Goal: Task Accomplishment & Management: Manage account settings

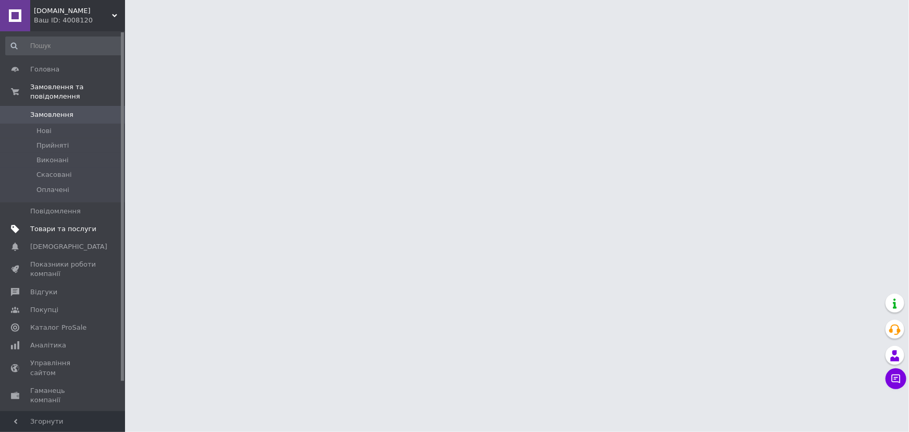
click at [54, 224] on link "Товари та послуги" at bounding box center [64, 229] width 128 height 18
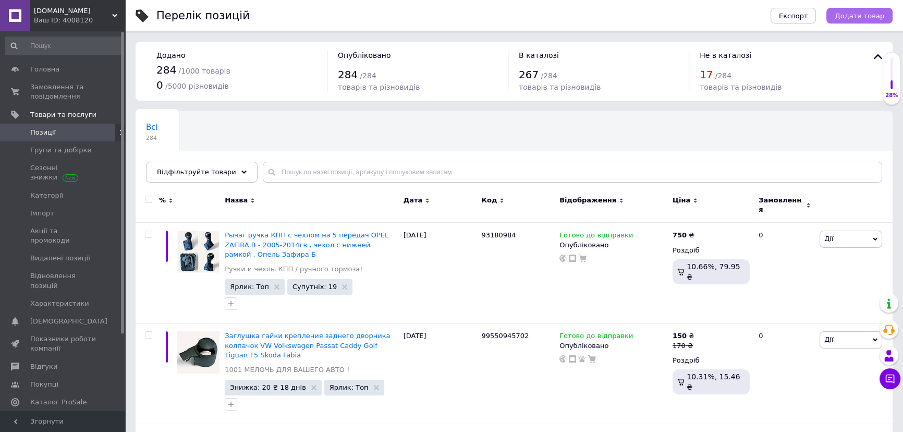
click at [862, 18] on span "Додати товар" at bounding box center [859, 16] width 50 height 8
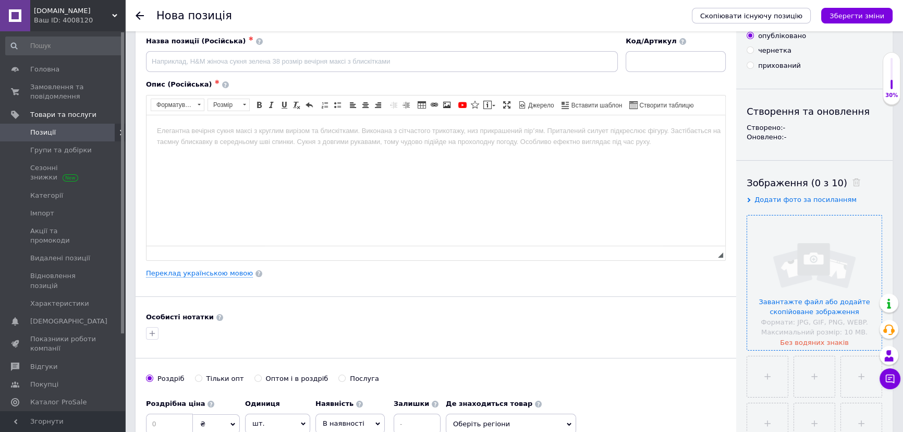
scroll to position [94, 0]
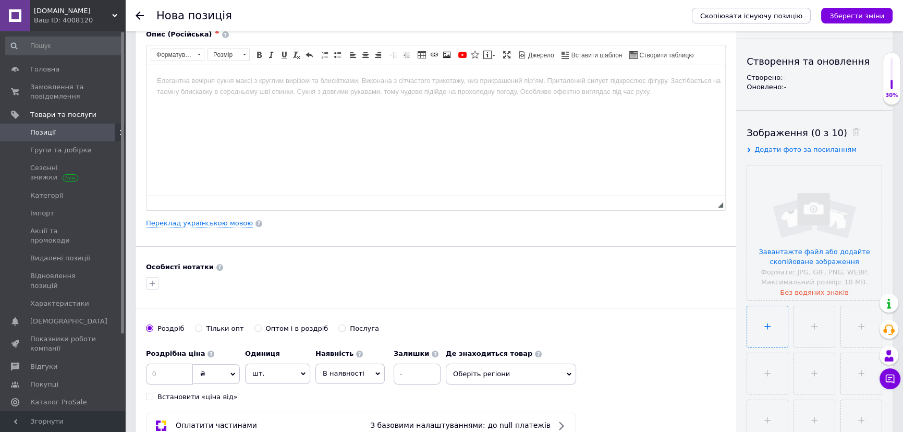
click at [772, 316] on input "file" at bounding box center [767, 326] width 41 height 41
type input "C:\fakepath\зображення_viber_2025-08-21_23-33-29-408.jpg"
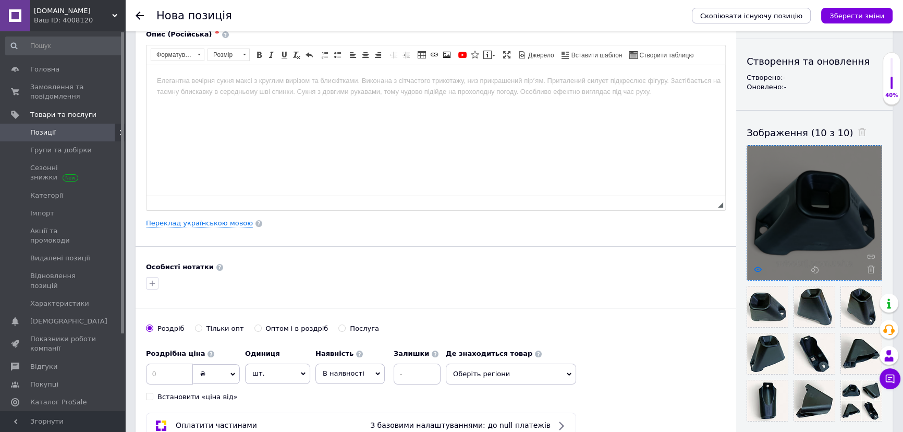
click at [756, 267] on icon at bounding box center [758, 269] width 8 height 8
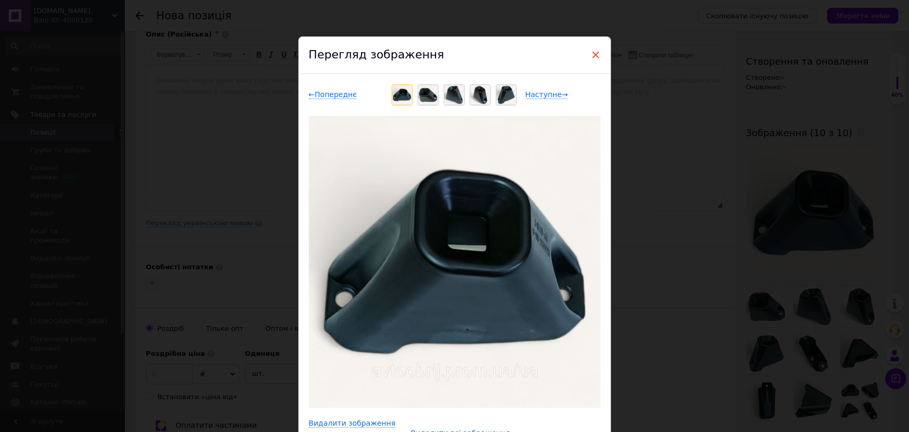
click at [594, 57] on span "×" at bounding box center [596, 55] width 9 height 18
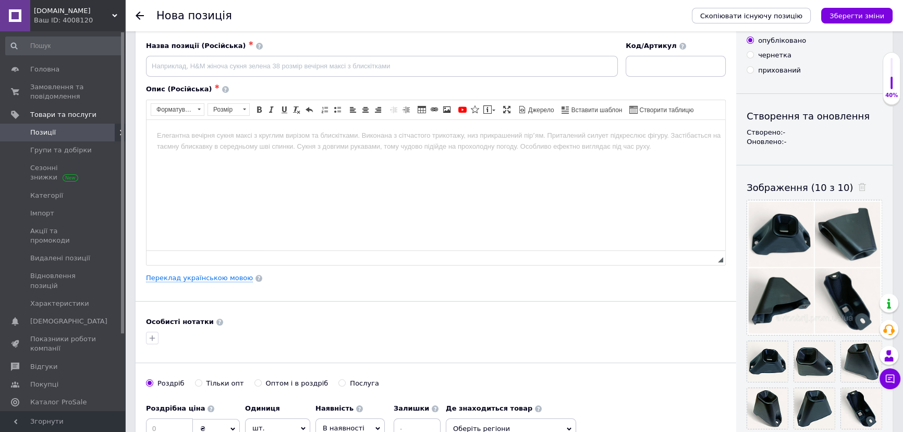
scroll to position [0, 0]
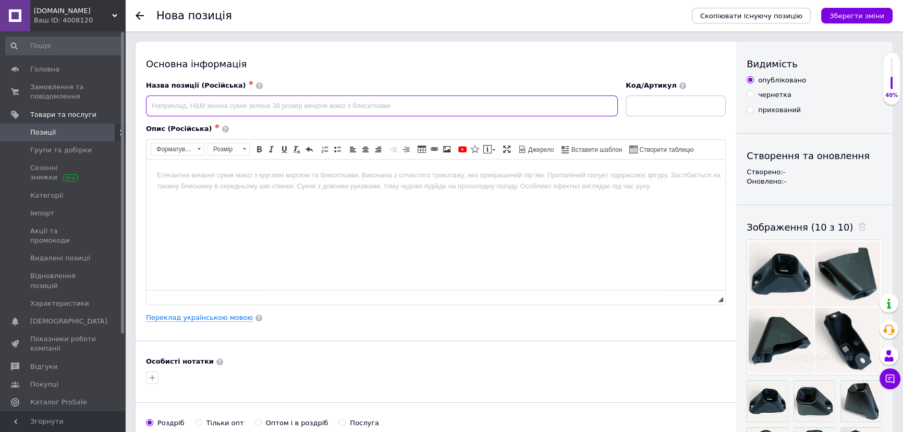
paste input "Кронштейн решетки переднего бампера Tesla Model Y"
type input "Кронштейн решетки переднего бампера Tesla Model Y"
paste input "1514466-00-A"
type input "1514466-00-A"
click at [397, 108] on input "Кронштейн решетки переднего бампера Tesla Model Y" at bounding box center [382, 105] width 472 height 21
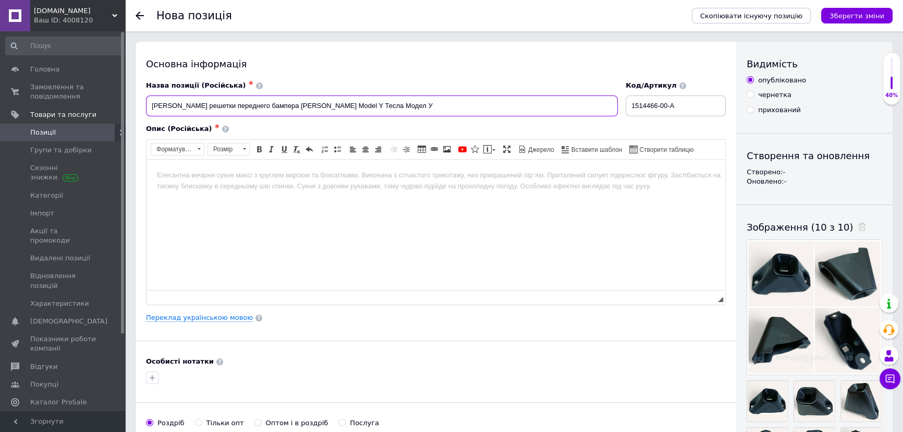
paste input "1514466-00-A"
click at [280, 104] on input "Кронштейн решетки переднего бампера Tesla Model Y Тесла Модел У 1514466-00-A" at bounding box center [382, 105] width 472 height 21
paste input "телевизора"
type input "Кронштейн решетки переднего бампера телевизора Tesla Model Y Тесла Модел У 1514…"
click at [228, 191] on html at bounding box center [435, 175] width 578 height 32
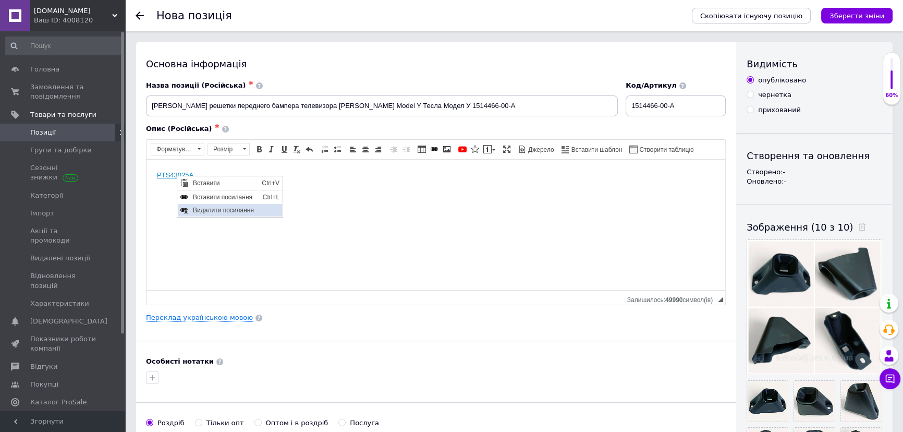
click at [208, 214] on span "Видалити посилання" at bounding box center [236, 210] width 92 height 13
click at [214, 180] on body "PTS4 3025A" at bounding box center [436, 174] width 558 height 11
drag, startPoint x: 695, startPoint y: 100, endPoint x: 634, endPoint y: 109, distance: 61.2
click at [634, 109] on input "1514466-00-A" at bounding box center [675, 105] width 100 height 21
click at [154, 172] on html "PTS4 3025A" at bounding box center [435, 175] width 578 height 32
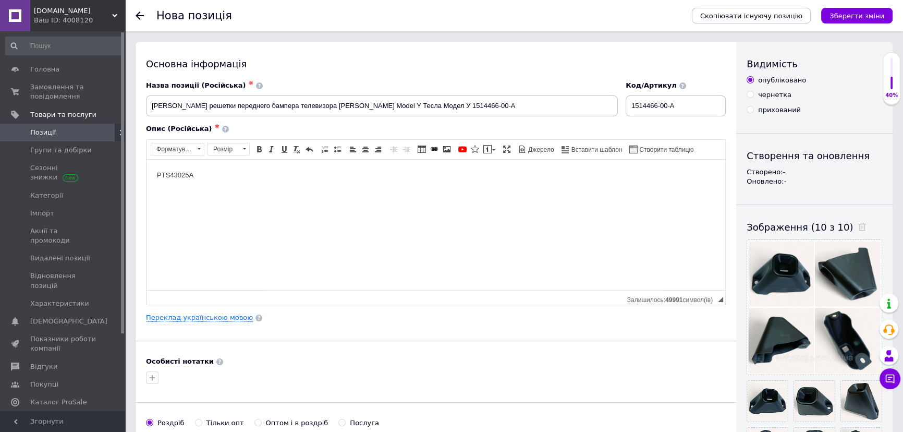
paste body "Редактор, 52EB52A5-A99D-4B05-BC23-C0EB4801315A"
click at [260, 174] on body "1514466-00-A PTS43025A" at bounding box center [436, 174] width 558 height 11
click at [201, 173] on body "1514466-00-A PTS43025A" at bounding box center [436, 174] width 558 height 11
drag, startPoint x: 271, startPoint y: 173, endPoint x: 417, endPoint y: 333, distance: 216.9
click at [298, 210] on span "Видалити посилання" at bounding box center [330, 207] width 92 height 13
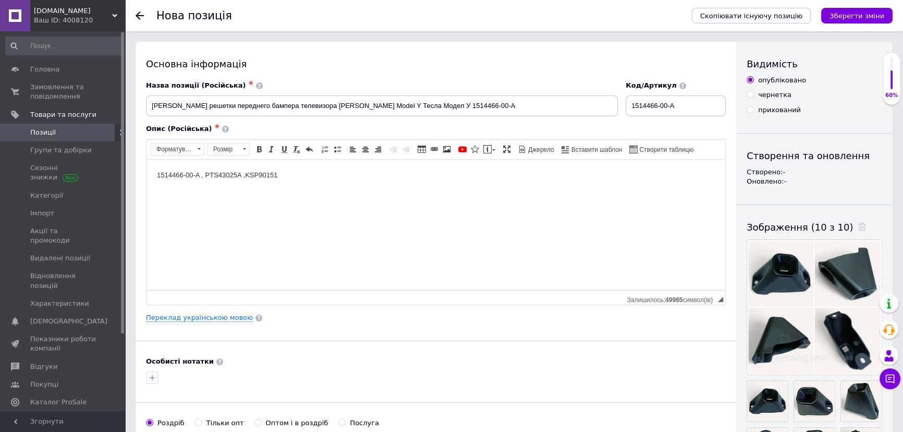
click at [287, 176] on body "1514466-00-A , PTS43025A , KSP901 51" at bounding box center [436, 174] width 558 height 11
click at [217, 104] on input "Кронштейн решетки переднего бампера телевизора Tesla Model Y Тесла Модел У 1514…" at bounding box center [382, 105] width 472 height 21
click at [343, 105] on input "Кронштейн решетки (передней панели) переднего бампера телевизора Tesla Model Y …" at bounding box center [382, 105] width 472 height 21
type input "Кронштейн решетки (передней панели) переднего бампера , телевизора Tesla Model …"
click at [157, 175] on body "1514466-00-A , PTS43025A , KSP901 51 ," at bounding box center [436, 174] width 558 height 11
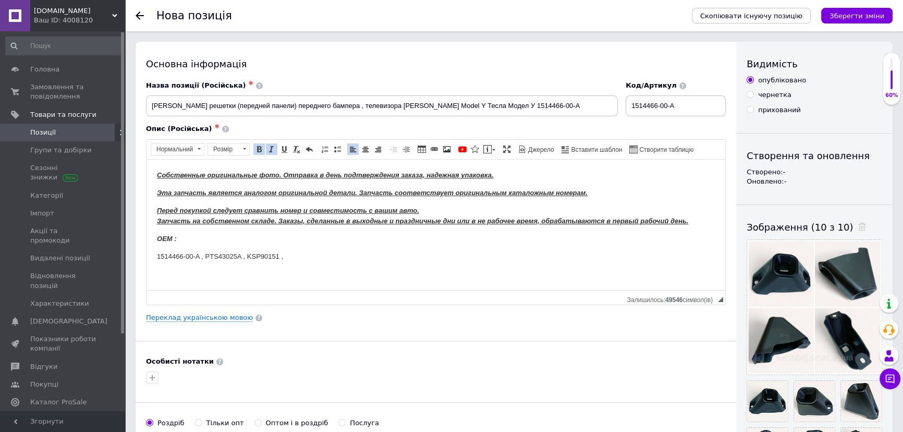
click at [171, 237] on strong "OEM :" at bounding box center [167, 238] width 20 height 8
drag, startPoint x: 278, startPoint y: 257, endPoint x: 156, endPoint y: 258, distance: 122.0
click at [156, 258] on html "Собственные оригинальные фото. Отправка в день подтверждения заказа, надежная у…" at bounding box center [435, 215] width 578 height 113
drag, startPoint x: 206, startPoint y: 257, endPoint x: 354, endPoint y: 416, distance: 216.8
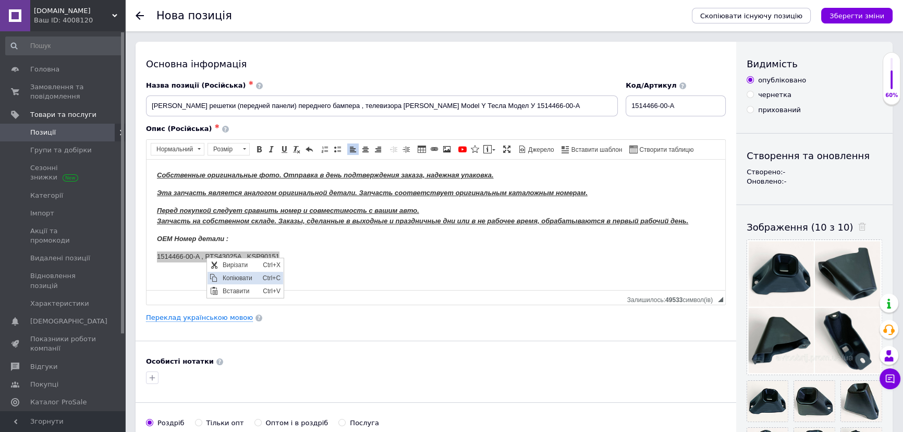
click at [235, 279] on span "Копіювати" at bounding box center [239, 278] width 40 height 13
copy p "1514466-00-A , PTS43025A , KSP90151"
click at [240, 241] on p "OEM Номер детали :" at bounding box center [436, 238] width 558 height 11
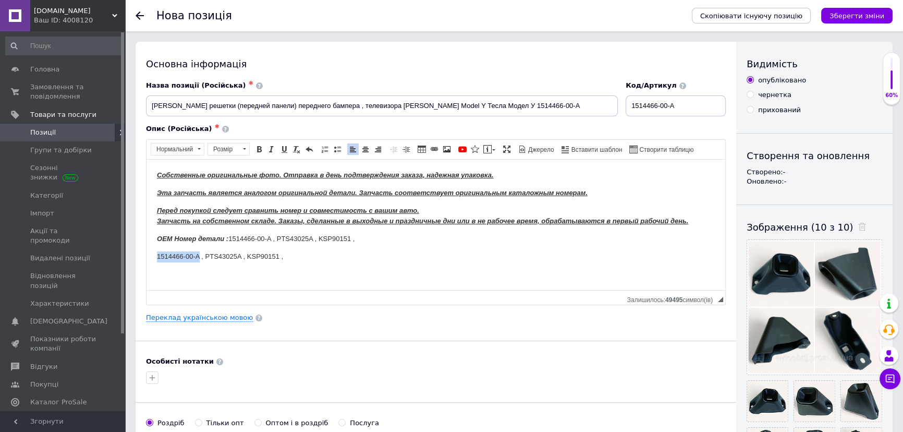
drag, startPoint x: 155, startPoint y: 255, endPoint x: 199, endPoint y: 261, distance: 43.6
click at [199, 261] on html "Собственные оригинальные фото. Отправка в день подтверждения заказа, надежная у…" at bounding box center [435, 215] width 578 height 113
click at [220, 278] on span "Копіювати" at bounding box center [228, 278] width 40 height 13
copy p "1514466-00-A"
click at [365, 240] on p "OEM Номер детали : 1514466-00-A , PTS43025A , KSP90151 ," at bounding box center [436, 238] width 558 height 11
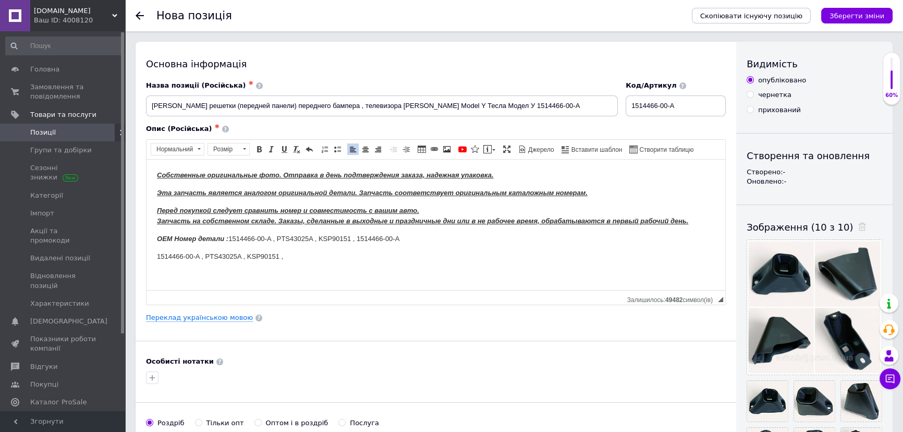
click at [384, 237] on p "OEM Номер детали : 1514466-00-A , PTS43025A , KSP90151 , 1514466-00-A" at bounding box center [436, 238] width 558 height 11
click at [387, 238] on p "OEM Номер детали : 1514466-00-A , PTS43025A , KSP90151 , 1514466-00-A" at bounding box center [436, 238] width 558 height 11
click at [394, 237] on p "OEM Номер детали : 1514466-00-A , PTS43025A , KSP90151 , 151446600-A" at bounding box center [436, 238] width 558 height 11
click at [407, 235] on p "OEM Номер детали : 1514466-00-A , PTS43025A , KSP90151 , 151446600A" at bounding box center [436, 238] width 558 height 11
drag, startPoint x: 311, startPoint y: 256, endPoint x: 274, endPoint y: 427, distance: 174.8
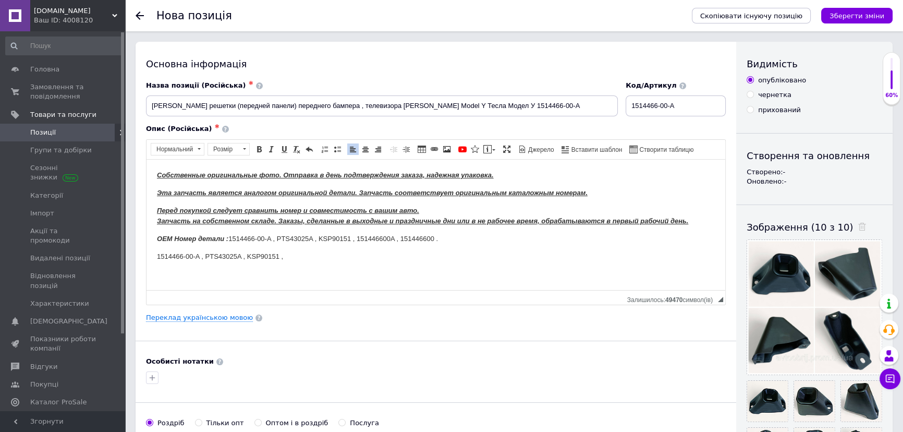
click at [146, 268] on html "Собственные оригинальные фото. Отправка в день подтверждения заказа, надежная у…" at bounding box center [435, 215] width 578 height 113
drag, startPoint x: 698, startPoint y: 109, endPoint x: 647, endPoint y: 101, distance: 52.2
click at [617, 104] on div "Назва позиції (Російська) ✱ Кронштейн решетки (передней панели) переднего бампе…" at bounding box center [435, 98] width 587 height 43
drag, startPoint x: 437, startPoint y: 240, endPoint x: 460, endPoint y: 240, distance: 22.4
click at [454, 240] on p "OEM Номер детали : 1514466-00-A , PTS43025A , KSP90151 , 151446600A , 151446600…" at bounding box center [436, 238] width 558 height 11
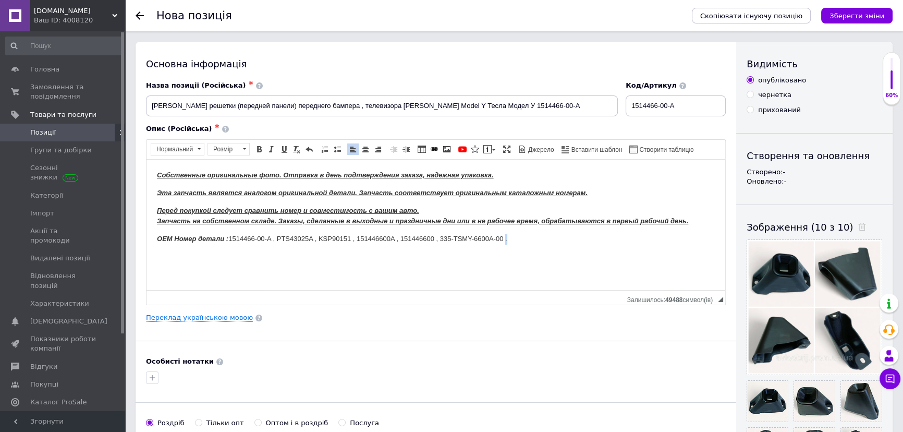
drag, startPoint x: 506, startPoint y: 238, endPoint x: 533, endPoint y: 241, distance: 26.8
click at [532, 241] on p "OEM Номер детали : 1514466-00-A , PTS43025A , KSP90151 , 151446600A , 151446600…" at bounding box center [436, 238] width 558 height 11
click at [526, 236] on p "OEM Номер детали : 1514466-00-A , PTS43025A , KSP90151 , 151446600A , 151446600…" at bounding box center [436, 238] width 558 height 11
click at [539, 243] on p "OEM Номер детали : 1514466-00-A , PTS43025A , KSP90151 , 151446600A , 151446600…" at bounding box center [436, 238] width 558 height 11
click at [527, 238] on p "OEM Номер детали : 1514466-00-A , PTS43025A , KSP90151 , 151446600A , 151446600…" at bounding box center [436, 238] width 558 height 11
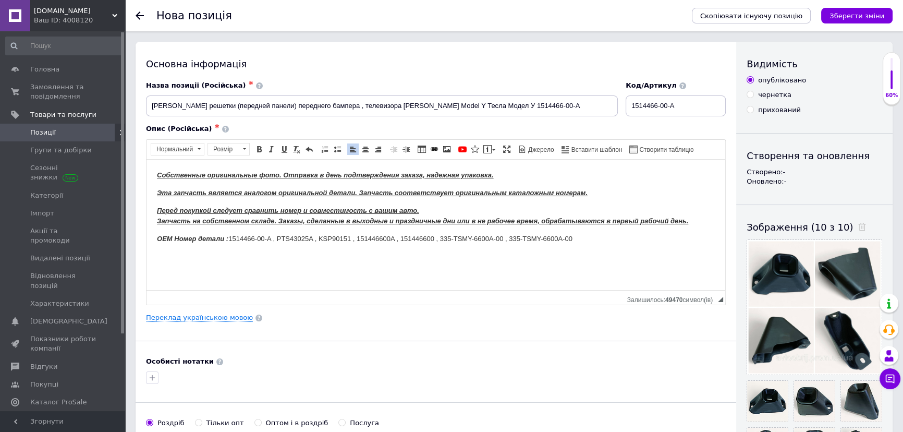
click at [525, 238] on p "OEM Номер детали : 1514466-00-A , PTS43025A , KSP90151 , 151446600A , 151446600…" at bounding box center [436, 238] width 558 height 11
click at [543, 239] on p "OEM Номер детали : 1514466-00-A , PTS43025A , KSP90151 , 151446600A , 151446600…" at bounding box center [436, 238] width 558 height 11
click at [564, 236] on p "OEM Номер детали : 1514466-00-A , PTS43025A , KSP90151 , 151446600A , 151446600…" at bounding box center [436, 238] width 558 height 11
drag, startPoint x: 572, startPoint y: 237, endPoint x: 606, endPoint y: 249, distance: 35.9
click at [573, 237] on p "OEM Номер детали : 1514466-00-A , PTS43025A , KSP90151 , 151446600A , 151446600…" at bounding box center [436, 238] width 558 height 11
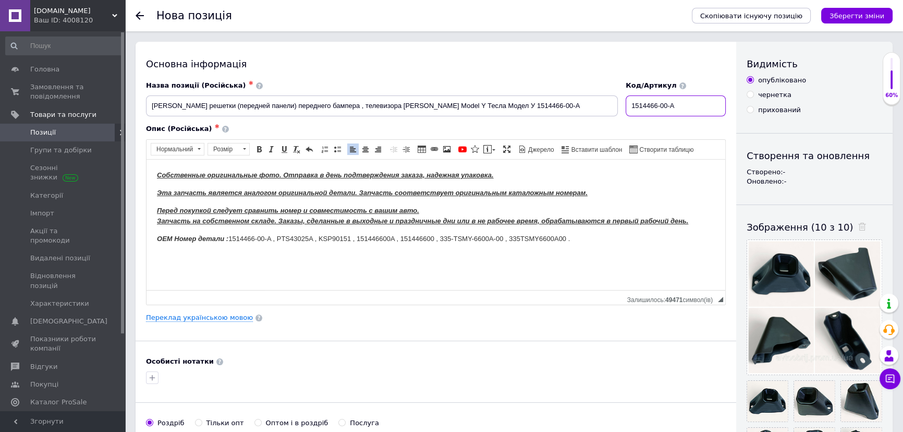
drag, startPoint x: 689, startPoint y: 105, endPoint x: 609, endPoint y: 112, distance: 80.5
click at [608, 112] on div "Назва позиції (Російська) ✱ Кронштейн решетки (передней панели) переднего бампе…" at bounding box center [435, 98] width 587 height 43
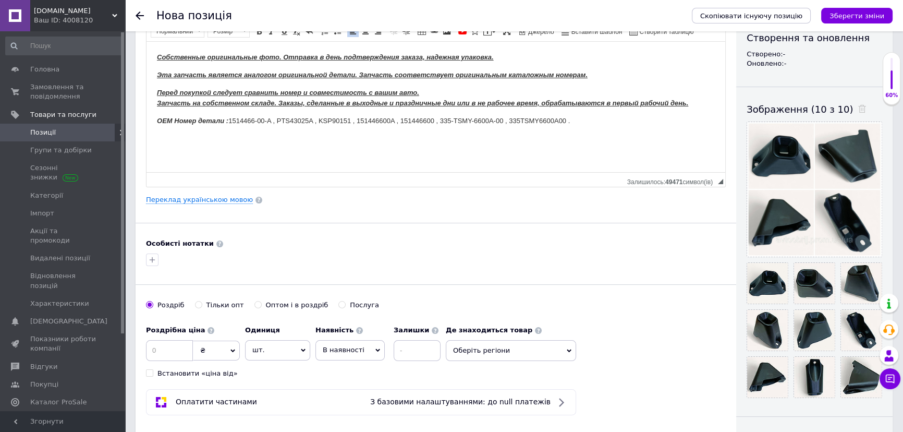
scroll to position [189, 0]
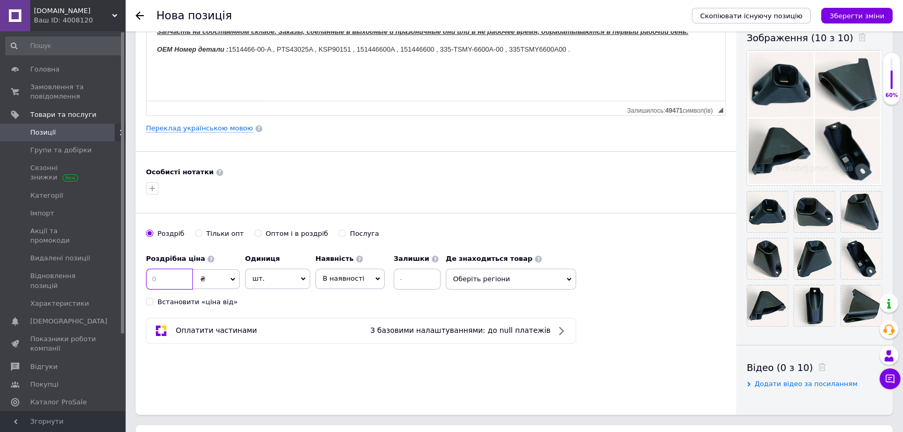
click at [167, 278] on input at bounding box center [169, 278] width 47 height 21
type input "279"
click at [482, 278] on span "Оберіть регіони" at bounding box center [511, 278] width 130 height 21
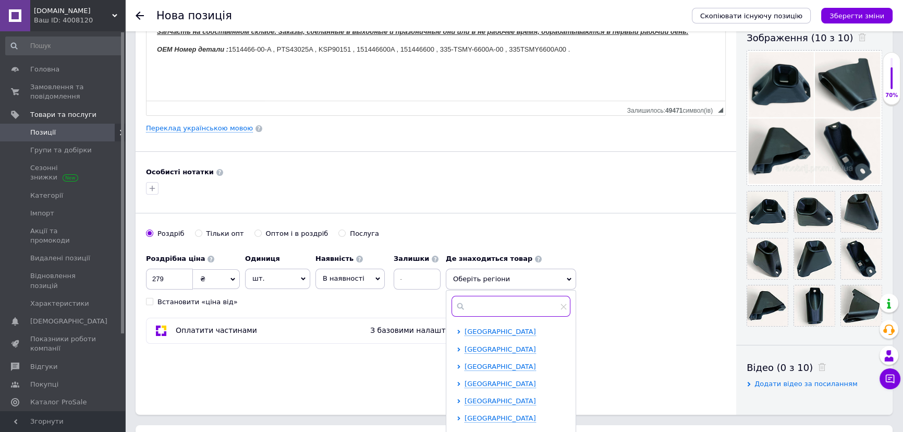
click at [470, 302] on input "text" at bounding box center [510, 306] width 119 height 21
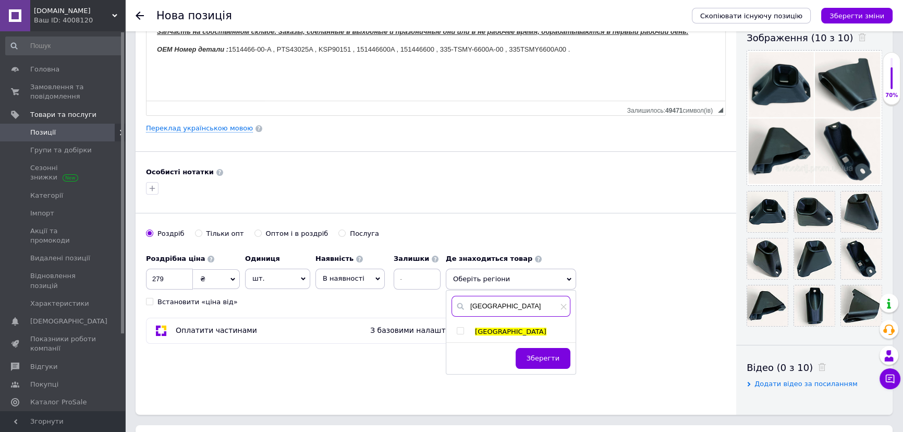
type input "Львів"
click at [459, 328] on input "checkbox" at bounding box center [460, 330] width 7 height 7
checkbox input "true"
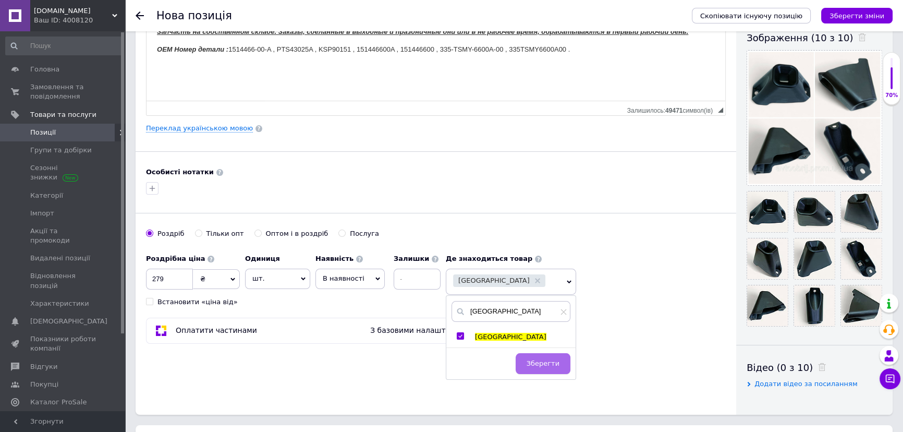
click at [544, 366] on button "Зберегти" at bounding box center [542, 363] width 55 height 21
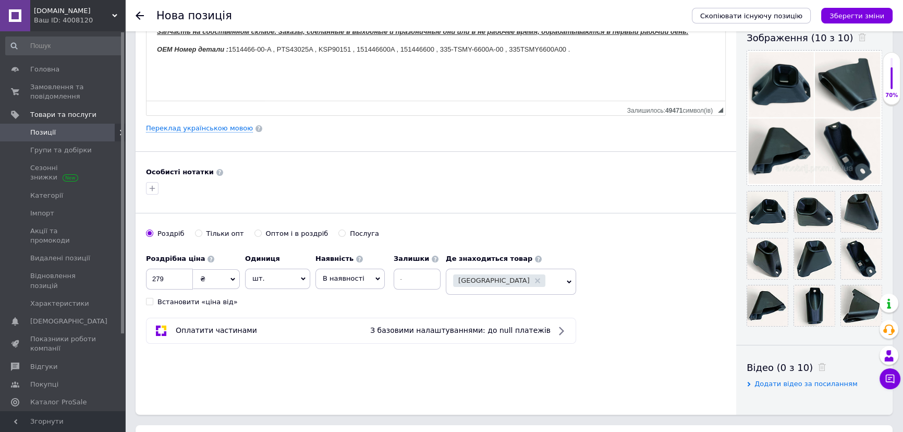
click at [353, 280] on span "В наявності" at bounding box center [344, 278] width 42 height 8
click at [341, 343] on li "Готово до відправки" at bounding box center [350, 343] width 68 height 24
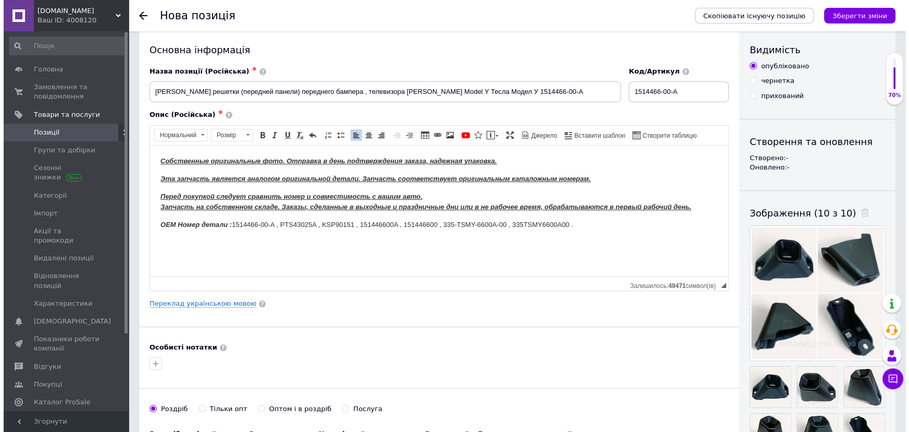
scroll to position [0, 0]
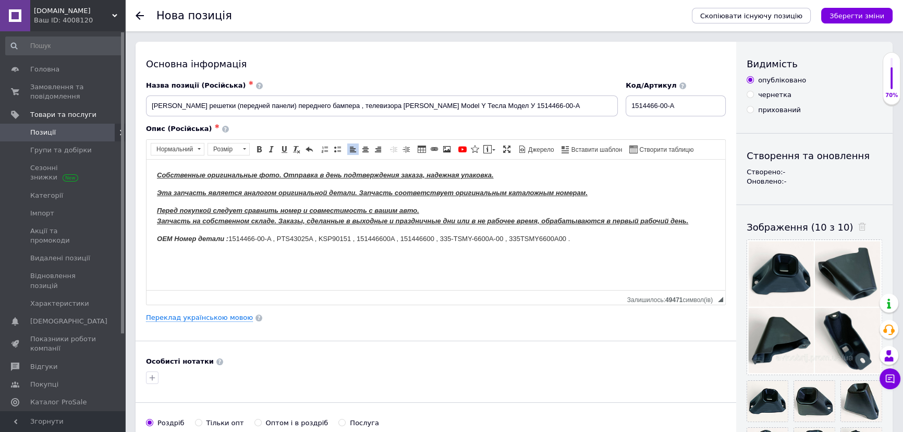
click at [155, 170] on html "Собственные оригинальные фото. Отправка в день подтверждения заказа, надежная у…" at bounding box center [435, 215] width 578 height 113
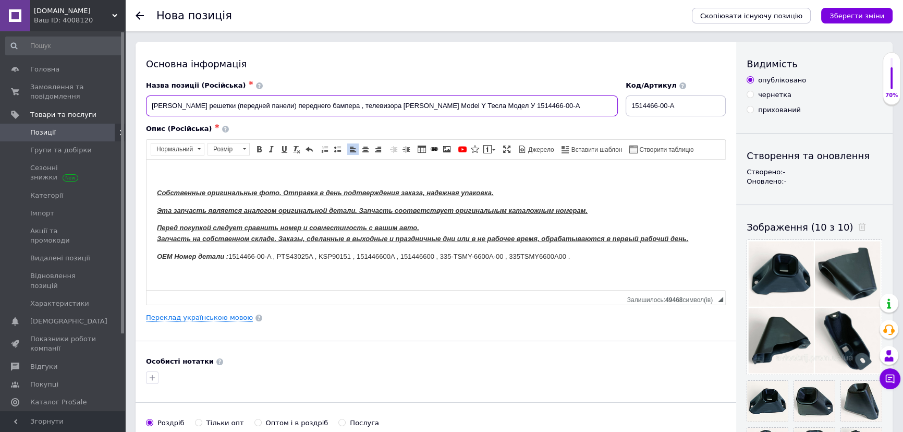
drag, startPoint x: 153, startPoint y: 105, endPoint x: 342, endPoint y: 108, distance: 189.2
click at [342, 108] on input "Кронштейн решетки (передней панели) переднего бампера , телевизора Tesla Model …" at bounding box center [382, 105] width 472 height 21
click at [176, 168] on html "Собственные оригинальные фото. Отправка в день подтверждения заказа, надежная у…" at bounding box center [435, 224] width 578 height 131
drag, startPoint x: 223, startPoint y: 174, endPoint x: 282, endPoint y: 177, distance: 59.5
click at [282, 177] on p "Кронштейн решетки (передней панели) переднего бампера" at bounding box center [436, 174] width 558 height 11
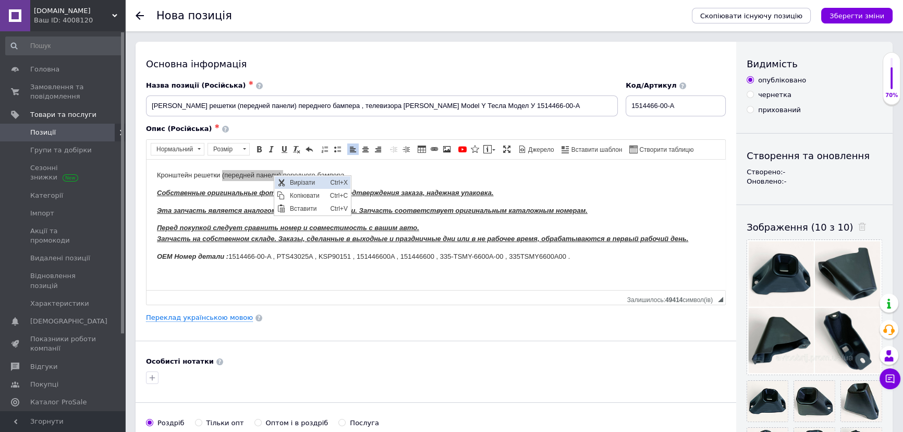
click at [295, 183] on span "Вирізати" at bounding box center [307, 182] width 40 height 13
click at [306, 177] on p "Кронштейн решетки переднего бампера" at bounding box center [436, 174] width 558 height 11
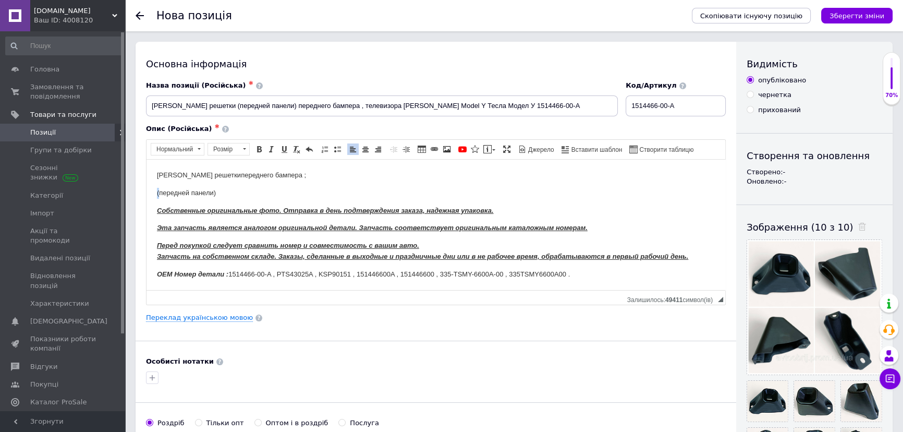
drag, startPoint x: 159, startPoint y: 192, endPoint x: 144, endPoint y: 195, distance: 15.4
click at [146, 195] on html "Кронштейн решетки переднего бампера ; (передней панели) Собственные оригинальны…" at bounding box center [435, 233] width 578 height 148
click at [155, 193] on html "Кронштейн решетки переднего бампера ; передней панели Собственные оригинальные …" at bounding box center [435, 233] width 578 height 148
click at [244, 190] on p "Кронштейн передней панели" at bounding box center [436, 192] width 558 height 11
click at [256, 191] on p "Кронштейн передней панели" at bounding box center [436, 192] width 558 height 11
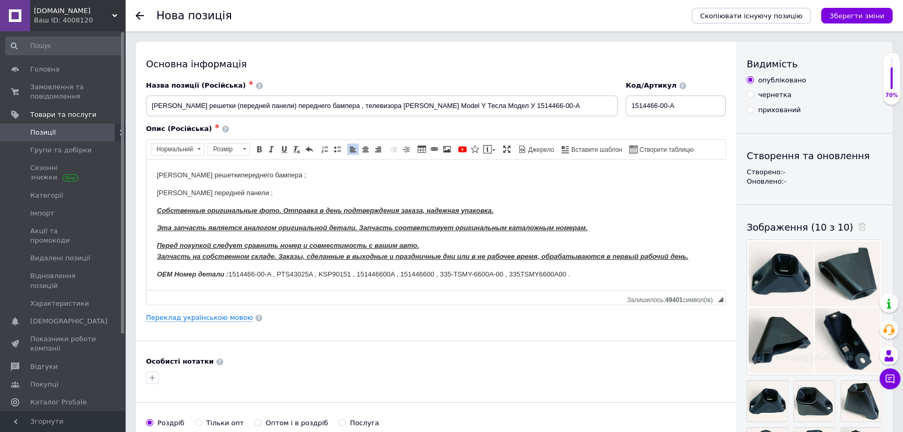
click at [265, 198] on body "Кронштейн решетки переднего бампера ; Кронштейн передней панели ; Собственные о…" at bounding box center [436, 232] width 558 height 127
click at [266, 195] on p "Кронштейн передней панели ;" at bounding box center [436, 192] width 558 height 11
drag, startPoint x: 285, startPoint y: 177, endPoint x: 303, endPoint y: 178, distance: 18.3
click at [302, 178] on p "Кронштейн решетки переднего бампера ;" at bounding box center [436, 174] width 558 height 11
drag, startPoint x: 156, startPoint y: 192, endPoint x: 254, endPoint y: 193, distance: 98.0
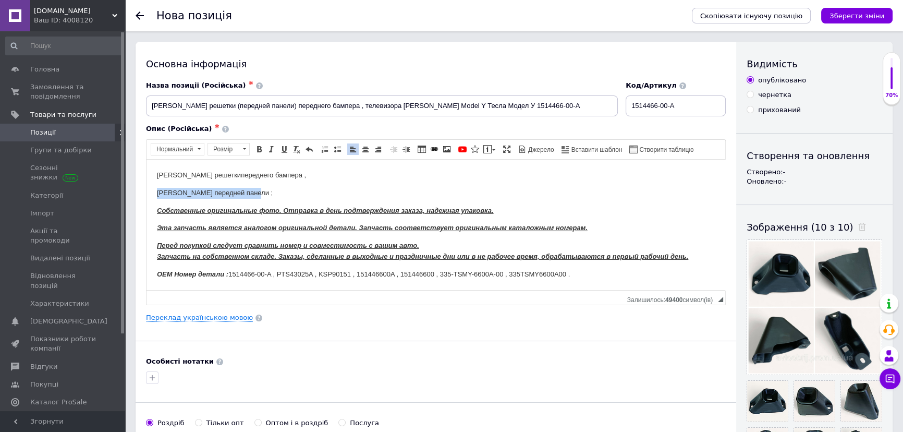
click at [254, 193] on html "Кронштейн решетки переднего бампера , Кронштейн передней панели ; Собственные о…" at bounding box center [435, 233] width 578 height 148
click at [255, 202] on span "Вирізати" at bounding box center [271, 200] width 40 height 13
click at [298, 177] on p "Кронштейн решетки переднего бампера ," at bounding box center [436, 174] width 558 height 11
click at [292, 175] on p "Кронштейн решетки переднего бампера , Кронштейн передней панели ;" at bounding box center [436, 174] width 558 height 11
click at [391, 177] on p "Кронштейн решетки переднего бампера , кронштейн передней панели ;" at bounding box center [436, 174] width 558 height 11
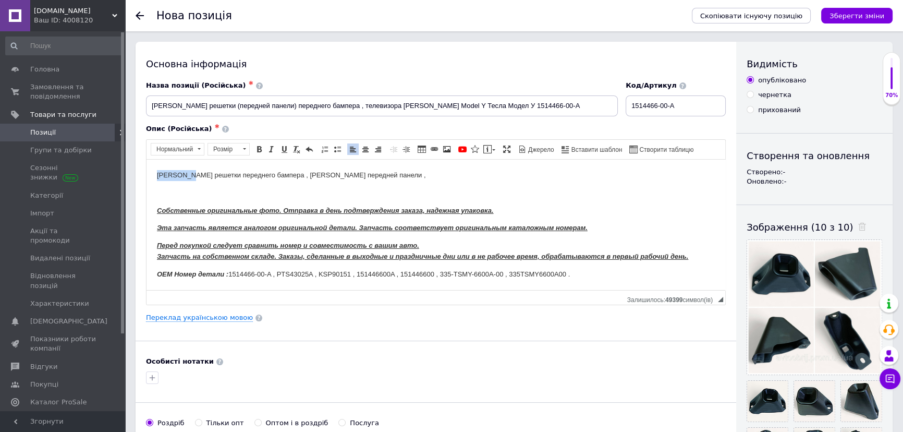
drag, startPoint x: 155, startPoint y: 175, endPoint x: 190, endPoint y: 175, distance: 34.4
click at [190, 175] on html "Кронштейн решетки переднего бампера , кронштейн передней панели , Собственные о…" at bounding box center [435, 233] width 578 height 148
click at [206, 193] on span "Копіювати" at bounding box center [218, 195] width 40 height 13
copy p "Кронштейн"
click at [400, 175] on p "Кронштейн решетки переднего бампера , кронштейн передней панели ," at bounding box center [436, 174] width 558 height 11
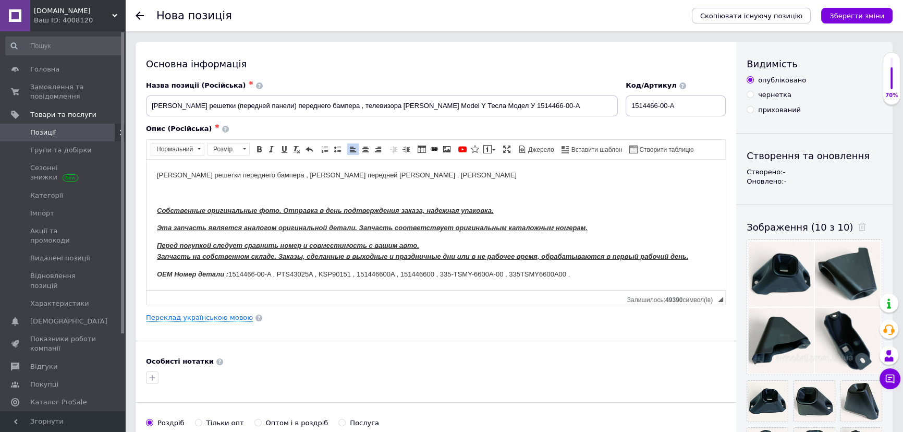
click at [387, 176] on p "Кронштейн решетки переднего бампера , кронштейн передней панели , Кронштейн" at bounding box center [436, 174] width 558 height 11
drag, startPoint x: 347, startPoint y: 102, endPoint x: 381, endPoint y: 107, distance: 34.7
click at [381, 107] on input "Кронштейн решетки (передней панели) переднего бампера , телевизора Tesla Model …" at bounding box center [382, 105] width 472 height 21
click at [432, 174] on p "Кронштейн решетки переднего бампера , кронштейн передней панели , кронштейн" at bounding box center [436, 174] width 558 height 11
drag, startPoint x: 698, startPoint y: 107, endPoint x: 610, endPoint y: 108, distance: 88.6
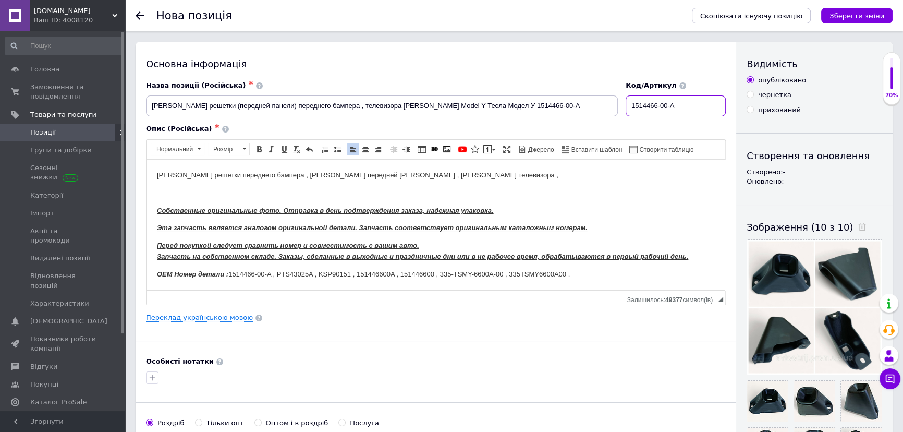
click at [608, 108] on div "Назва позиції (Російська) ✱ Кронштейн решетки (передней панели) переднего бампе…" at bounding box center [435, 98] width 587 height 43
click at [469, 176] on p "Кронштейн решетки переднего бампера , кронштейн передней панели , кронштейн тел…" at bounding box center [436, 174] width 558 height 11
drag, startPoint x: 458, startPoint y: 176, endPoint x: 477, endPoint y: 177, distance: 19.3
click at [476, 177] on p "Кронштейн решетки переднего бампера , кронштейн передней панели , кронштейн тел…" at bounding box center [436, 174] width 558 height 11
click at [475, 172] on p "Кронштейн решетки переднего бампера , кронштейн передней панели , кронштейн тел…" at bounding box center [436, 174] width 558 height 11
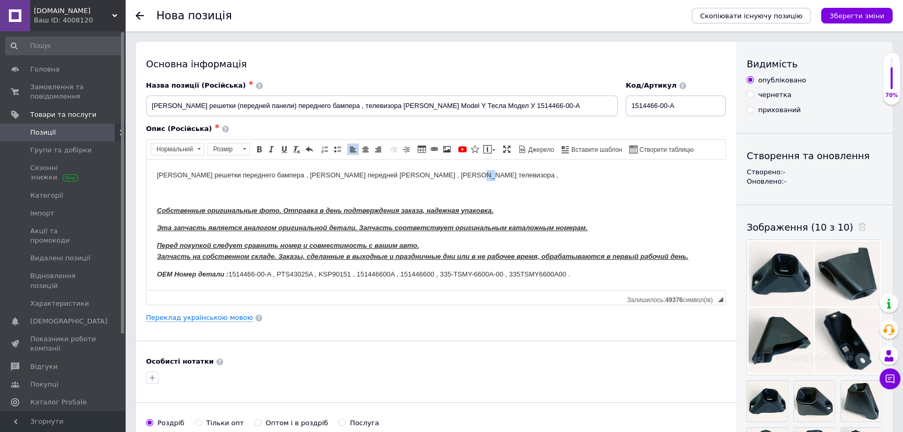
drag, startPoint x: 459, startPoint y: 173, endPoint x: 474, endPoint y: 175, distance: 15.3
click at [474, 175] on p "Кронштейн решетки переднего бампера , кронштейн передней панели , кронштейн тел…" at bounding box center [436, 174] width 558 height 11
click at [157, 172] on p "Кронштейн решетки переднего бампера , кронштейн передней панели , кронштейн тел…" at bounding box center [436, 174] width 558 height 11
click at [164, 186] on body "Кронштейн решетки переднего бампера , кронштейн передней панели , кронштейн тел…" at bounding box center [436, 232] width 558 height 127
click at [161, 187] on p "Редактор, 52EB52A5-A99D-4B05-BC23-C0EB4801315A" at bounding box center [436, 192] width 558 height 11
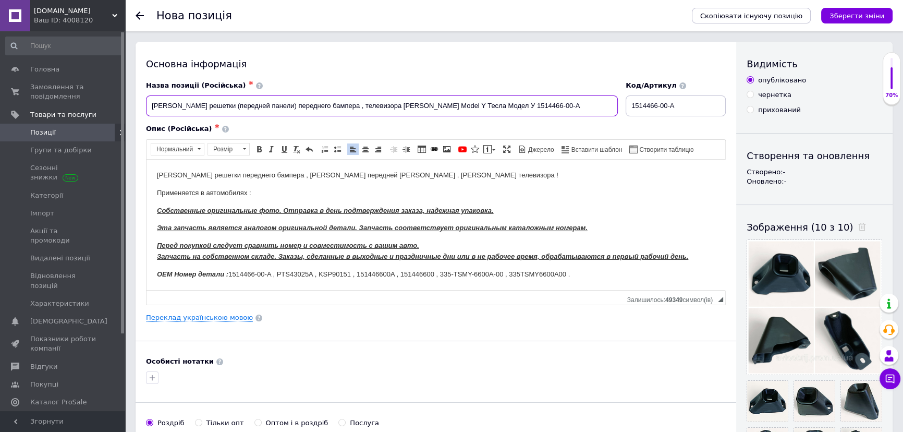
drag, startPoint x: 383, startPoint y: 103, endPoint x: 404, endPoint y: 108, distance: 22.1
click at [404, 108] on input "Кронштейн решетки (передней панели) переднего бампера , телевизора Tesla Model …" at bounding box center [382, 105] width 472 height 21
click at [397, 101] on input "Кронштейн решетки (передней панели) переднего бампера , телевизора Tesla Model …" at bounding box center [382, 105] width 472 height 21
drag, startPoint x: 389, startPoint y: 106, endPoint x: 383, endPoint y: 106, distance: 6.3
click at [388, 106] on input "Кронштейн решетки (передней панели) переднего бампера , телевизора Tesla Model …" at bounding box center [382, 105] width 472 height 21
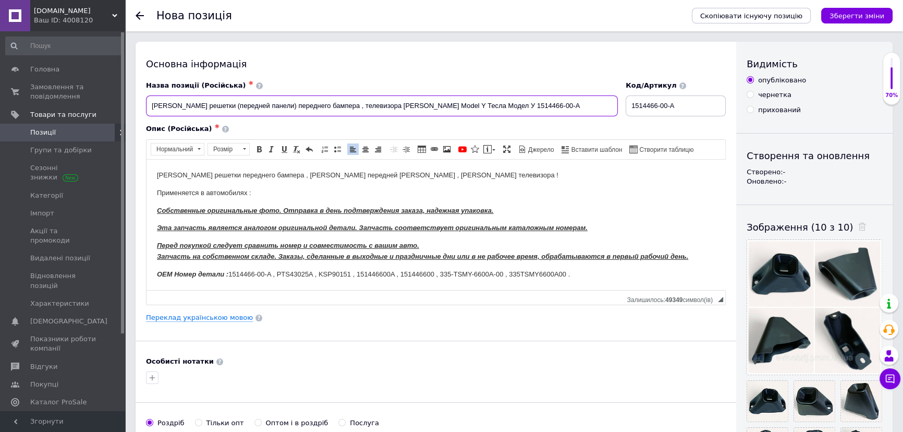
click at [375, 101] on input "Кронштейн решетки (передней панели) переднего бампера , телевизора Tesla Model …" at bounding box center [382, 105] width 472 height 21
drag, startPoint x: 385, startPoint y: 104, endPoint x: 423, endPoint y: 107, distance: 38.2
click at [426, 106] on input "Кронштейн решетки (передней панели) переднего бампера , телевизора Tesla Model …" at bounding box center [382, 105] width 472 height 21
click at [267, 190] on p "Применяется в автомобилях :" at bounding box center [436, 192] width 558 height 11
drag, startPoint x: 429, startPoint y: 104, endPoint x: 475, endPoint y: 106, distance: 45.4
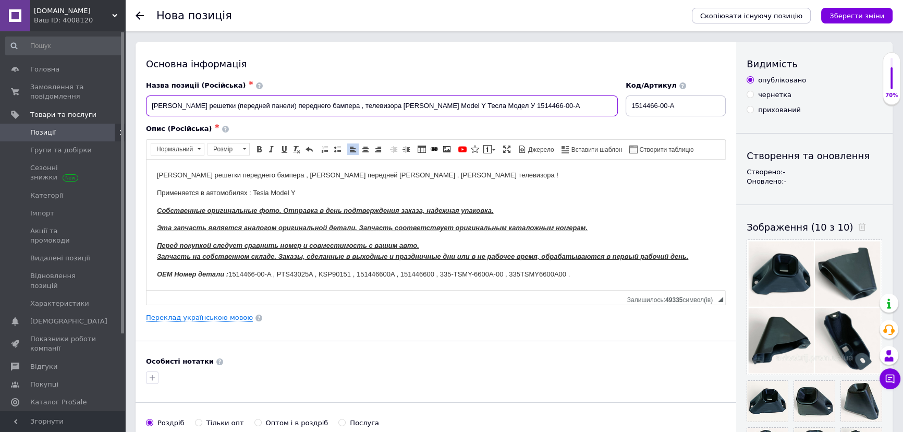
click at [475, 106] on input "Кронштейн решетки (передней панели) переднего бампера , телевизора Tesla Model …" at bounding box center [382, 105] width 472 height 21
click at [312, 190] on p "Применяется в автомобилях : Tesla Model Y" at bounding box center [436, 192] width 558 height 11
click at [356, 187] on p "Применяется в автомобилях : Tesla Model Y , Тесла Модел У" at bounding box center [436, 192] width 558 height 11
click at [206, 318] on link "Переклад українською мовою" at bounding box center [199, 317] width 107 height 8
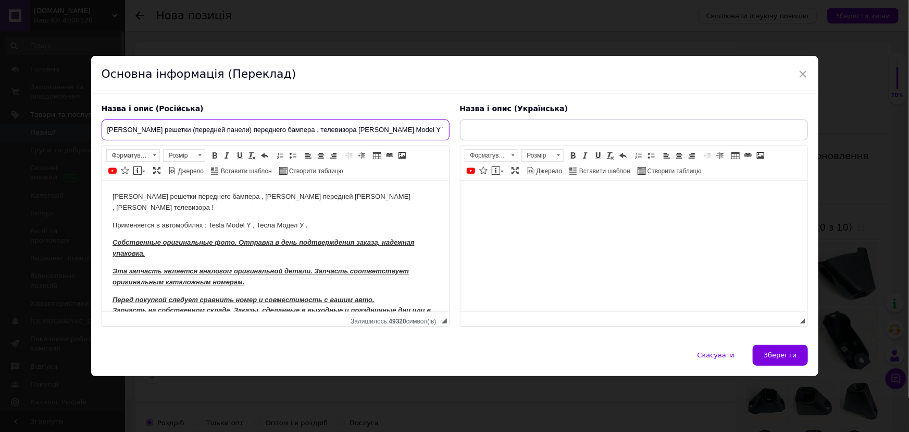
click at [182, 119] on input "Кронштейн решетки (передней панели) переднего бампера , телевизора Tesla Model …" at bounding box center [276, 129] width 348 height 21
drag, startPoint x: 107, startPoint y: 121, endPoint x: 512, endPoint y: 95, distance: 406.3
click at [512, 99] on div "Назва і опис (Російська) Кронштейн решетки (передней панели) переднего бампера …" at bounding box center [454, 215] width 717 height 233
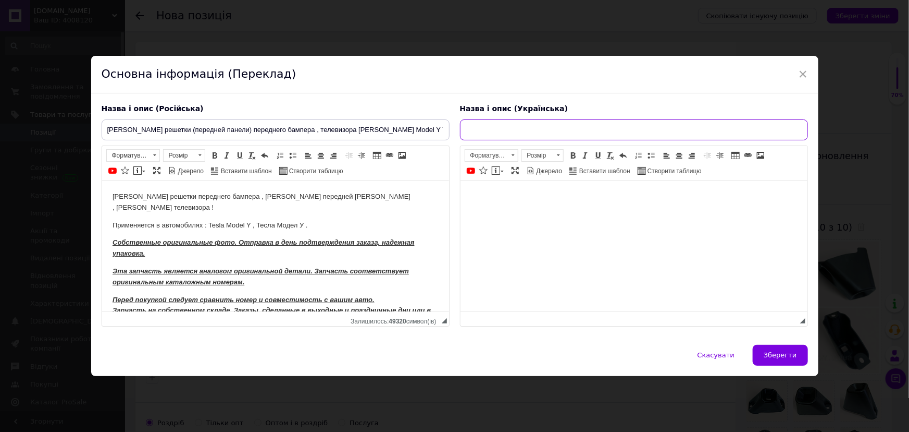
click at [475, 125] on input "text" at bounding box center [634, 129] width 348 height 21
paste input "Кронштейн решітки (передньої панелі) переднього бампера, телевізора Tesla Model…"
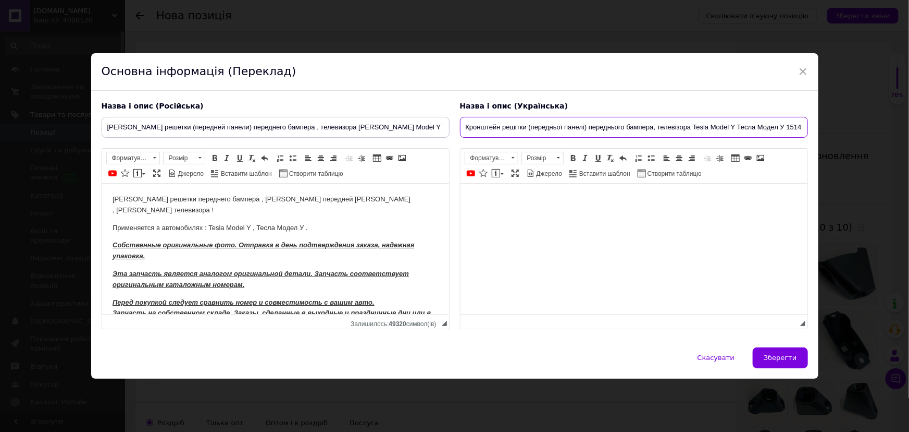
scroll to position [0, 29]
type input "Кронштейн решітки (передньої панелі) переднього бампера, телевізора Tesla Model…"
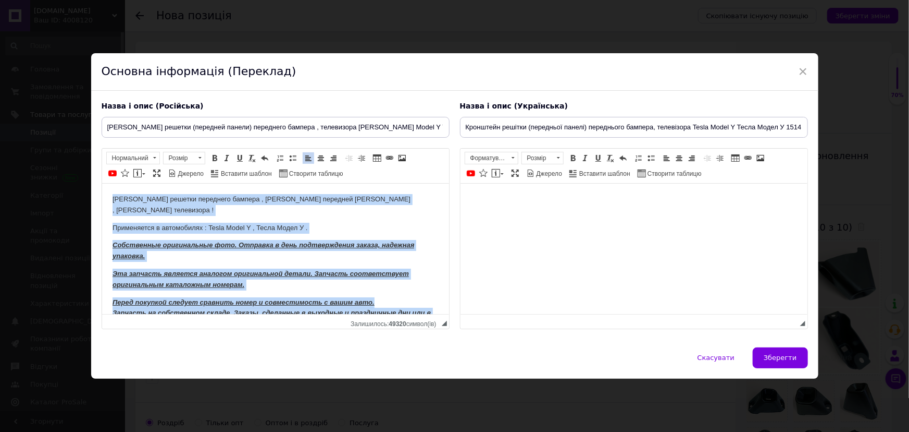
scroll to position [61, 0]
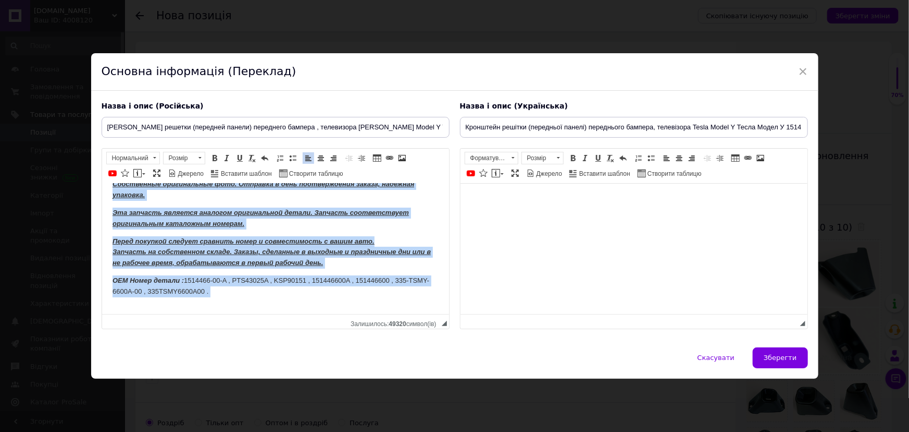
drag, startPoint x: 113, startPoint y: 195, endPoint x: 395, endPoint y: 307, distance: 302.9
click at [395, 307] on html "Кронштейн решетки переднего бампера , кронштейн передней панели , кронштейн тел…" at bounding box center [275, 223] width 347 height 202
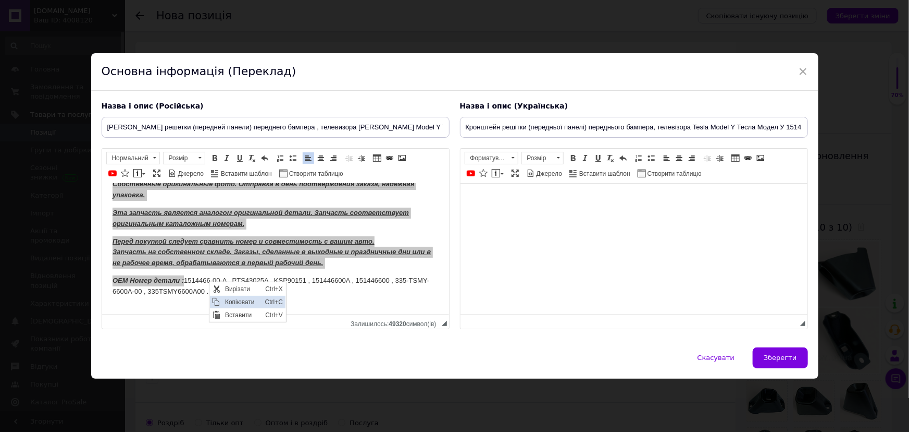
click at [230, 303] on span "Копіювати" at bounding box center [242, 301] width 40 height 13
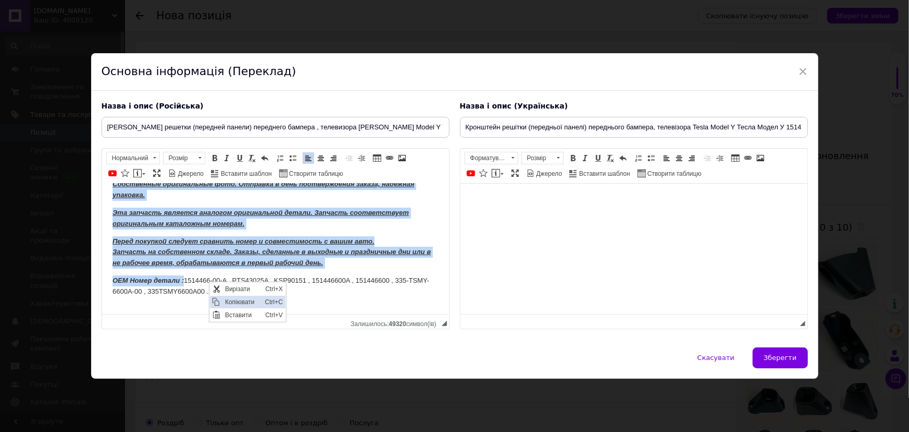
copy body "Кронштейн решетки переднего бампера , кронштейн передней панели , кронштейн тел…"
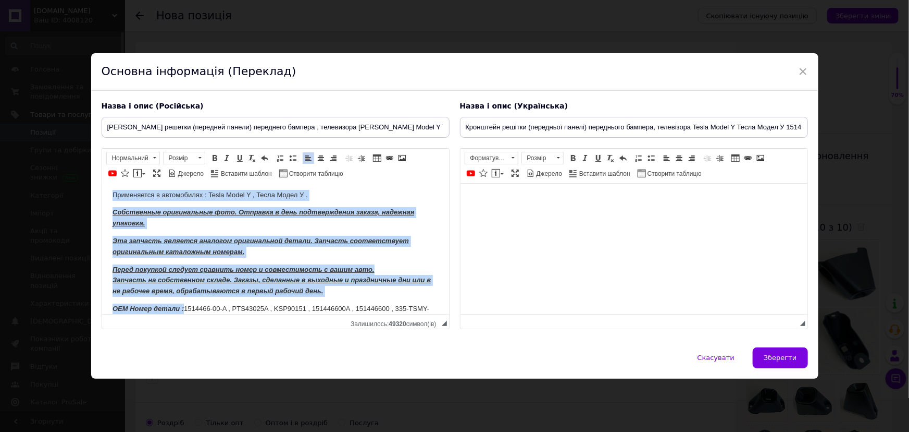
click at [335, 306] on p "OEM Номер детали : 1514466-00-A , PTS43025A , KSP90151 , 151446600A , 151446600…" at bounding box center [275, 314] width 326 height 22
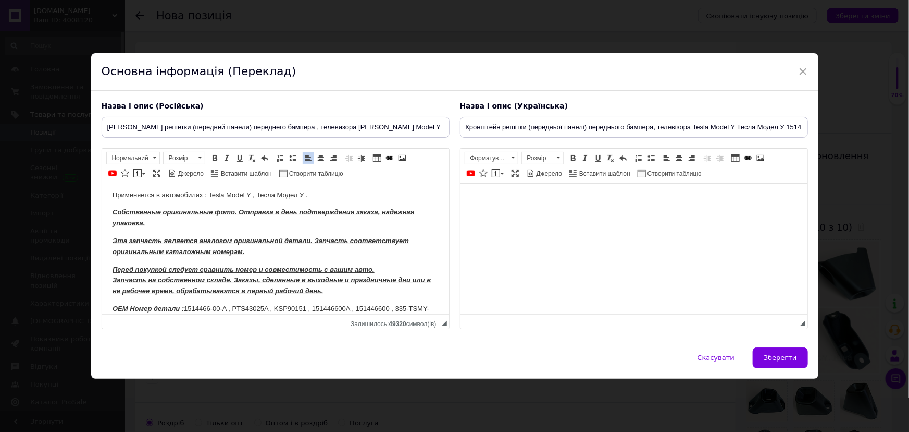
click at [499, 197] on body "Редактор, 7287C647-3C71-405D-BE18-943E7443587A" at bounding box center [634, 198] width 326 height 11
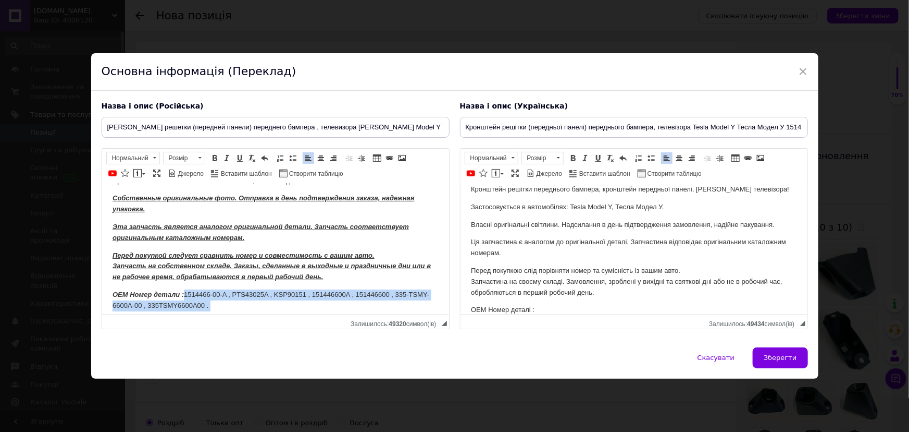
scroll to position [61, 0]
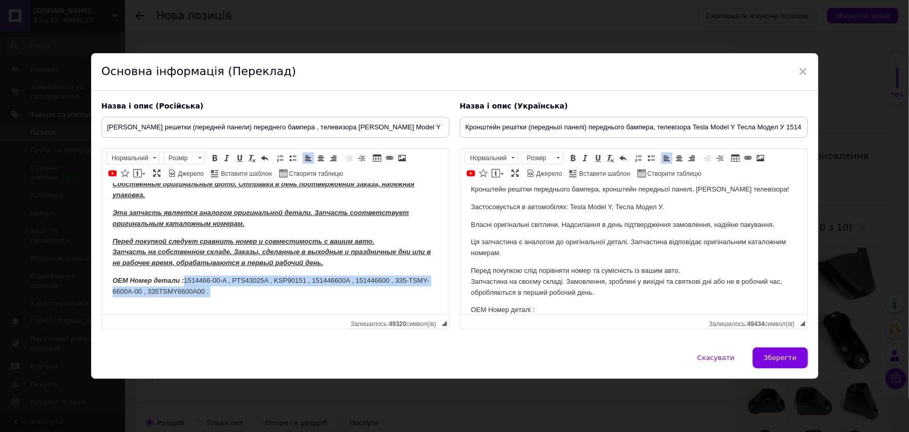
drag, startPoint x: 187, startPoint y: 294, endPoint x: 235, endPoint y: 292, distance: 48.5
click at [235, 292] on body "Кронштейн решетки переднего бампера , кронштейн передней панели , кронштейн тел…" at bounding box center [275, 222] width 326 height 181
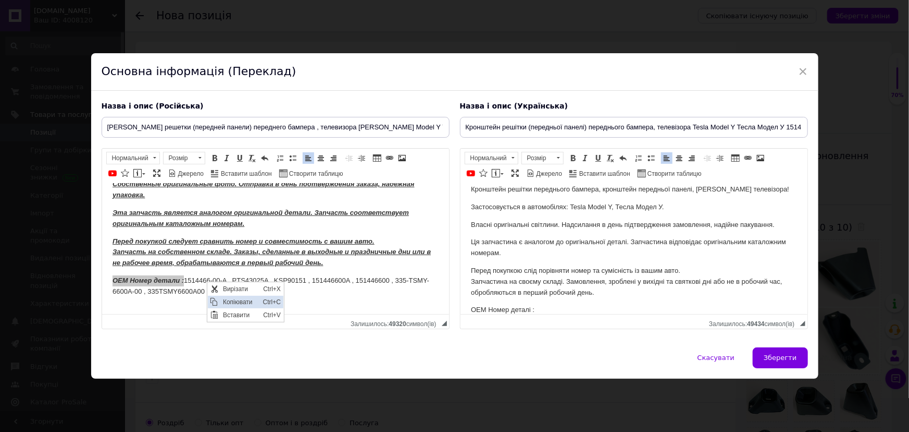
click at [235, 300] on span "Копіювати" at bounding box center [240, 301] width 40 height 13
copy strong "OEM Номер детали :"
click at [548, 305] on p "OEM Номер деталі :" at bounding box center [634, 309] width 326 height 11
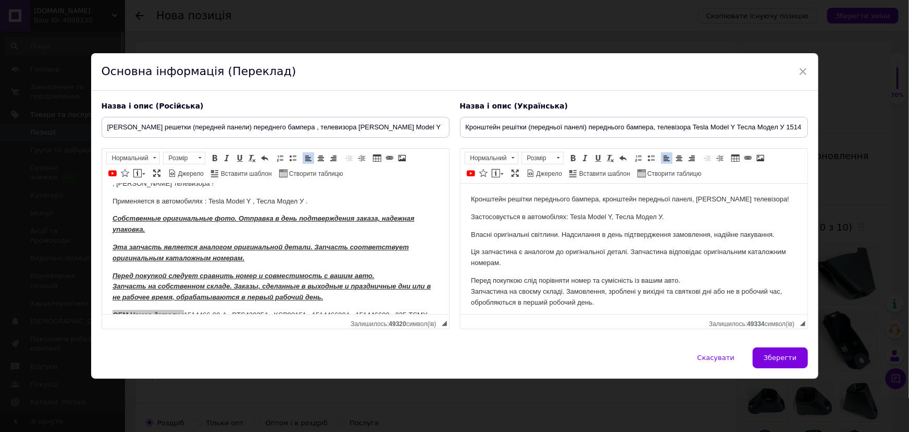
scroll to position [0, 0]
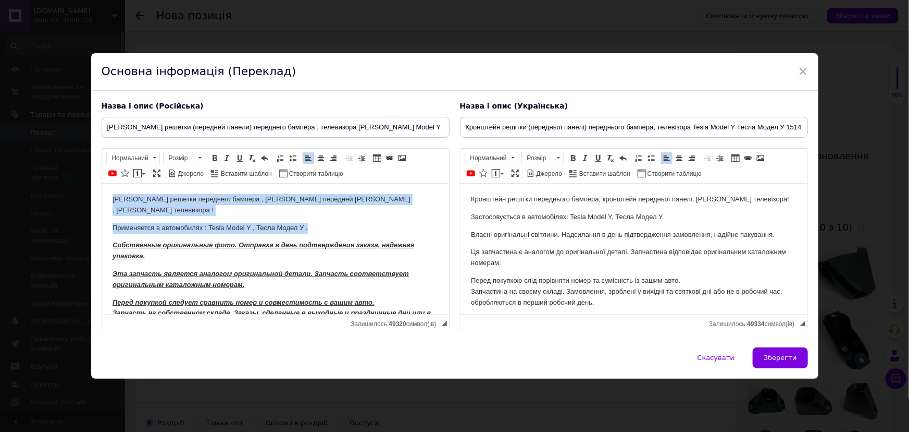
drag, startPoint x: 112, startPoint y: 196, endPoint x: 334, endPoint y: 214, distance: 223.3
click at [334, 214] on body "Кронштейн решетки переднего бампера , кронштейн передней панели , кронштейн тел…" at bounding box center [275, 283] width 326 height 181
click at [199, 157] on span at bounding box center [200, 158] width 3 height 2
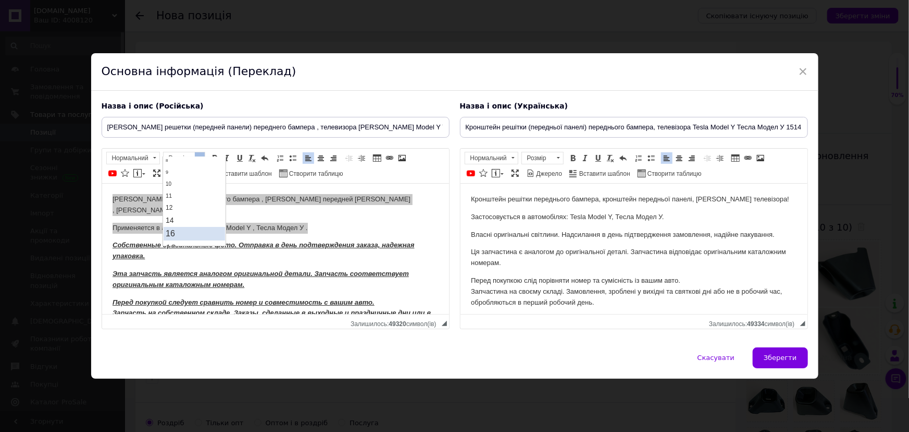
scroll to position [47, 0]
click at [184, 225] on link "18" at bounding box center [193, 231] width 61 height 15
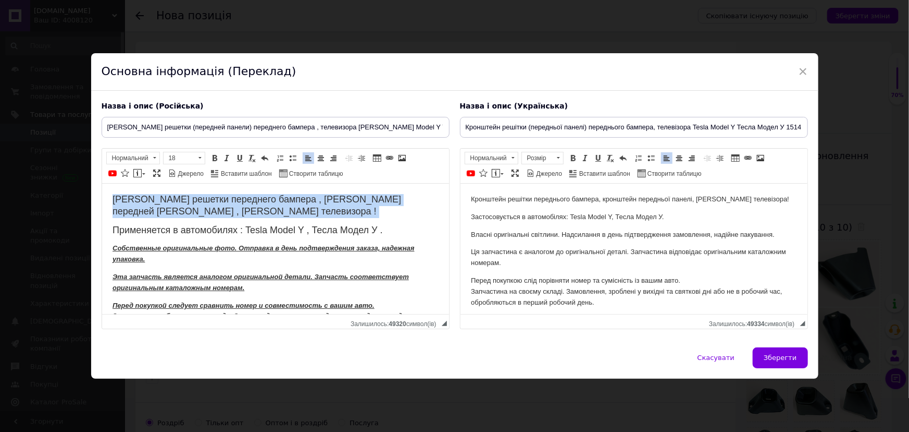
scroll to position [0, 0]
click at [214, 154] on span at bounding box center [215, 158] width 8 height 8
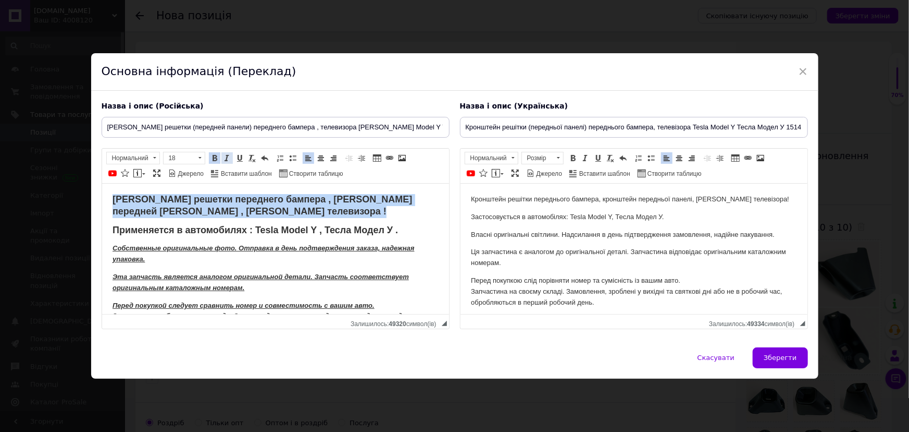
click at [224, 154] on span at bounding box center [227, 158] width 8 height 8
click at [249, 185] on html "Кронштейн решетки переднего бампера , кронштейн передней панели , кронштейн тел…" at bounding box center [275, 285] width 347 height 205
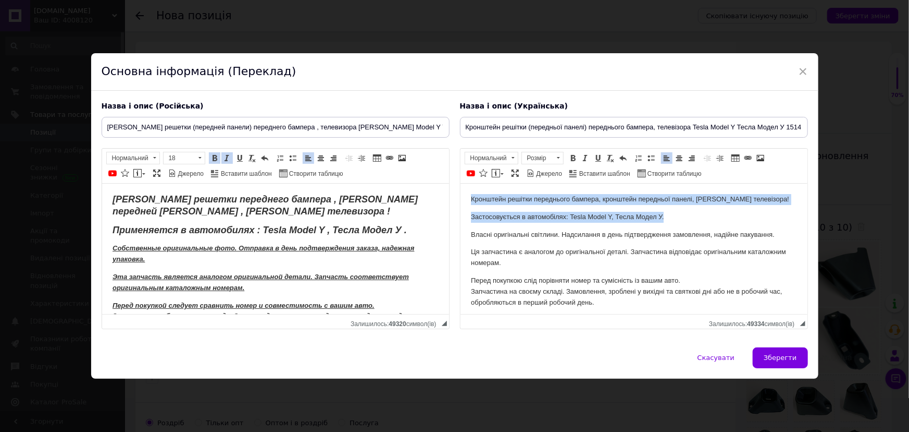
drag, startPoint x: 466, startPoint y: 190, endPoint x: 679, endPoint y: 218, distance: 214.4
click at [679, 218] on html "Кронштейн решітки переднього бампера, кронштейн передньої панелі, кронштейн тел…" at bounding box center [633, 264] width 347 height 163
click at [556, 152] on span at bounding box center [558, 157] width 10 height 11
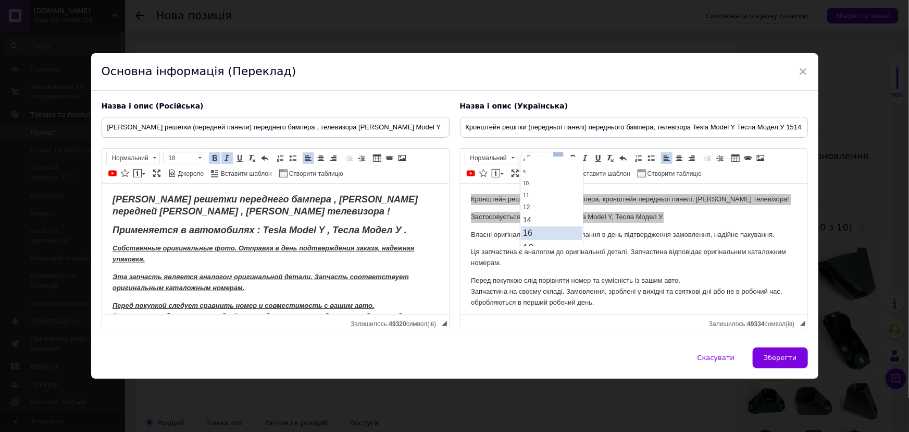
scroll to position [47, 0]
click at [539, 227] on link "18" at bounding box center [551, 231] width 61 height 15
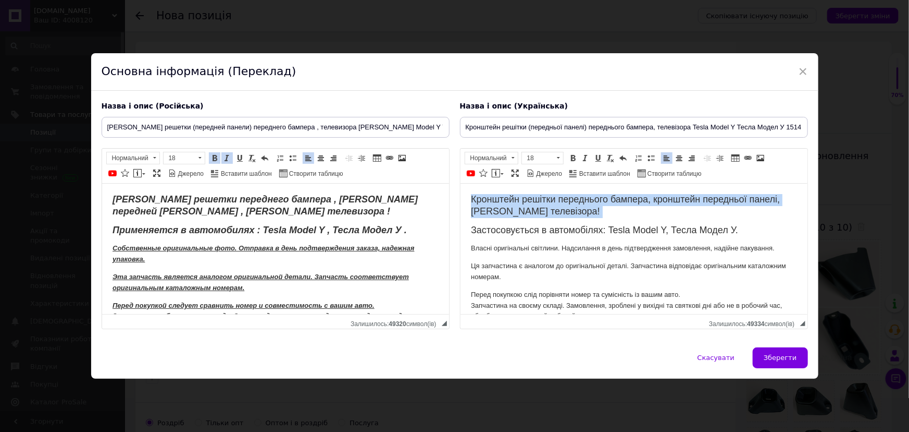
scroll to position [0, 0]
click at [574, 154] on span at bounding box center [573, 158] width 8 height 8
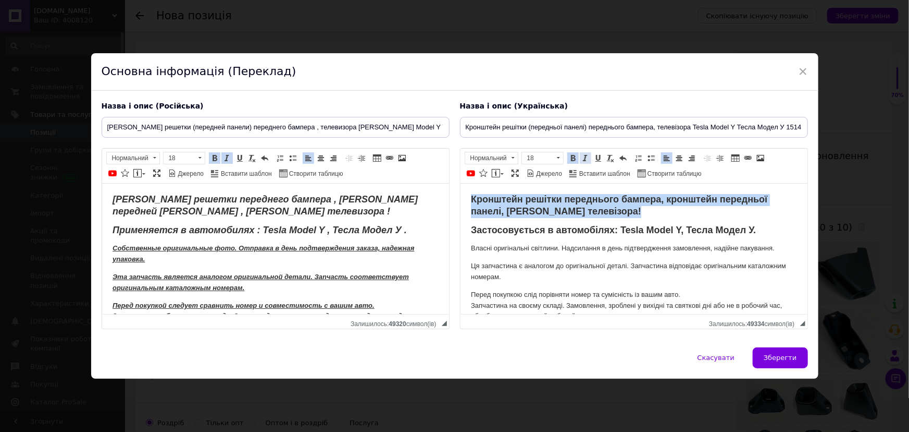
click at [582, 154] on span at bounding box center [586, 158] width 8 height 8
click at [593, 190] on html "Кронштейн решітки переднього бампера, кронштейн передньої панелі, кронштейн тел…" at bounding box center [633, 271] width 347 height 177
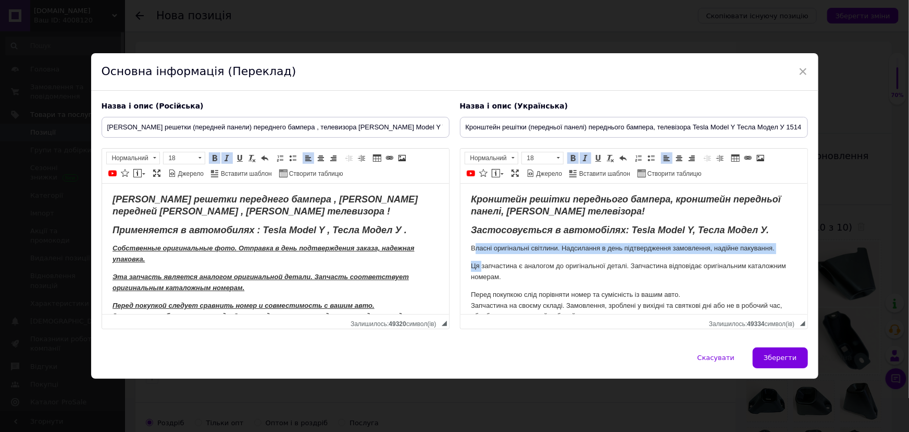
click at [481, 264] on body "Кронштейн решітки переднього бампера, кронштейн передньої панелі, кронштейн тел…" at bounding box center [634, 271] width 326 height 156
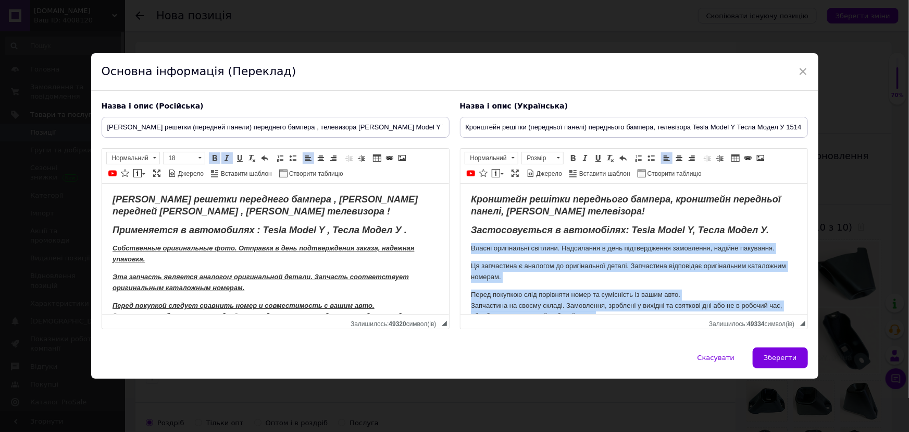
scroll to position [46, 0]
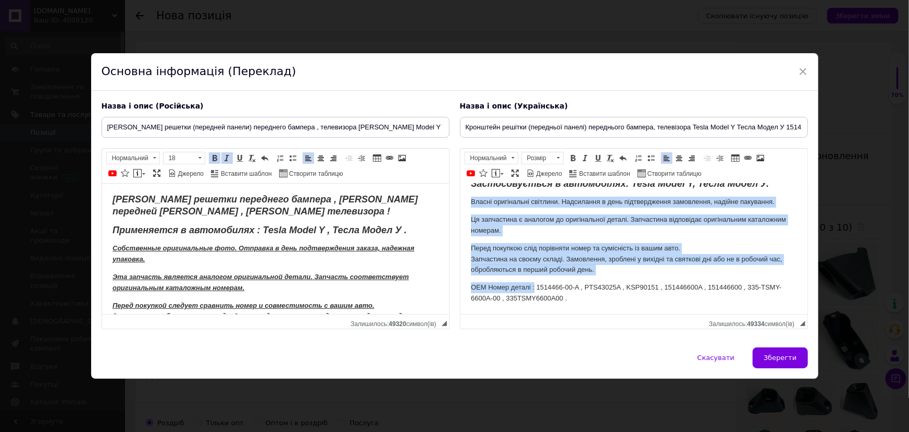
drag, startPoint x: 474, startPoint y: 249, endPoint x: 535, endPoint y: 287, distance: 71.9
click at [535, 287] on html "Кронштейн решітки переднього бампера, кронштейн передньої панелі, кронштейн тел…" at bounding box center [633, 225] width 347 height 177
click at [557, 152] on span at bounding box center [558, 157] width 10 height 11
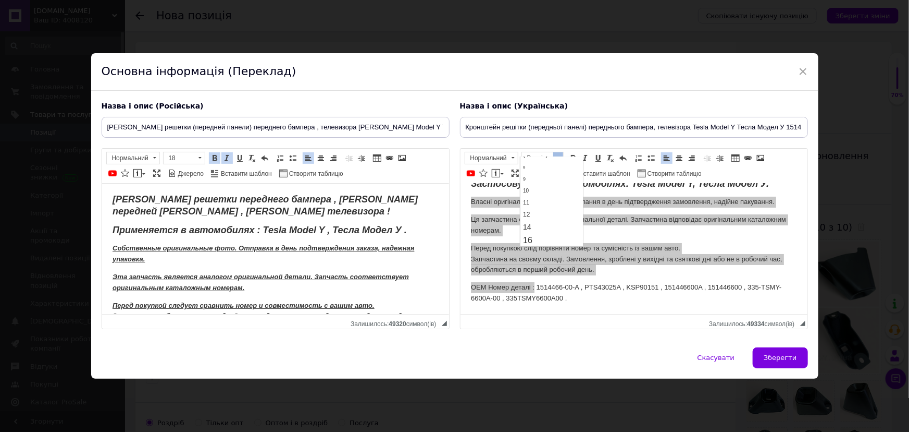
scroll to position [47, 0]
drag, startPoint x: 535, startPoint y: 202, endPoint x: 597, endPoint y: 169, distance: 70.4
click at [535, 202] on link "14" at bounding box center [551, 203] width 61 height 13
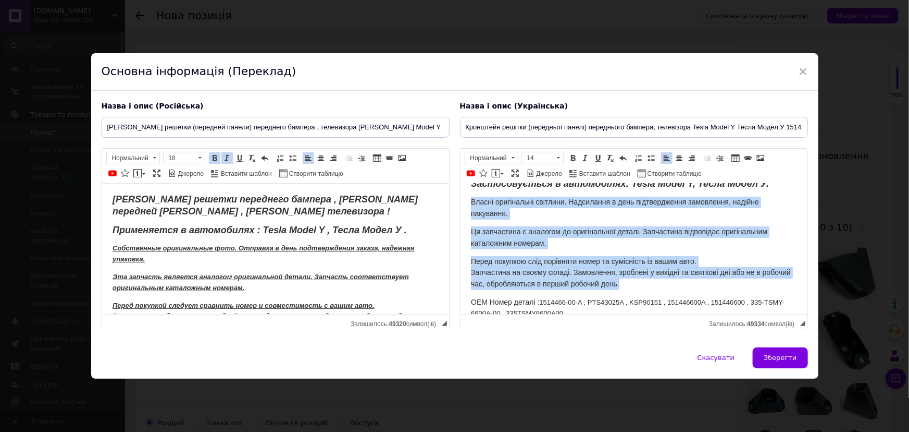
scroll to position [0, 0]
click at [572, 154] on span at bounding box center [573, 158] width 8 height 8
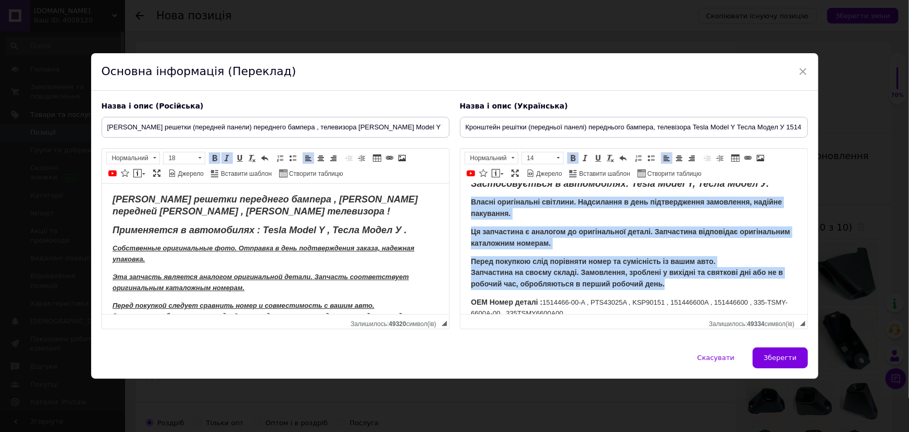
click at [600, 250] on body "Кронштейн решітки переднього бампера, кронштейн передньої панелі, кронштейн тел…" at bounding box center [634, 232] width 326 height 171
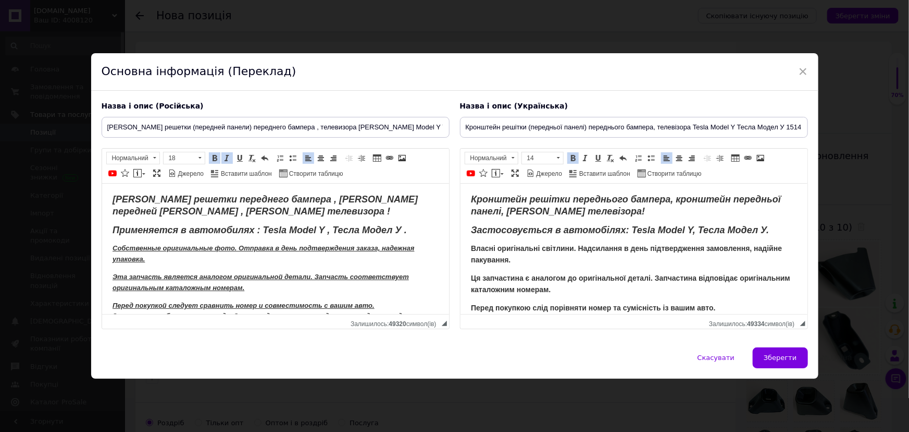
click at [110, 195] on html "Кронштейн решетки переднего бампера , кронштейн передней панели , кронштейн тел…" at bounding box center [275, 285] width 347 height 205
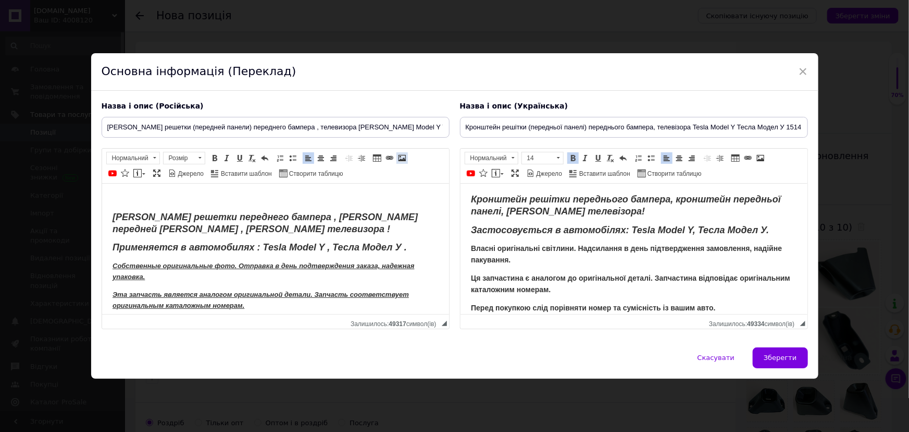
click at [399, 154] on span at bounding box center [402, 158] width 8 height 8
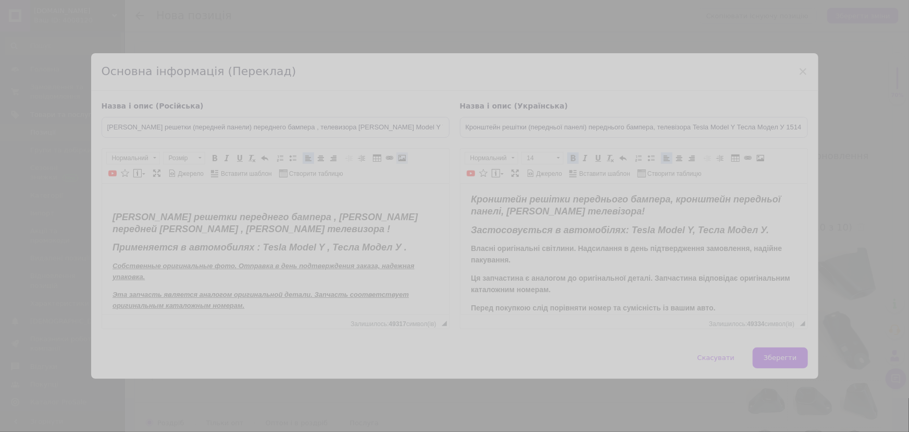
select select
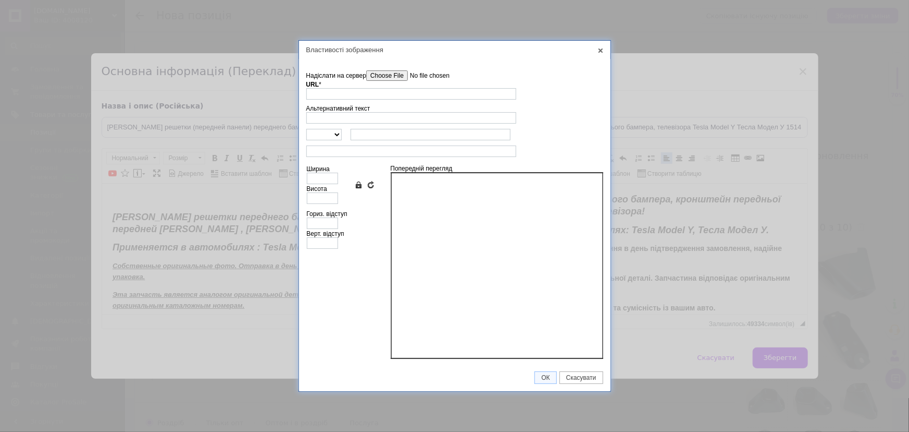
click at [399, 72] on input"] "Надіслати на сервер" at bounding box center [425, 75] width 118 height 10
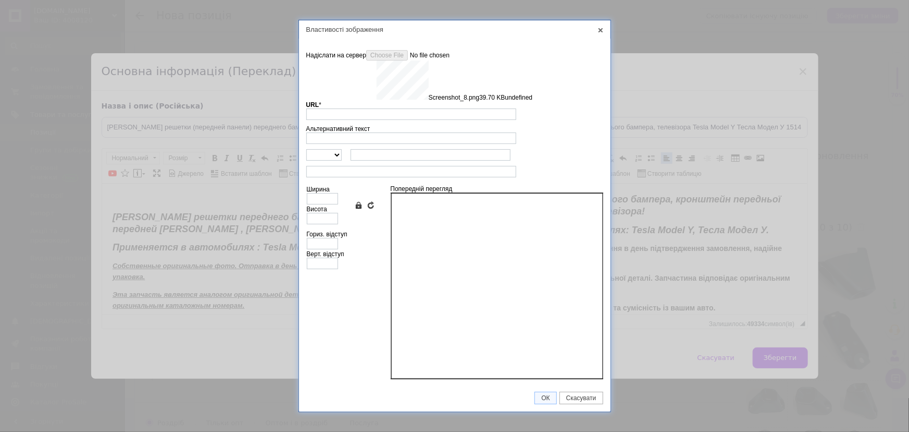
type input "https://images.prom.ua/6831492887_w640_h2048_screenshot_8.png?fresh=1&PIMAGE_ID…"
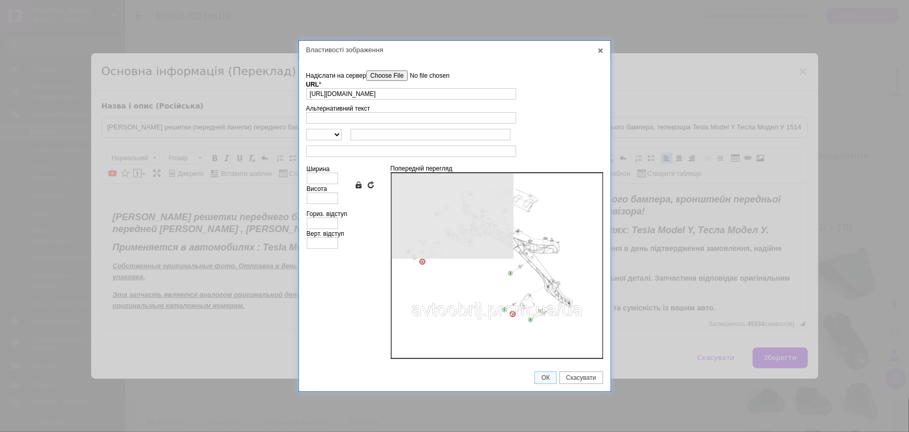
type input "514"
type input "392"
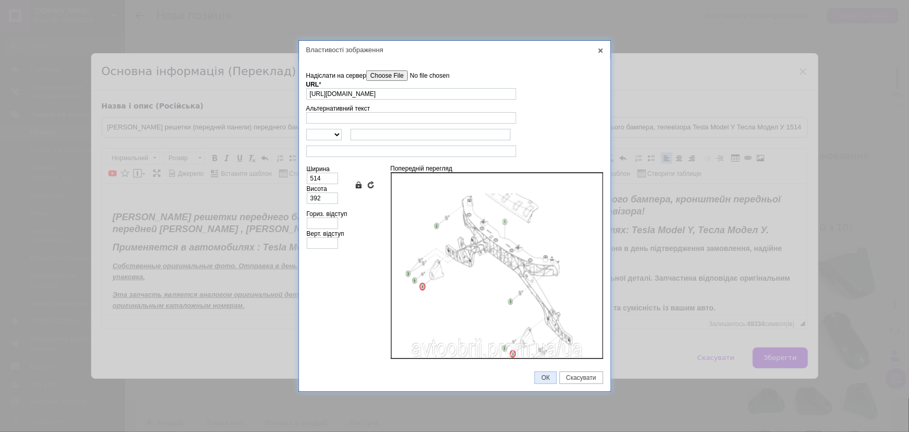
click at [544, 376] on span "ОК" at bounding box center [545, 377] width 21 height 7
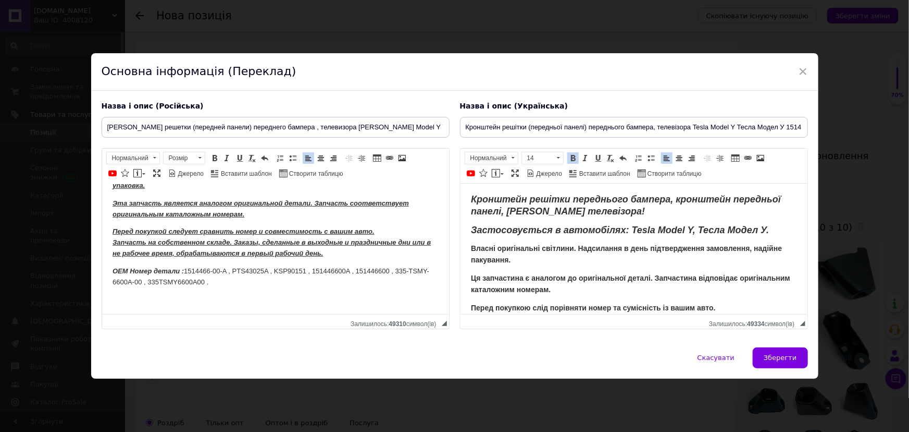
scroll to position [289, 0]
click at [471, 194] on span "Кронштейн решітки переднього бампера, кронштейн передньої панелі, кронштейн тел…" at bounding box center [626, 204] width 310 height 22
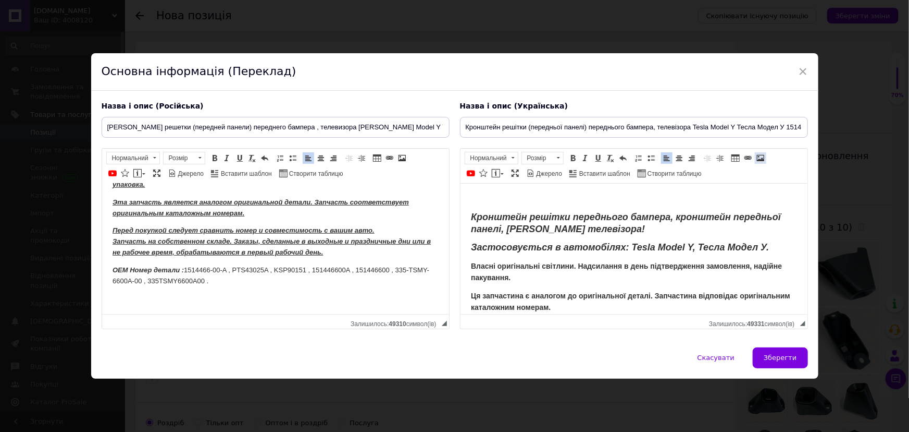
click at [760, 154] on span at bounding box center [761, 158] width 8 height 8
select select
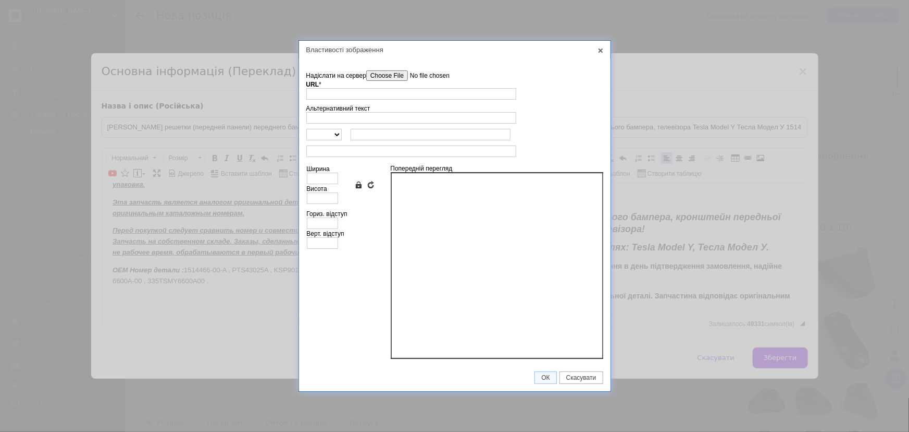
click at [395, 77] on input"] "Надіслати на сервер" at bounding box center [425, 75] width 118 height 10
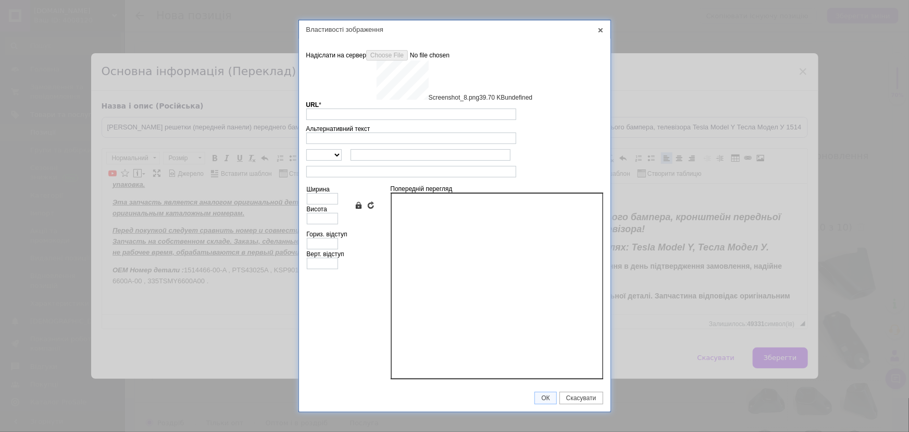
type input "https://images.prom.ua/6831492887_w640_h2048_screenshot_8.png?fresh=1&PIMAGE_ID…"
type input "514"
type input "392"
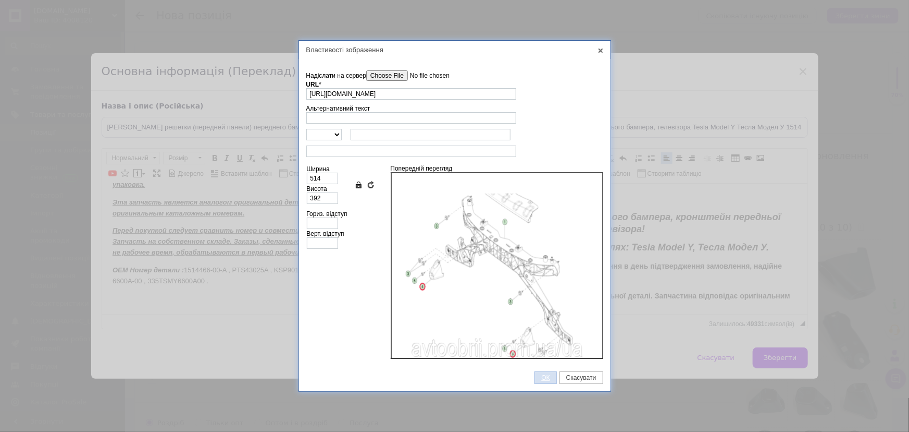
click at [544, 375] on span "ОК" at bounding box center [545, 377] width 21 height 7
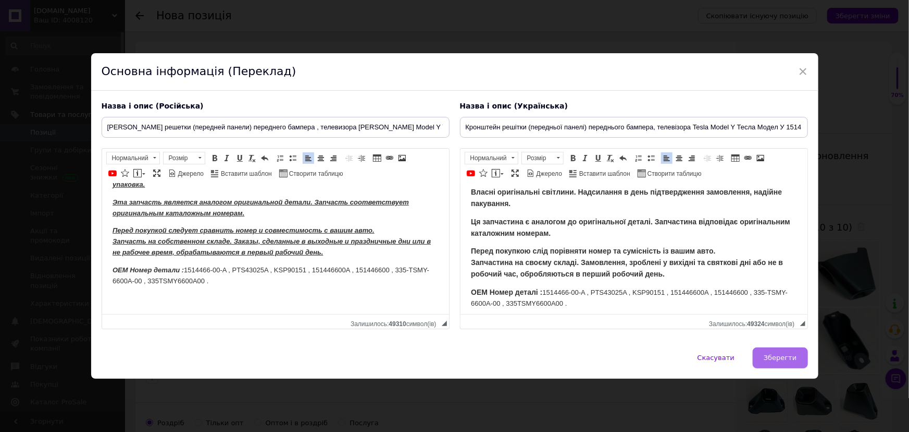
click at [773, 361] on span "Зберегти" at bounding box center [780, 357] width 33 height 8
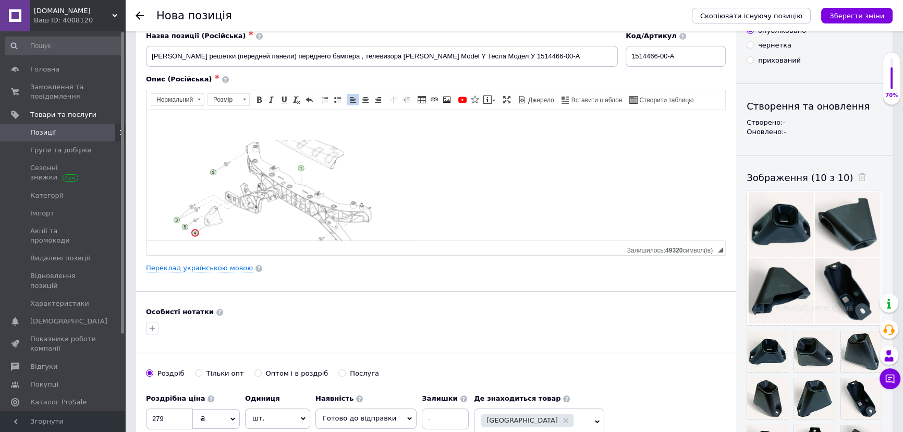
scroll to position [0, 0]
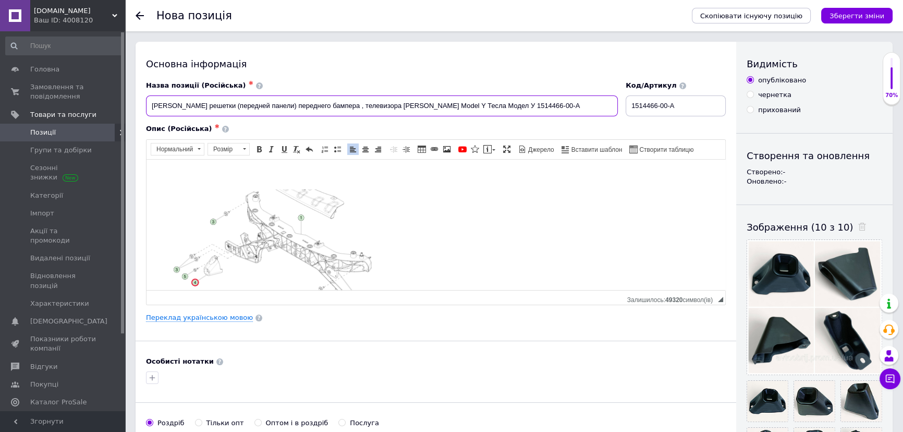
drag, startPoint x: 428, startPoint y: 105, endPoint x: 474, endPoint y: 105, distance: 45.9
click at [474, 105] on input "Кронштейн решетки (передней панели) переднего бампера , телевизора Tesla Model …" at bounding box center [382, 105] width 472 height 21
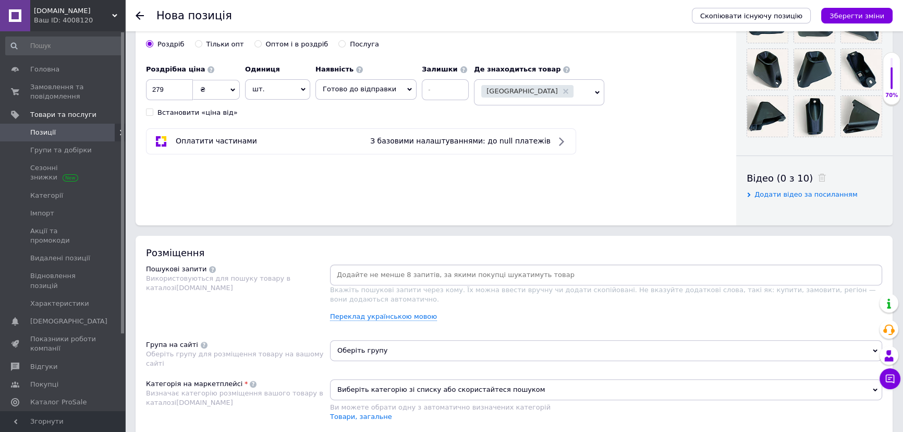
scroll to position [379, 0]
click at [393, 319] on link "Переклад українською мовою" at bounding box center [383, 316] width 107 height 8
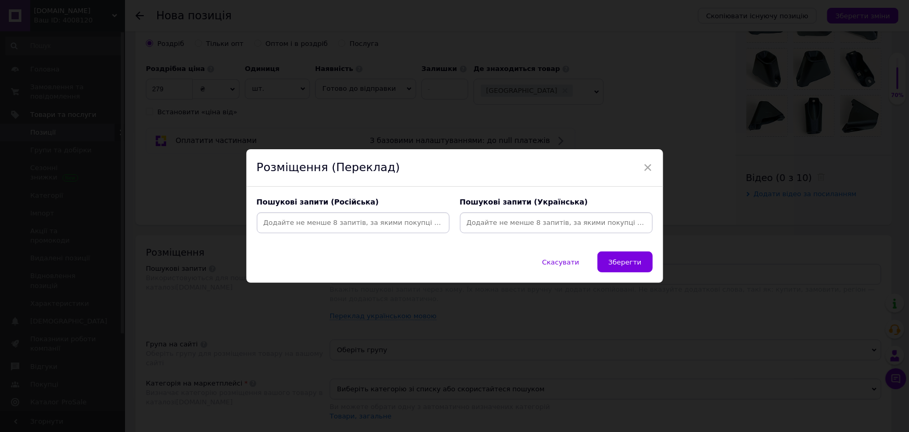
click at [572, 260] on span "Скасувати" at bounding box center [561, 262] width 37 height 8
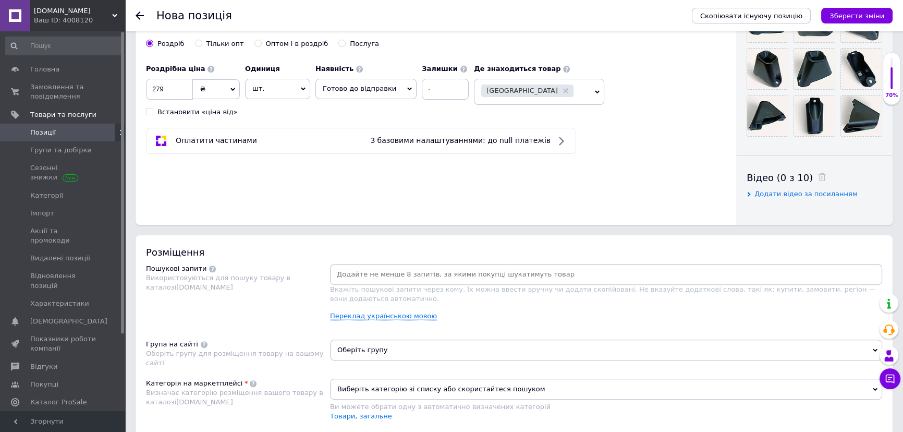
click at [368, 315] on link "Переклад українською мовою" at bounding box center [383, 316] width 107 height 8
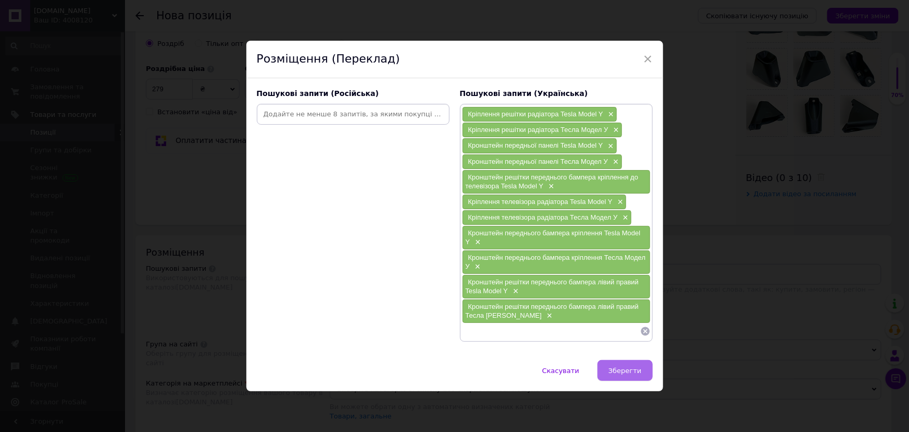
click at [621, 368] on span "Зберегти" at bounding box center [625, 370] width 33 height 8
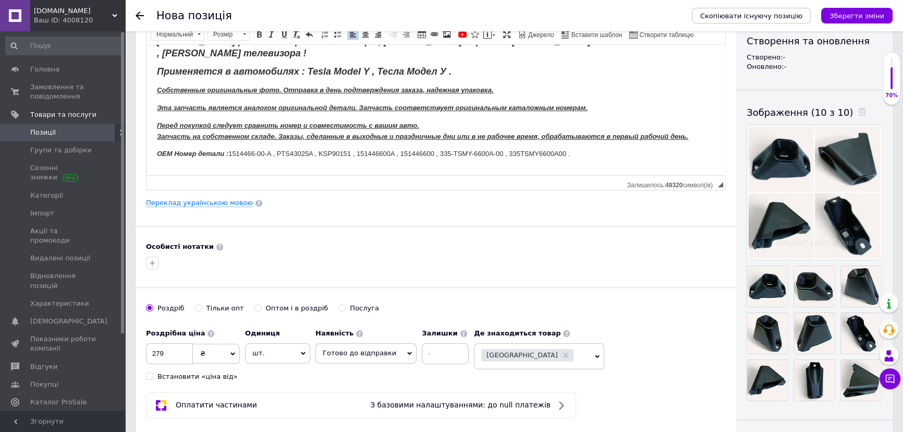
scroll to position [94, 0]
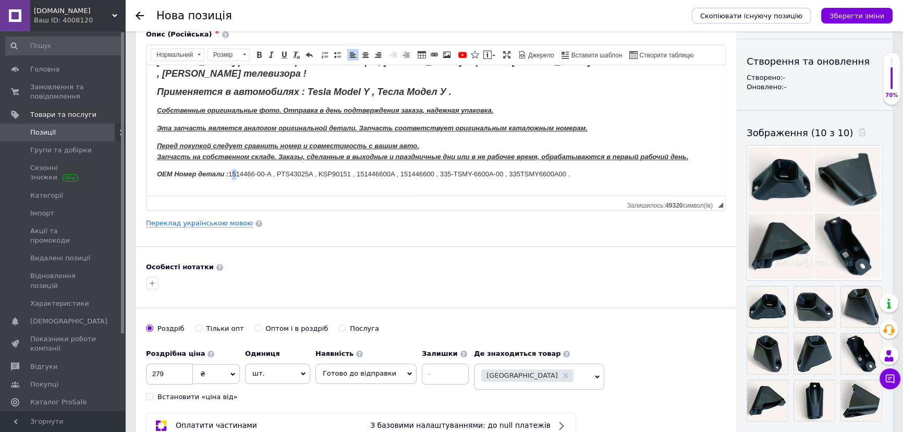
drag, startPoint x: 232, startPoint y: 159, endPoint x: 239, endPoint y: 161, distance: 6.9
click at [239, 168] on p "OEM Номер детали : 1514466-00-A , PTS43025A , KSP90151 , 151446600A , 151446600…" at bounding box center [436, 173] width 558 height 11
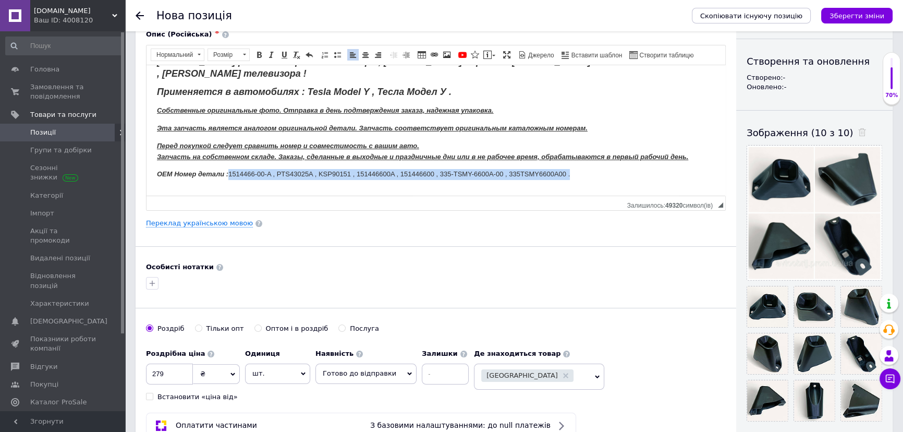
drag, startPoint x: 231, startPoint y: 161, endPoint x: 560, endPoint y: 159, distance: 328.9
click at [580, 168] on p "OEM Номер детали : 1514466-00-A , PTS43025A , KSP90151 , 151446600A , 151446600…" at bounding box center [436, 173] width 558 height 11
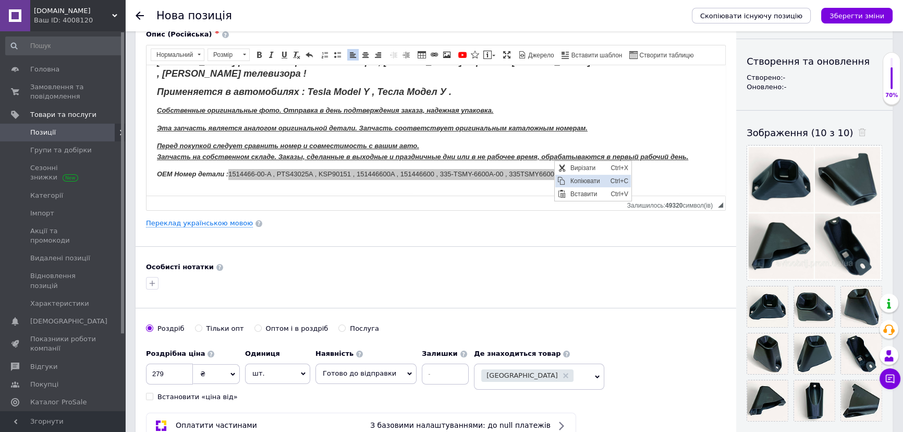
click at [574, 179] on span "Копіювати" at bounding box center [588, 181] width 40 height 13
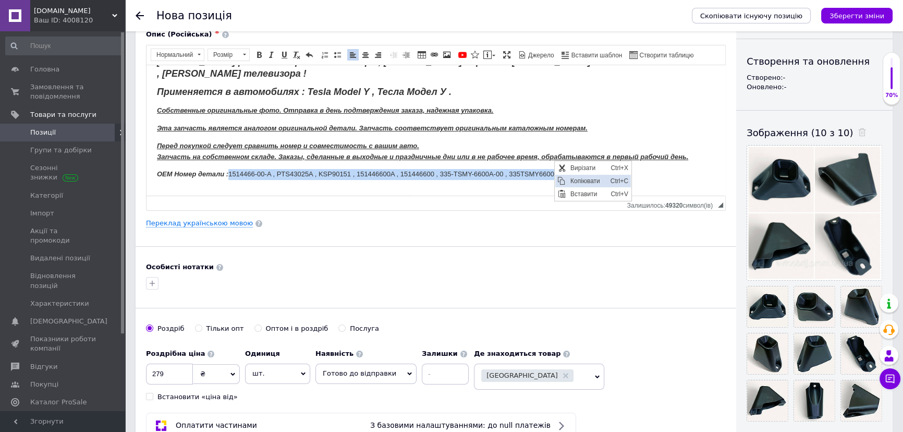
copy p "1514466-00-A , PTS43025A , KSP90151 , 151446600A , 151446600 , 335-TSMY-6600A-0…"
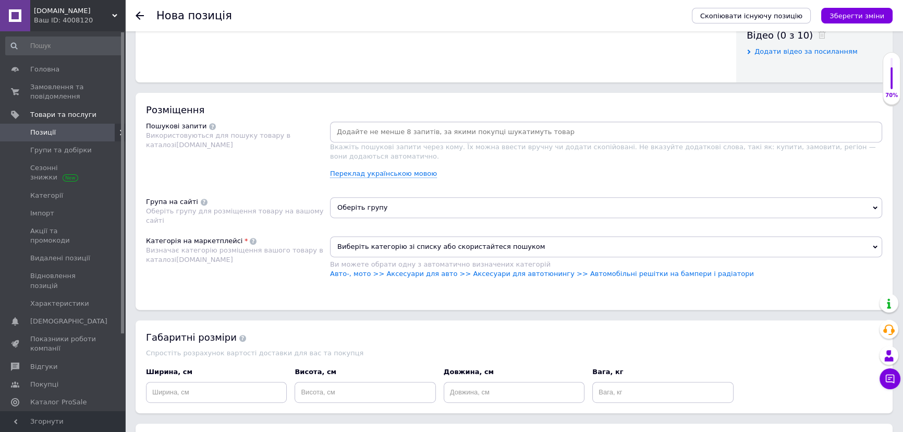
scroll to position [474, 0]
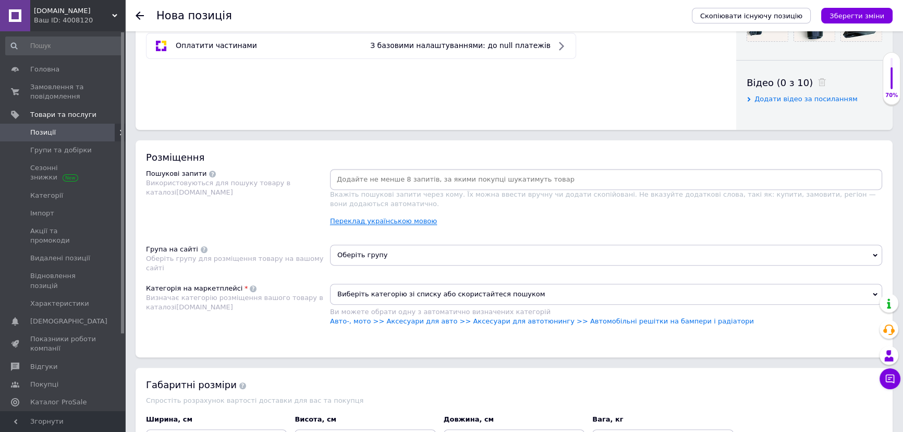
click at [410, 224] on link "Переклад українською мовою" at bounding box center [383, 221] width 107 height 8
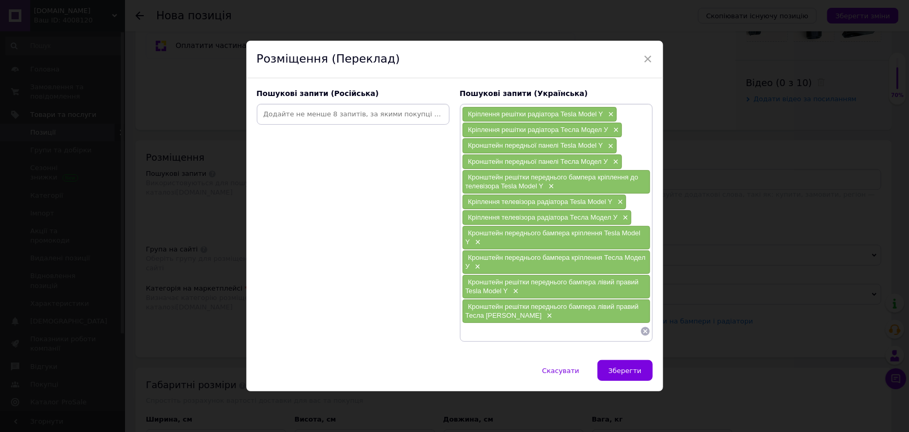
click at [509, 326] on input at bounding box center [551, 331] width 178 height 16
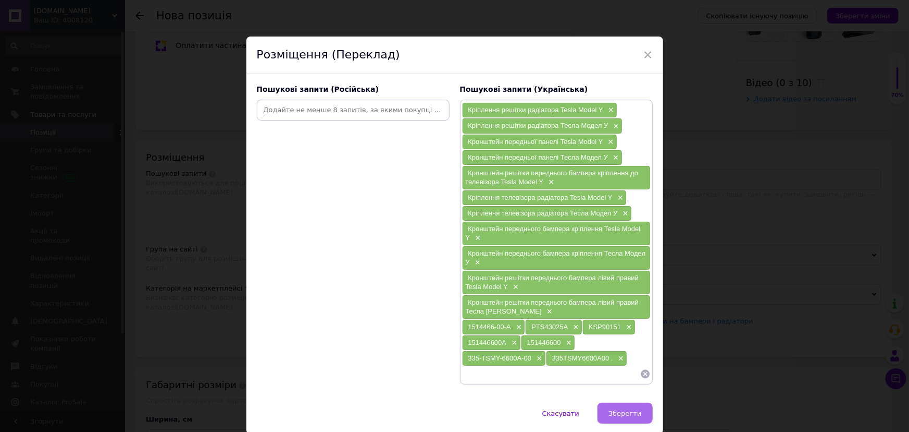
click at [623, 412] on span "Зберегти" at bounding box center [625, 413] width 33 height 8
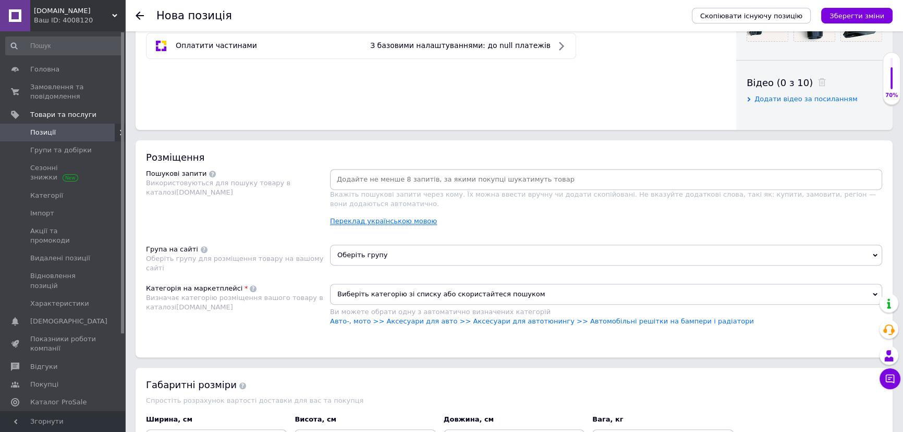
click at [350, 218] on link "Переклад українською мовою" at bounding box center [383, 221] width 107 height 8
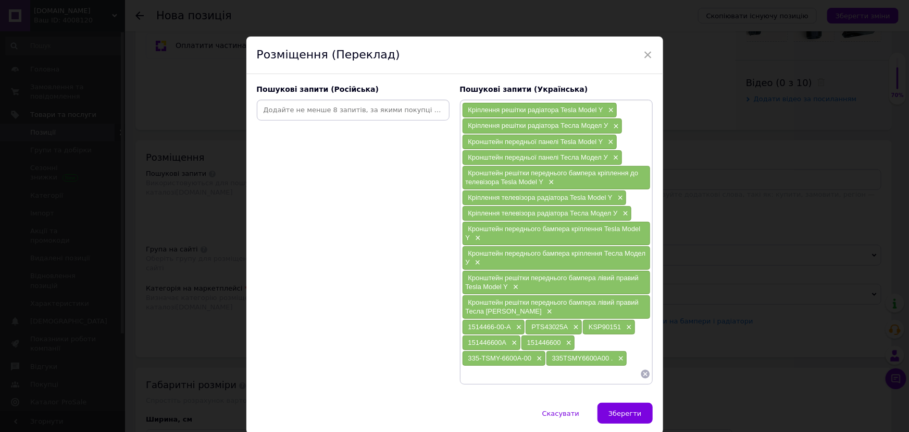
click at [360, 113] on input at bounding box center [353, 110] width 189 height 16
click at [560, 409] on span "Скасувати" at bounding box center [561, 413] width 37 height 8
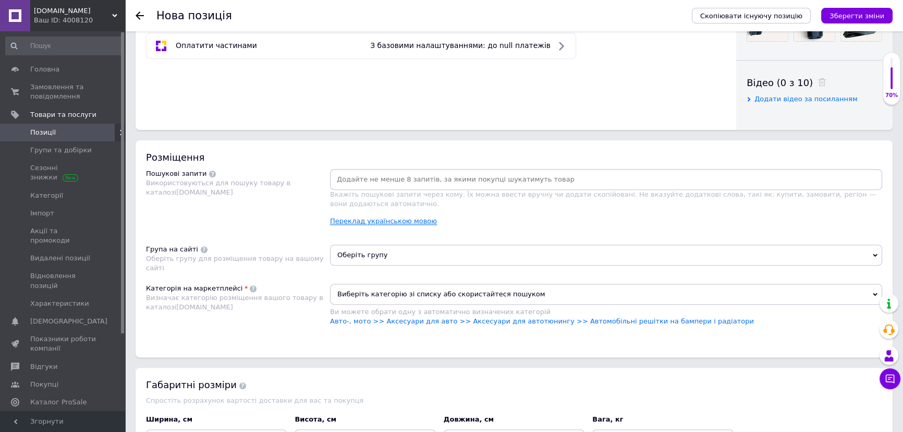
click at [355, 223] on link "Переклад українською мовою" at bounding box center [383, 221] width 107 height 8
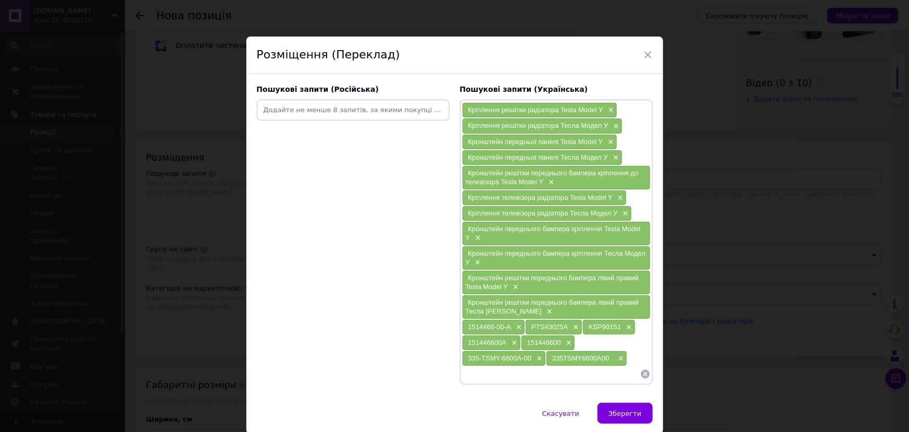
click at [306, 113] on input at bounding box center [353, 110] width 189 height 16
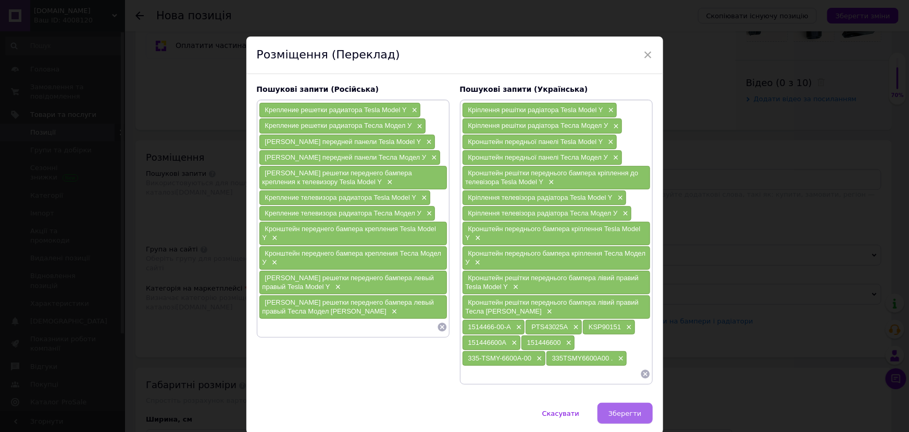
click at [620, 411] on span "Зберегти" at bounding box center [625, 413] width 33 height 8
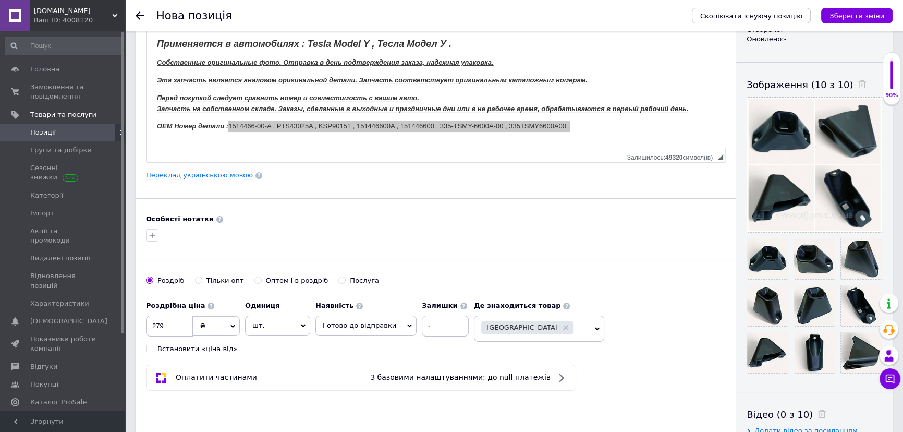
scroll to position [142, 0]
click at [277, 134] on span "Копіювати" at bounding box center [288, 134] width 40 height 13
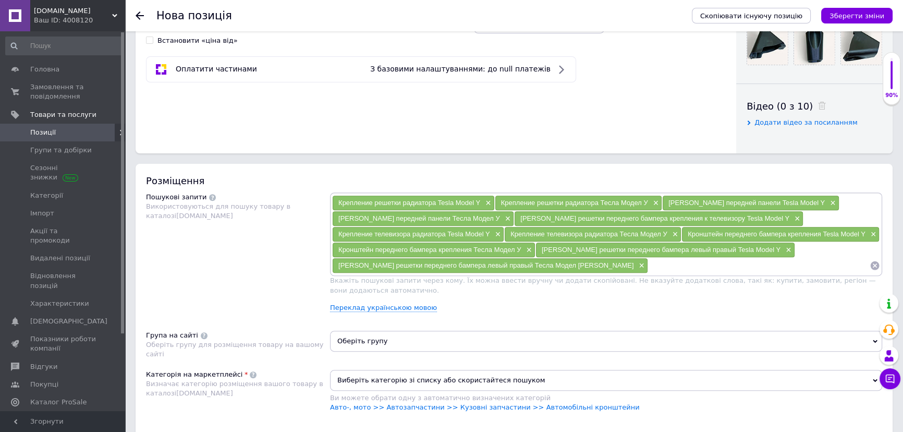
scroll to position [474, 0]
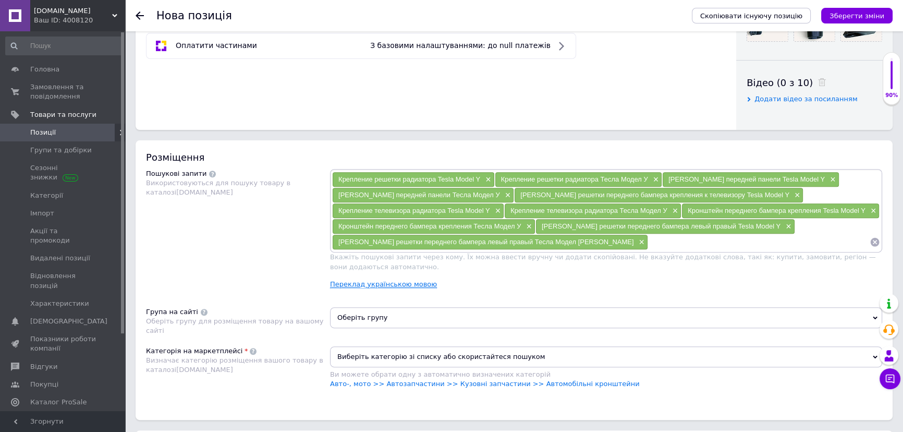
click at [396, 286] on link "Переклад українською мовою" at bounding box center [383, 284] width 107 height 8
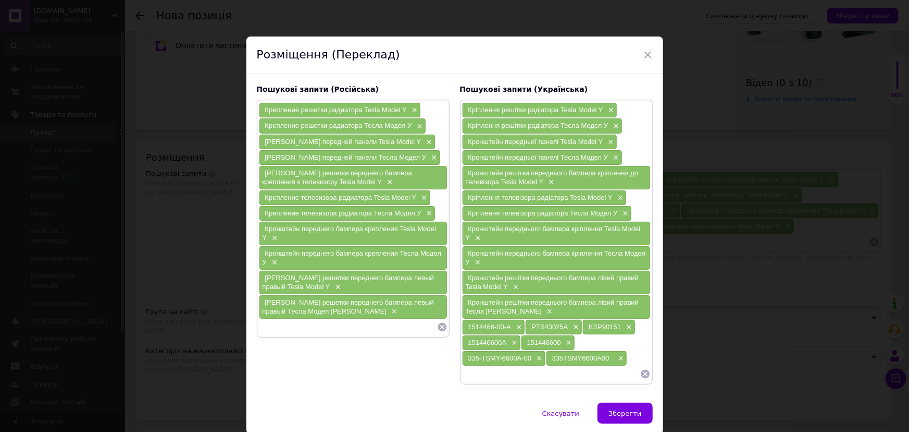
click at [383, 323] on input at bounding box center [348, 327] width 178 height 16
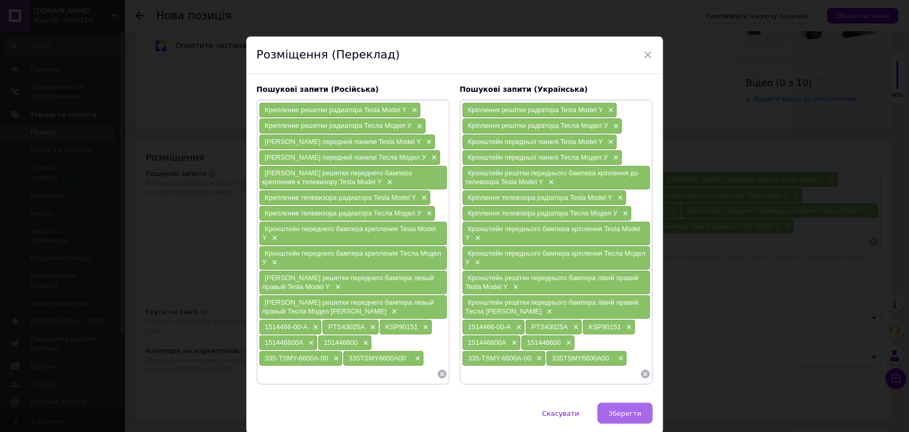
click at [623, 410] on span "Зберегти" at bounding box center [625, 413] width 33 height 8
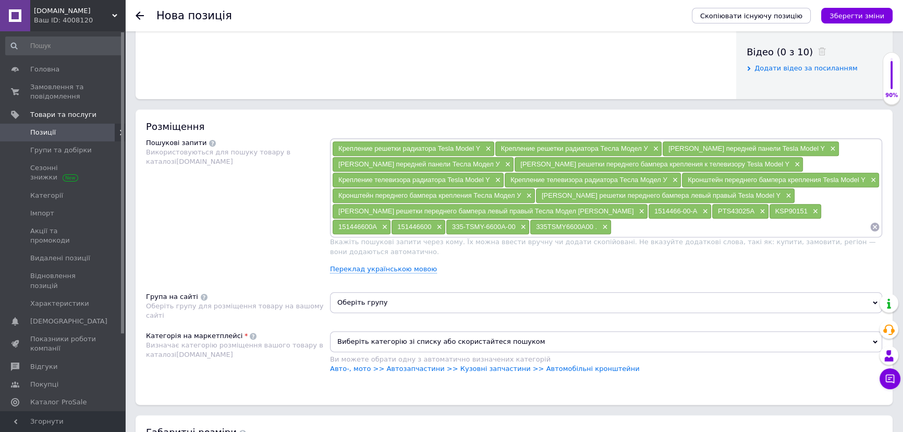
scroll to position [521, 0]
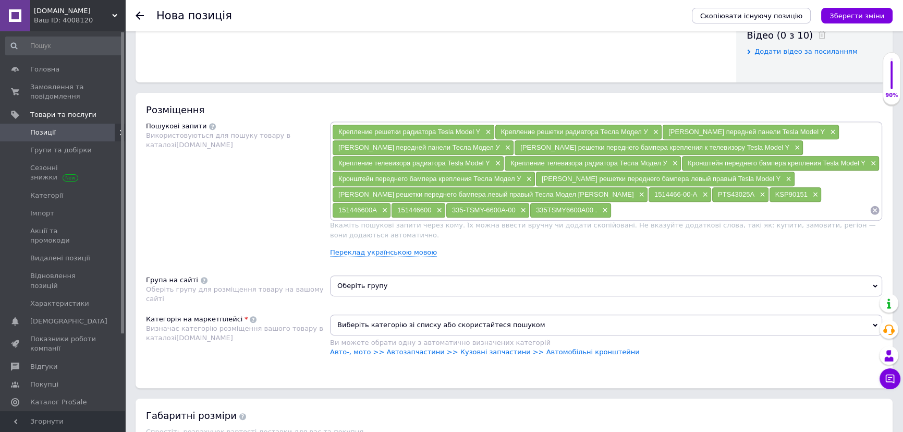
click at [379, 288] on span "Оберіть групу" at bounding box center [606, 285] width 552 height 21
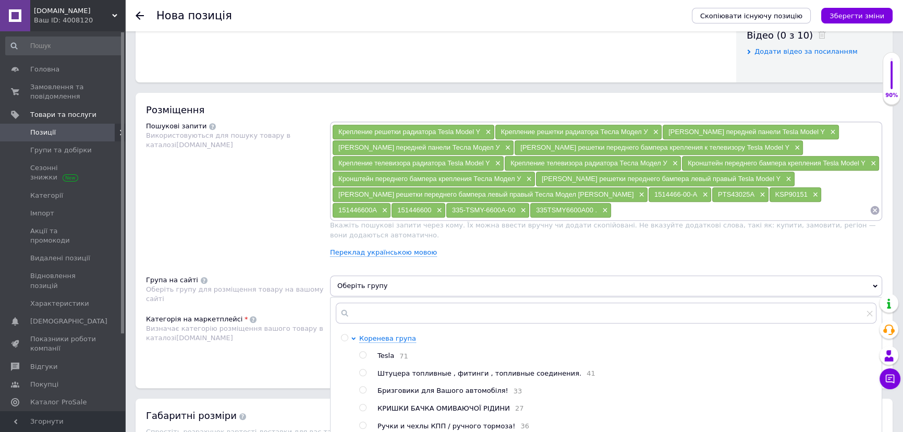
click at [362, 354] on input "radio" at bounding box center [362, 354] width 7 height 7
radio input "true"
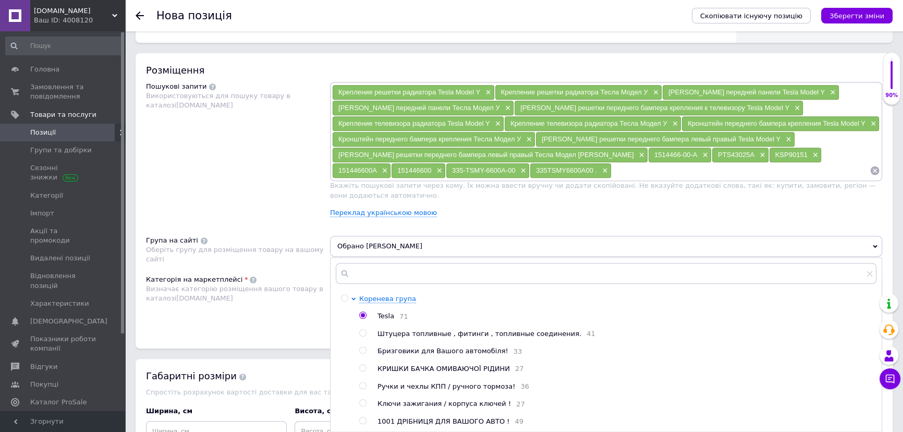
scroll to position [616, 0]
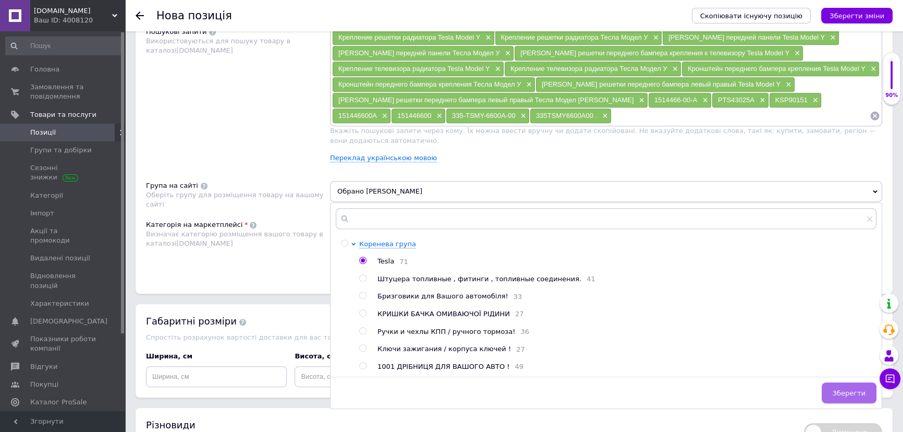
click at [850, 397] on span "Зберегти" at bounding box center [848, 393] width 33 height 8
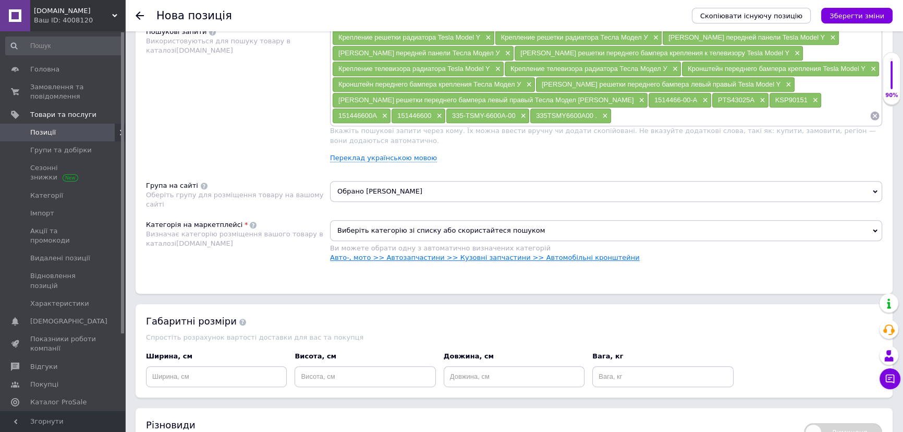
click at [521, 256] on link "Авто-, мото >> Автозапчастини >> Кузовні запчастини >> Автомобільні кронштейни" at bounding box center [485, 257] width 310 height 8
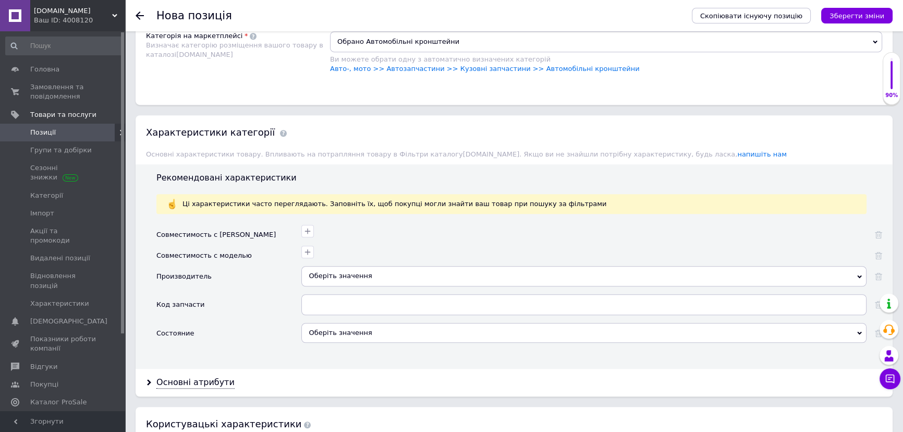
scroll to position [805, 0]
click at [304, 229] on icon "button" at bounding box center [307, 230] width 8 height 8
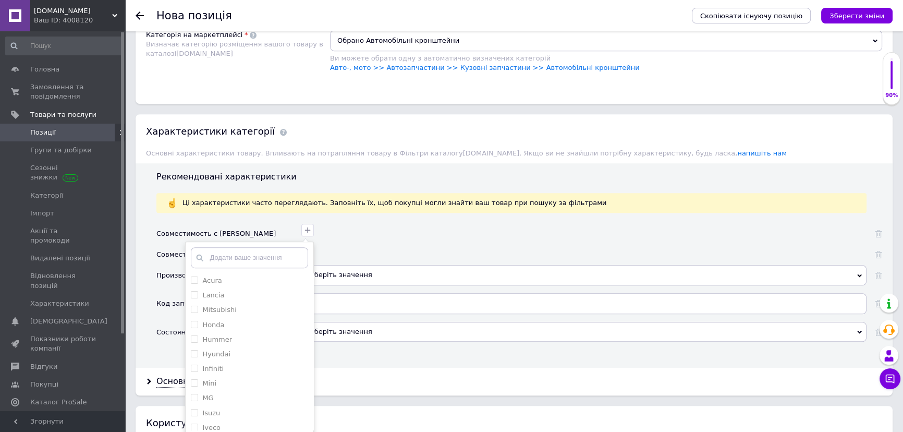
click at [256, 251] on input "text" at bounding box center [249, 257] width 117 height 21
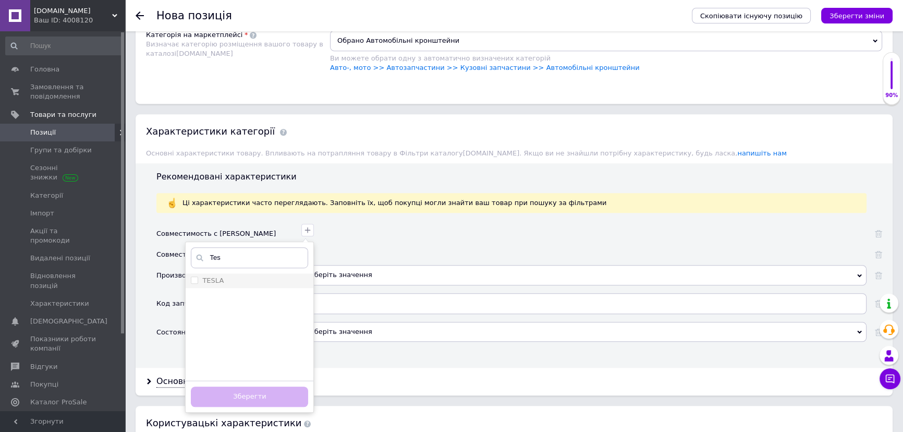
type input "Tes"
click at [227, 276] on div "TESLA" at bounding box center [249, 280] width 117 height 9
checkbox input "true"
click at [255, 398] on button "Зберегти" at bounding box center [249, 396] width 117 height 20
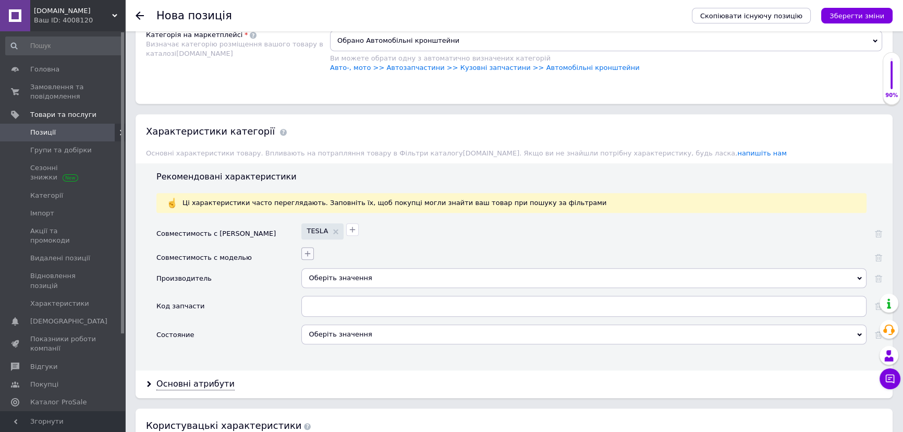
click at [310, 253] on icon "button" at bounding box center [307, 253] width 8 height 8
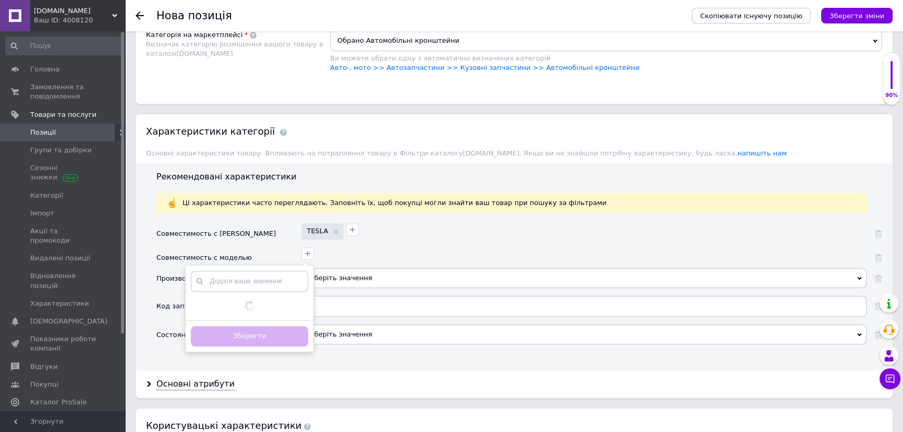
click at [267, 281] on input "text" at bounding box center [249, 280] width 117 height 21
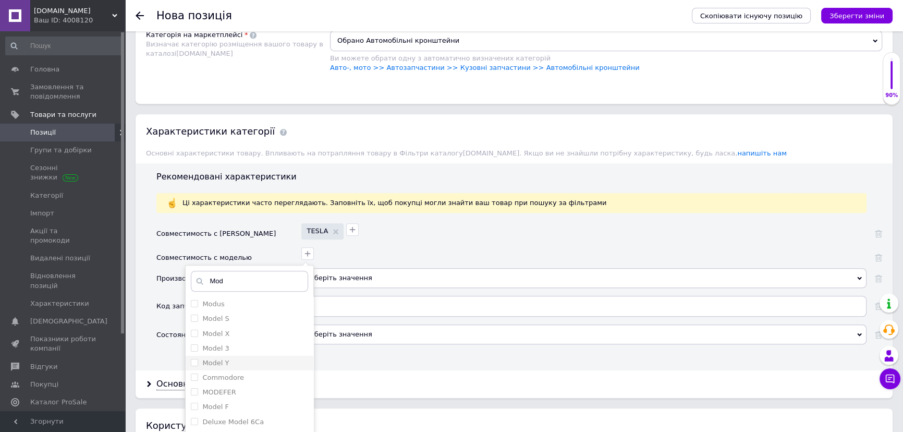
type input "Mod"
click at [241, 358] on div "Model Y" at bounding box center [249, 362] width 117 height 9
checkbox Y "true"
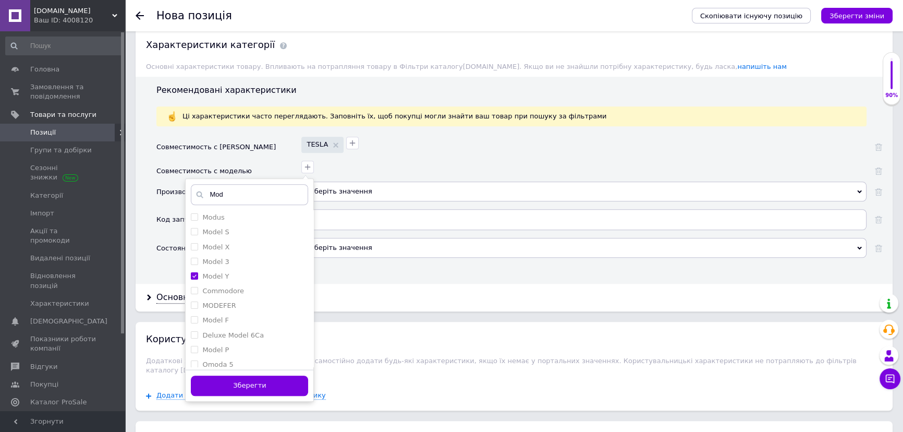
scroll to position [900, 0]
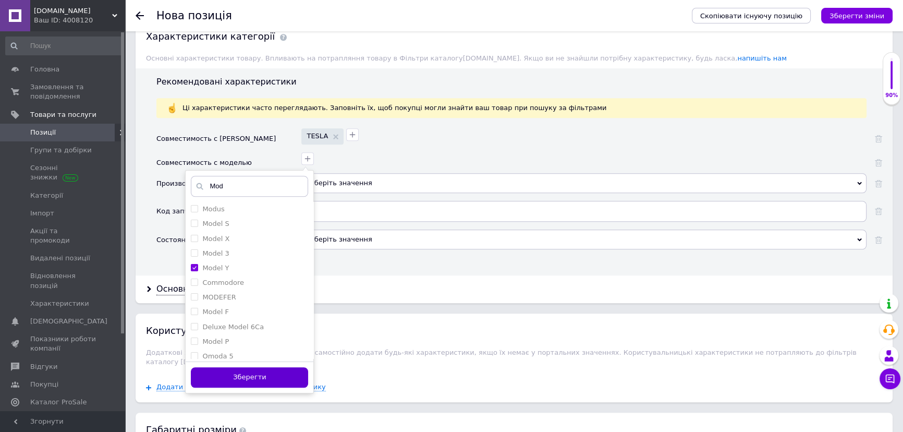
click at [293, 372] on button "Зберегти" at bounding box center [249, 377] width 117 height 20
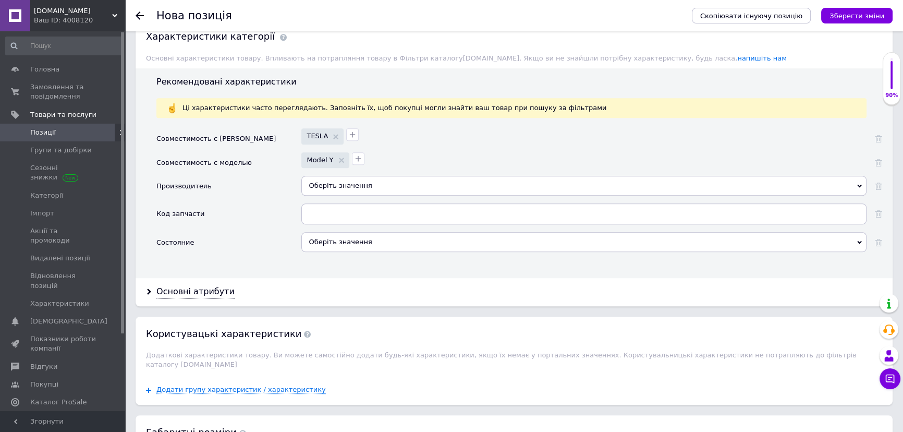
click at [319, 181] on div "Оберіть значення" at bounding box center [583, 186] width 565 height 20
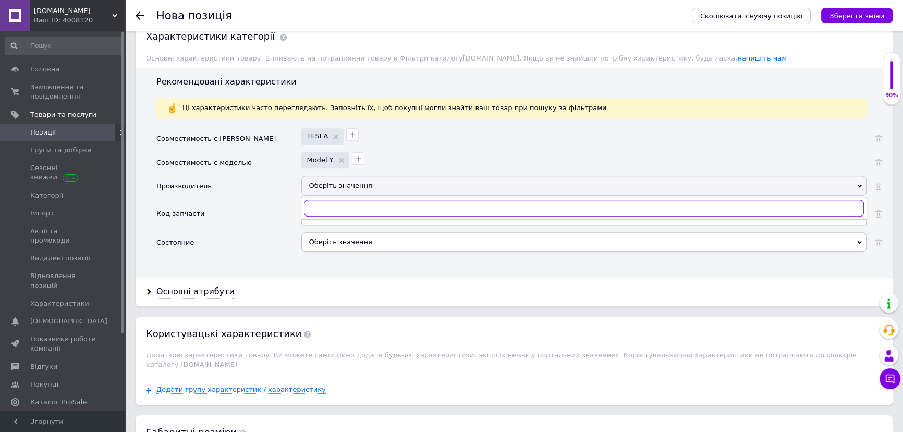
click at [332, 201] on input "text" at bounding box center [584, 208] width 560 height 17
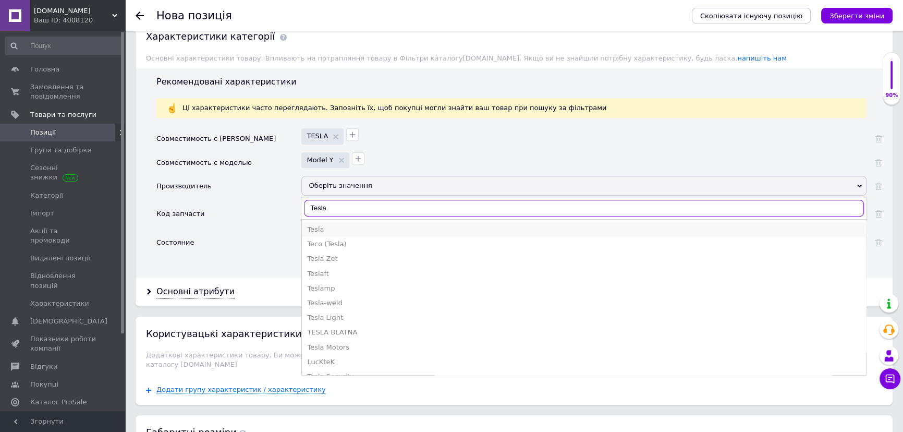
type input "Tesla"
click at [331, 225] on div "Tesla" at bounding box center [583, 229] width 553 height 9
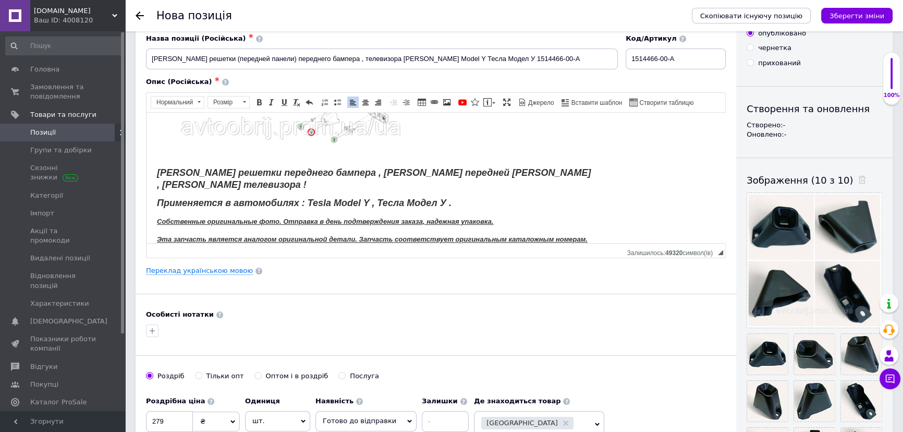
scroll to position [92, 0]
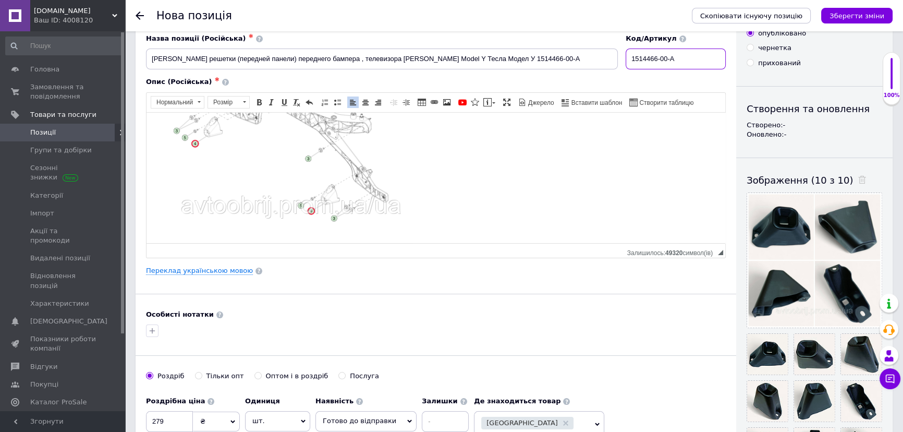
drag, startPoint x: 679, startPoint y: 57, endPoint x: 629, endPoint y: 60, distance: 50.1
click at [621, 62] on div "Назва позиції (Російська) ✱ Кронштейн решетки (передней панели) переднего бампе…" at bounding box center [435, 51] width 587 height 43
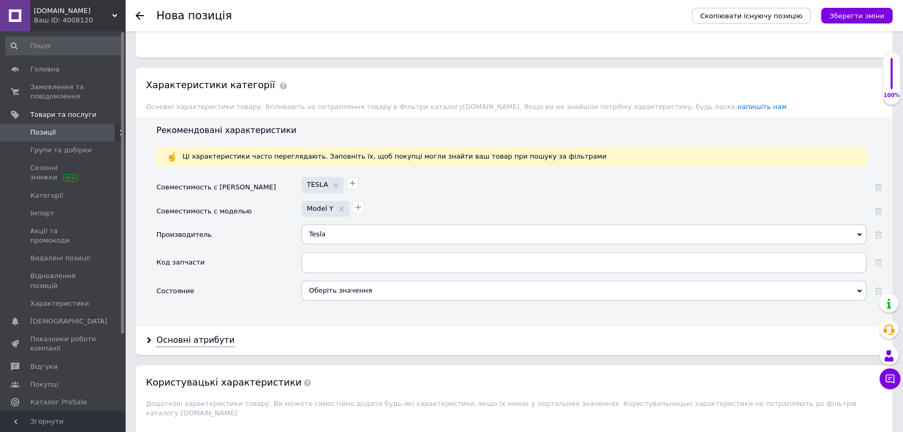
scroll to position [853, 0]
click at [340, 256] on input "text" at bounding box center [583, 261] width 565 height 21
paste input "1514466-00-A"
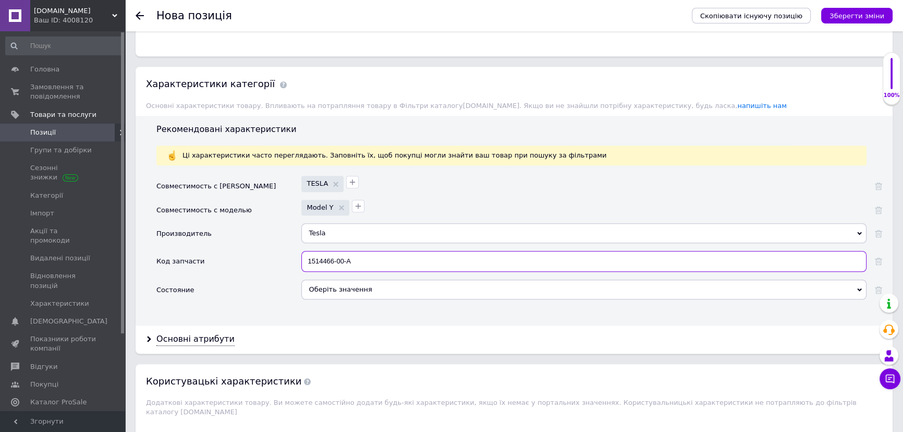
type input "1514466-00-A"
click at [334, 288] on div "Оберіть значення" at bounding box center [583, 289] width 565 height 20
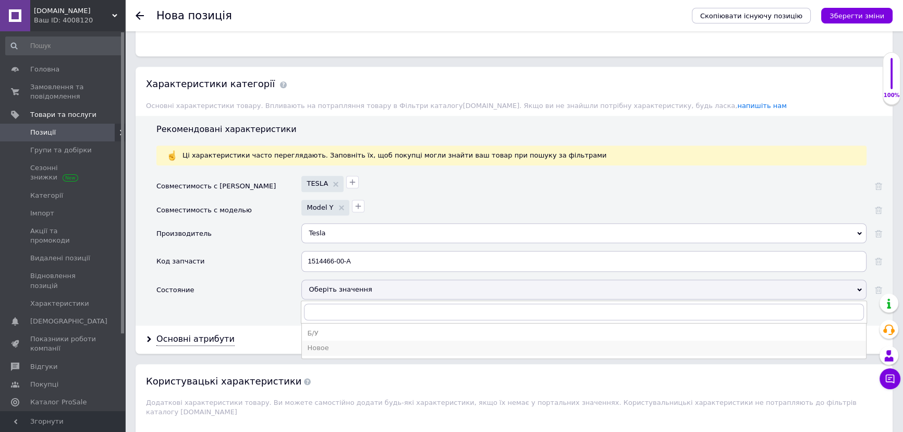
click at [329, 343] on div "Новое" at bounding box center [583, 347] width 553 height 9
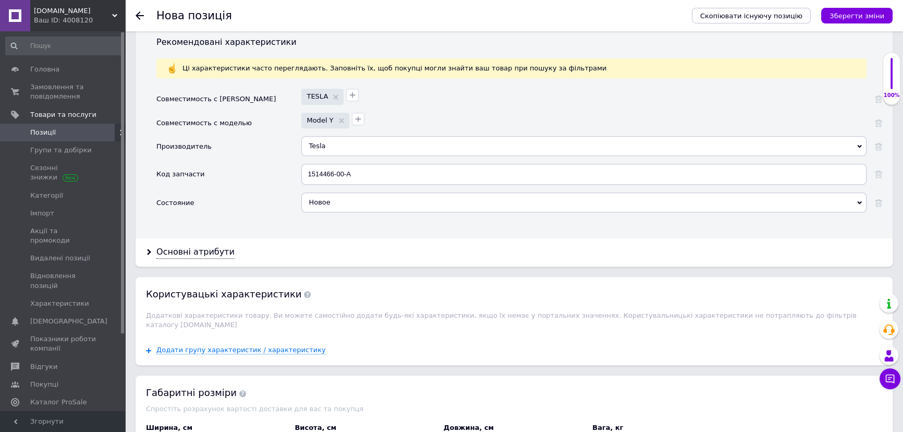
scroll to position [947, 0]
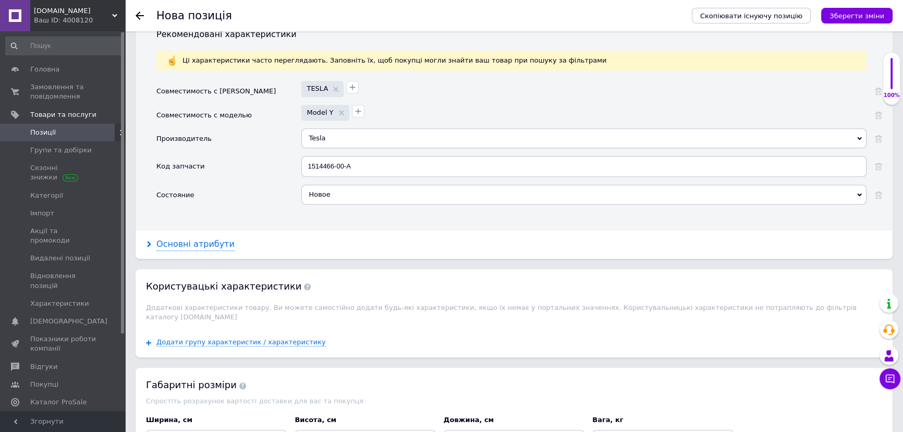
click at [201, 245] on div "Основні атрибути" at bounding box center [195, 244] width 78 height 12
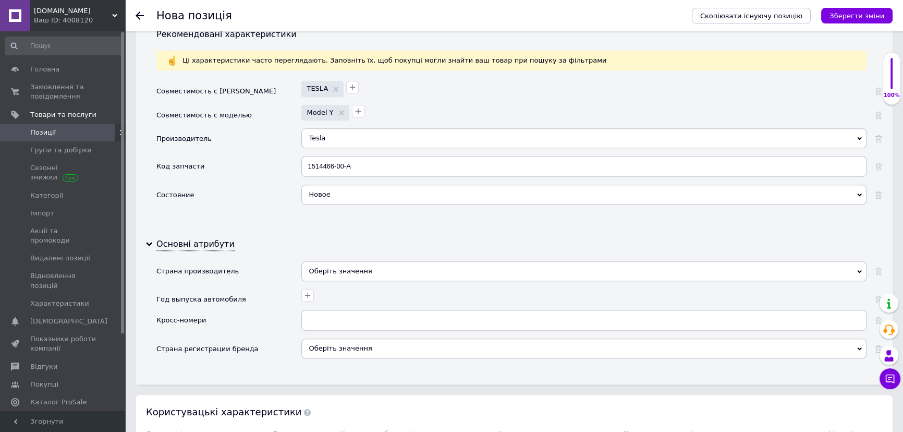
click at [330, 263] on div "Оберіть значення" at bounding box center [583, 271] width 565 height 20
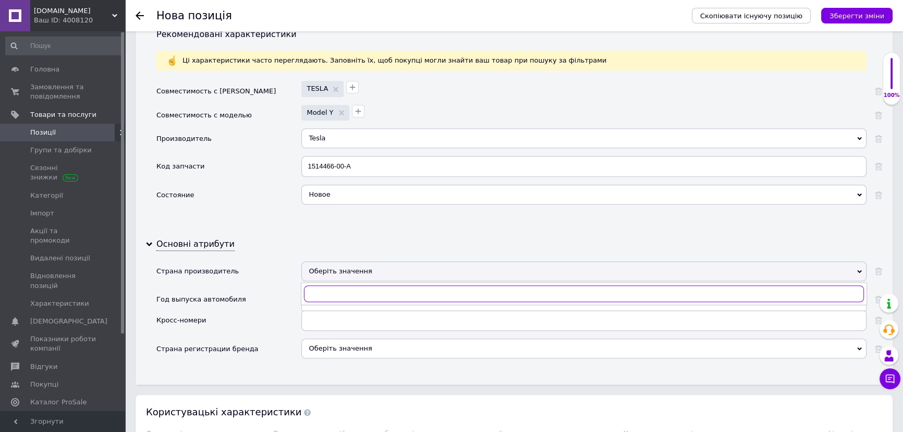
click at [330, 289] on input "text" at bounding box center [584, 293] width 560 height 17
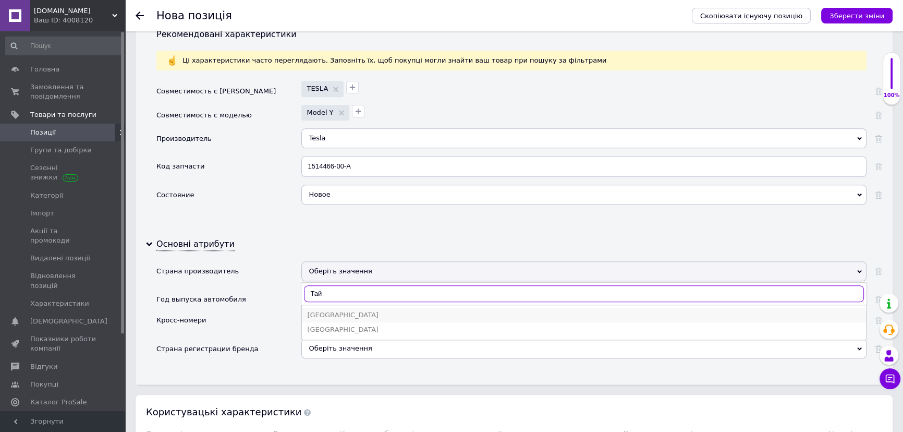
type input "Тай"
click at [332, 316] on div "Тайвань" at bounding box center [583, 314] width 553 height 9
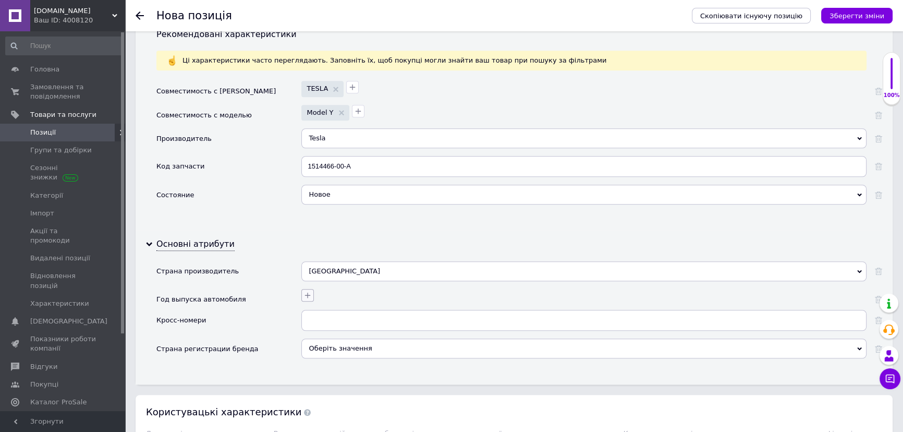
click at [309, 297] on icon "button" at bounding box center [307, 295] width 8 height 8
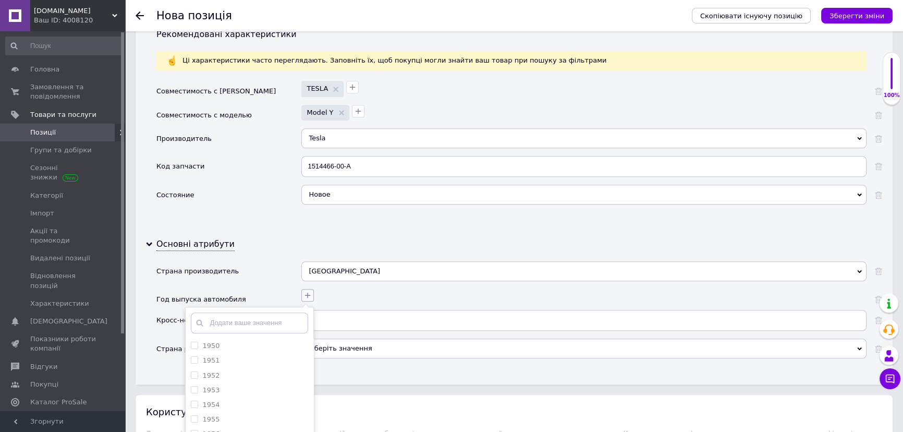
click at [307, 296] on icon "button" at bounding box center [307, 295] width 8 height 8
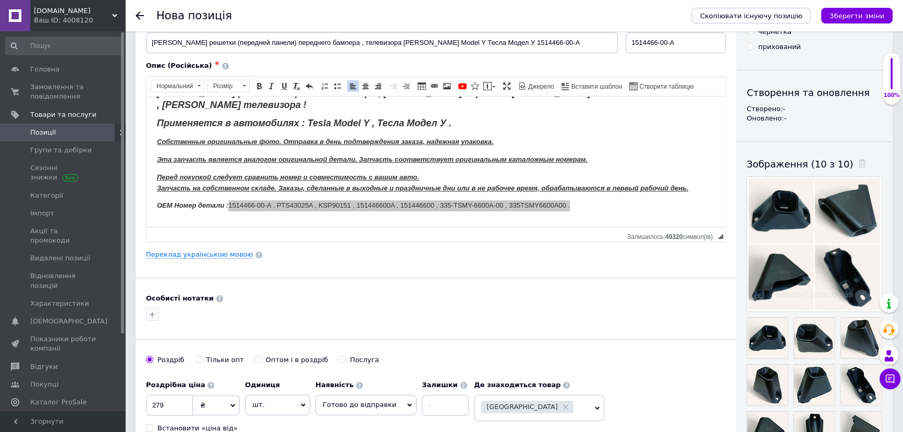
scroll to position [47, 0]
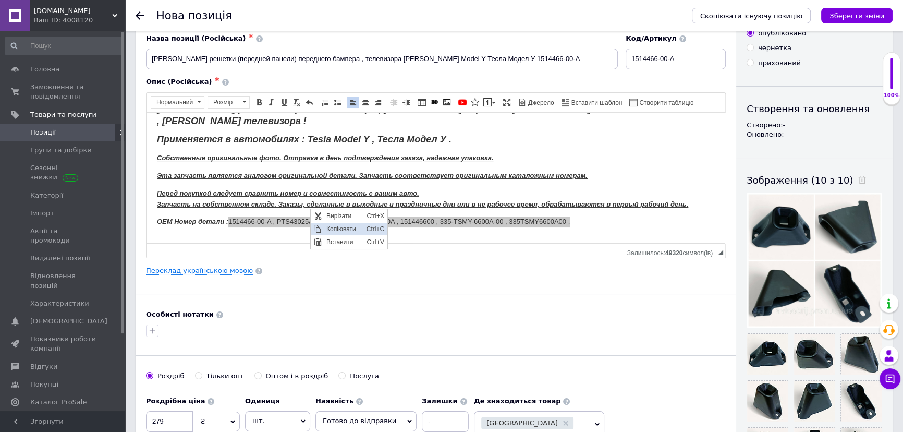
click at [327, 231] on span "Копіювати" at bounding box center [343, 229] width 40 height 13
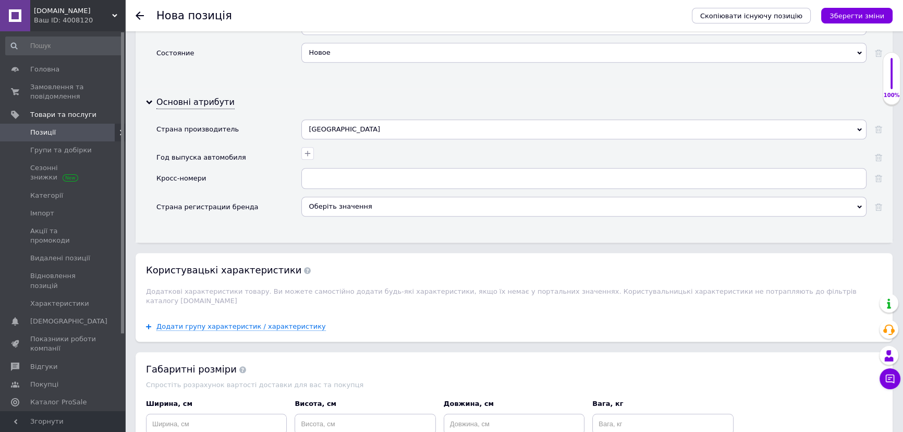
scroll to position [1089, 0]
click at [329, 175] on input "text" at bounding box center [583, 178] width 565 height 21
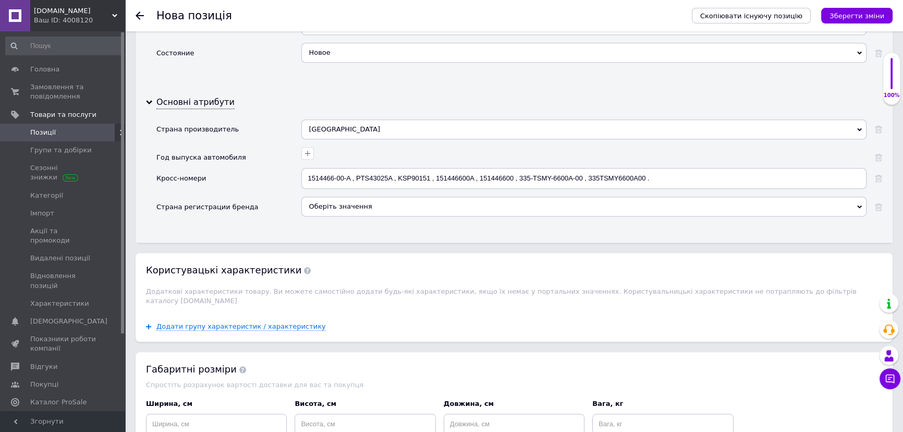
type input "1514466-00-A , PTS43025A , KSP90151 , 151446600A , 151446600 , 335-TSMY-6600A-0…"
click at [318, 206] on div "Оберіть значення" at bounding box center [583, 206] width 565 height 20
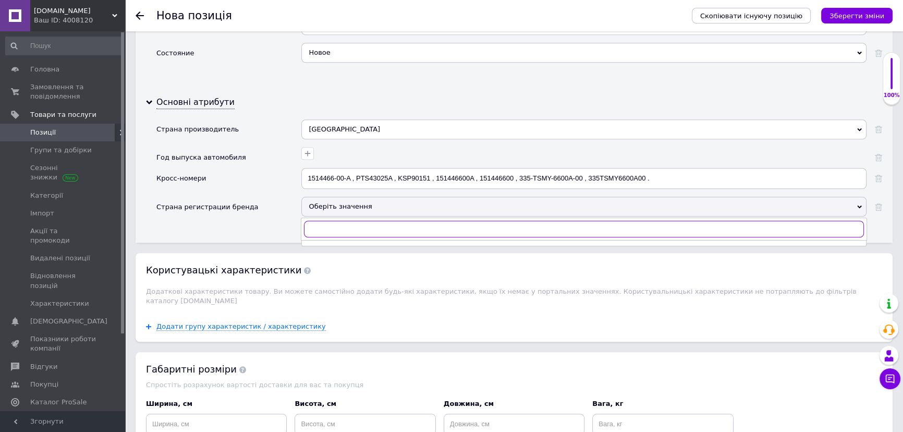
click at [318, 228] on input "text" at bounding box center [584, 228] width 560 height 17
drag, startPoint x: 335, startPoint y: 228, endPoint x: 288, endPoint y: 229, distance: 46.9
click at [294, 226] on div "Основні атрибути Страна производитель Тайвань Австралия Австрия Азад Кашмир Азе…" at bounding box center [514, 166] width 757 height 154
type input "U"
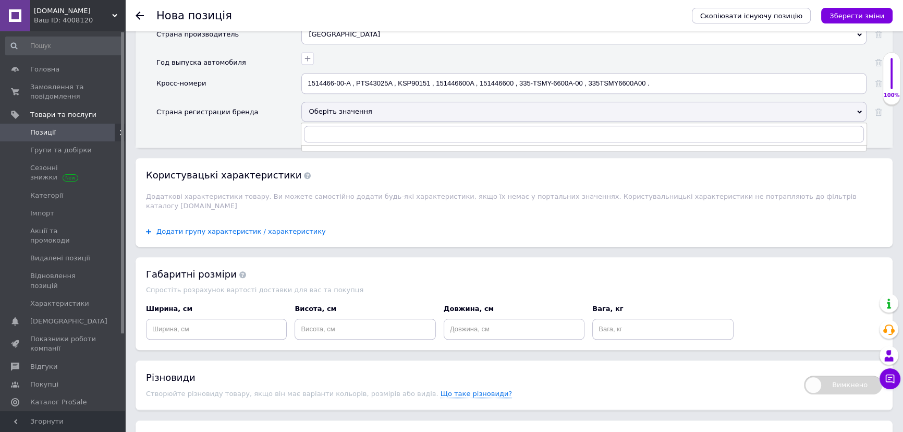
click at [260, 227] on span "Додати групу характеристик / характеристику" at bounding box center [240, 231] width 169 height 8
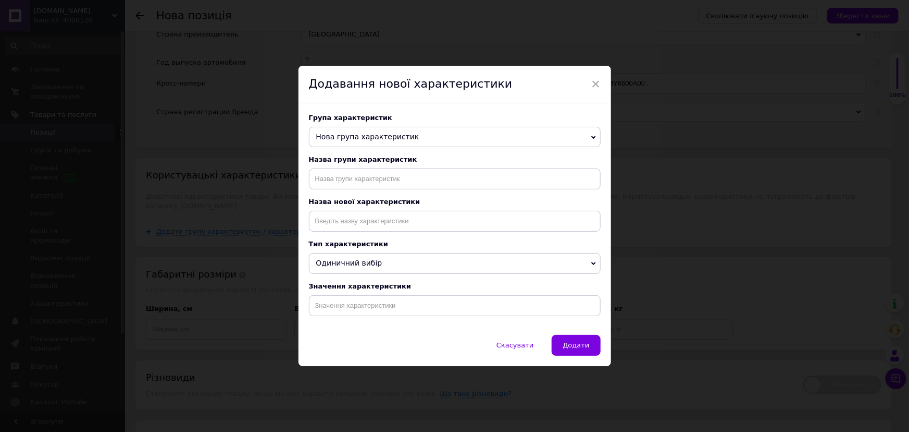
click at [364, 133] on span "Нова група характеристик" at bounding box center [367, 136] width 103 height 8
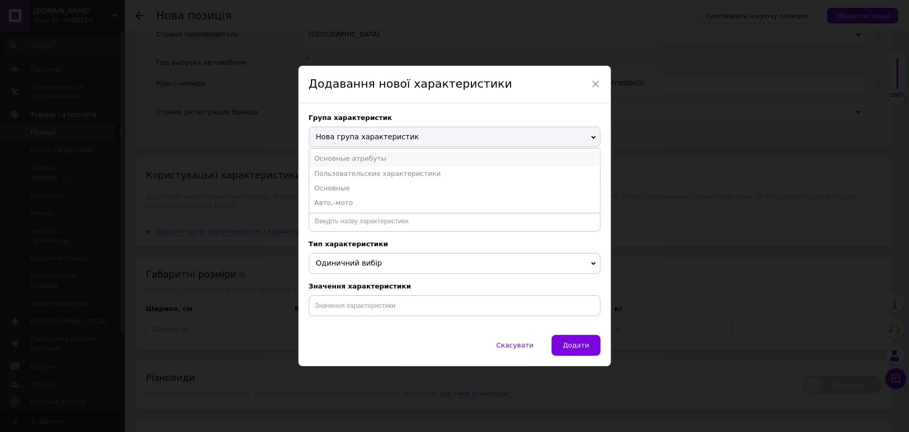
click at [363, 160] on li "Основные атрибуты" at bounding box center [455, 158] width 291 height 15
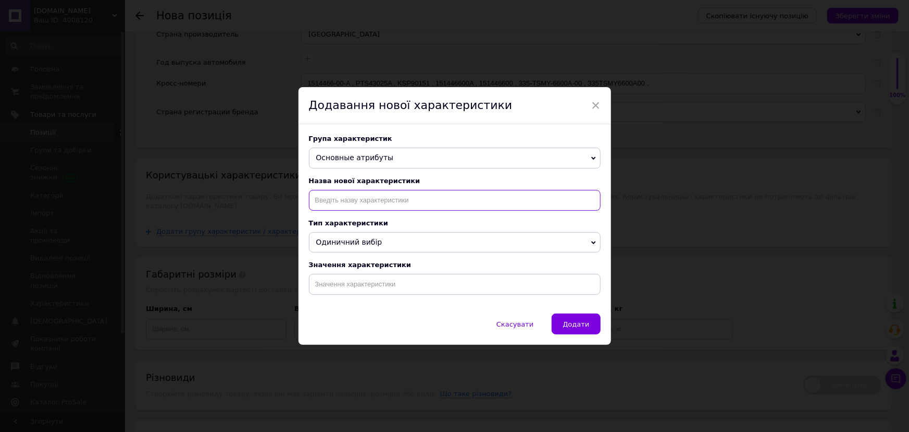
click at [366, 196] on input at bounding box center [455, 200] width 292 height 21
click at [343, 253] on li "ТЕЛЕФОН" at bounding box center [455, 251] width 291 height 15
type input "ТЕЛЕФОН"
click at [376, 286] on input at bounding box center [455, 284] width 292 height 21
type input "+"
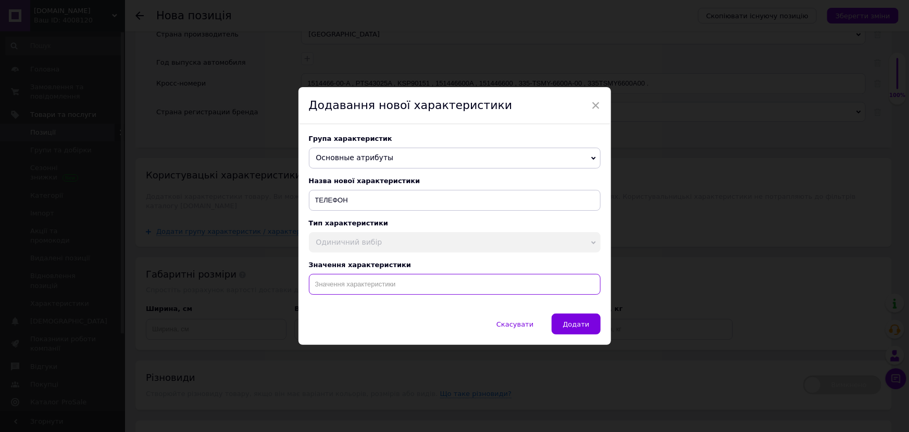
click at [351, 285] on input at bounding box center [455, 284] width 292 height 21
type input "_"
type input "+380939750205"
click at [572, 325] on span "Додати" at bounding box center [576, 324] width 27 height 8
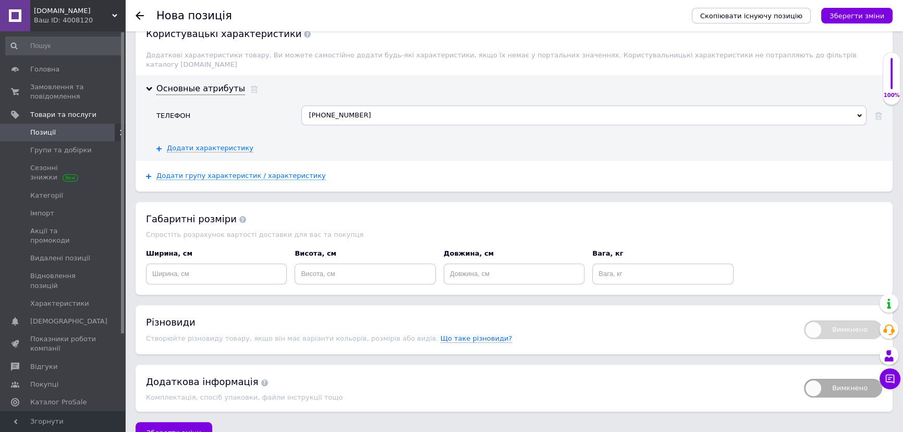
scroll to position [1326, 0]
click at [213, 262] on input at bounding box center [216, 272] width 141 height 21
drag, startPoint x: 167, startPoint y: 262, endPoint x: 138, endPoint y: 270, distance: 30.4
click at [136, 263] on div "Габаритні розміри Спростіть розрахунок вартості доставки для вас та покупця Шир…" at bounding box center [514, 247] width 757 height 93
type input "20"
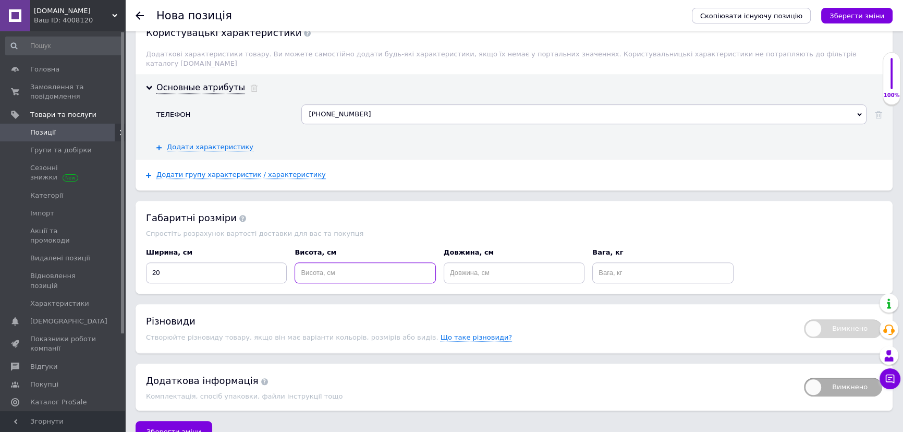
click at [356, 262] on input at bounding box center [364, 272] width 141 height 21
type input "15"
click at [491, 262] on input at bounding box center [514, 272] width 141 height 21
type input "10"
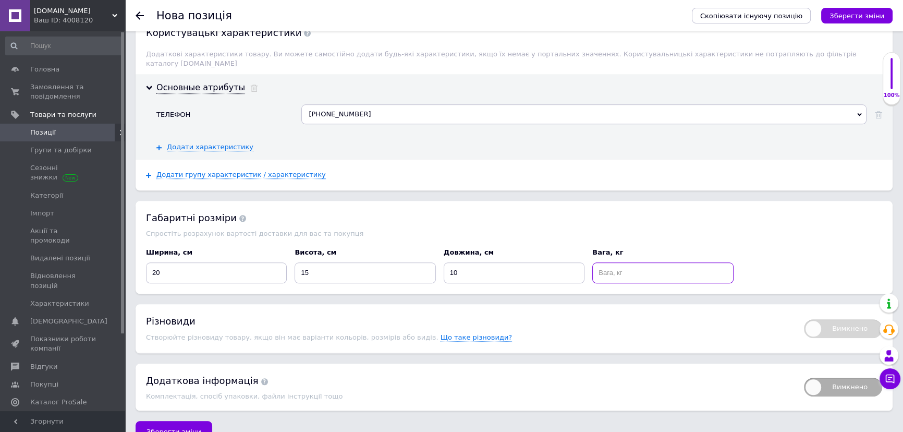
drag, startPoint x: 625, startPoint y: 257, endPoint x: 620, endPoint y: 259, distance: 5.3
click at [624, 262] on input at bounding box center [662, 272] width 141 height 21
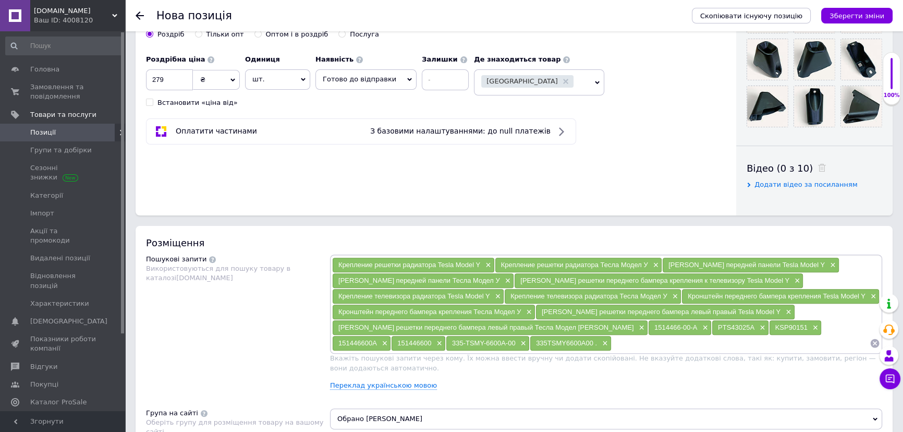
scroll to position [484, 0]
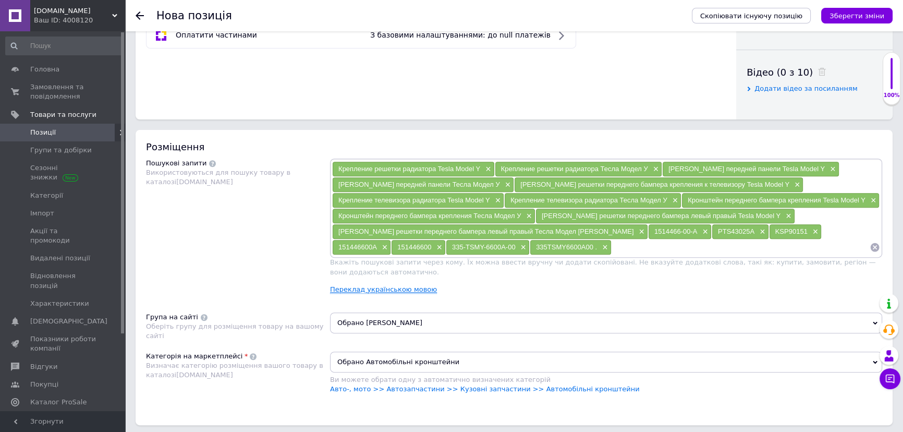
type input "0.5"
click at [408, 287] on link "Переклад українською мовою" at bounding box center [383, 289] width 107 height 8
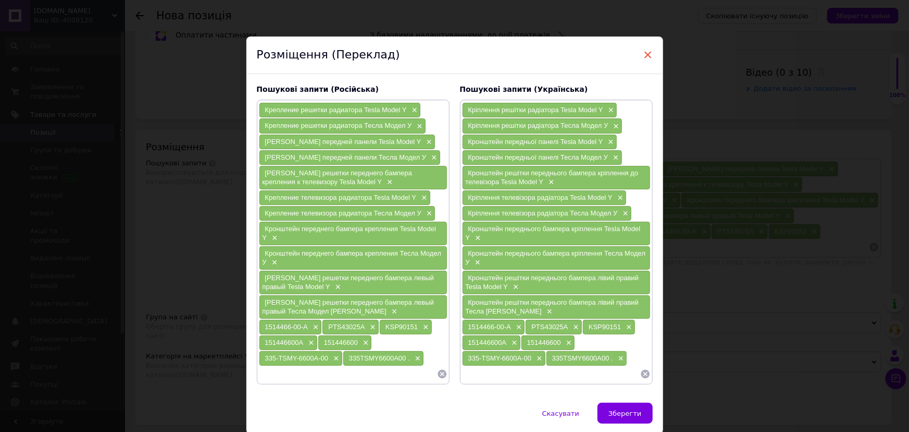
click at [646, 57] on span "×" at bounding box center [648, 55] width 9 height 18
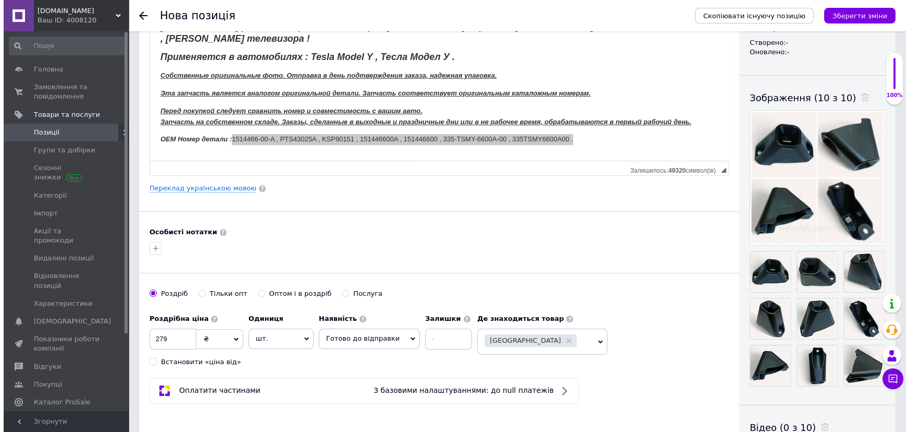
scroll to position [57, 0]
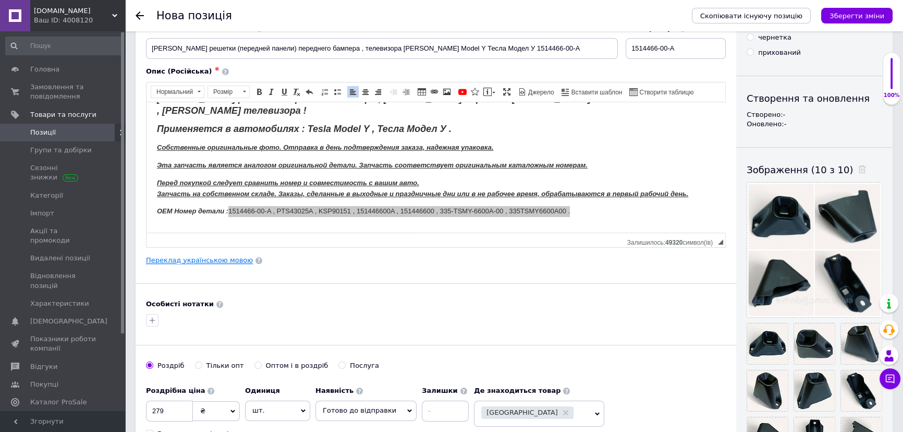
click at [208, 256] on link "Переклад українською мовою" at bounding box center [199, 260] width 107 height 8
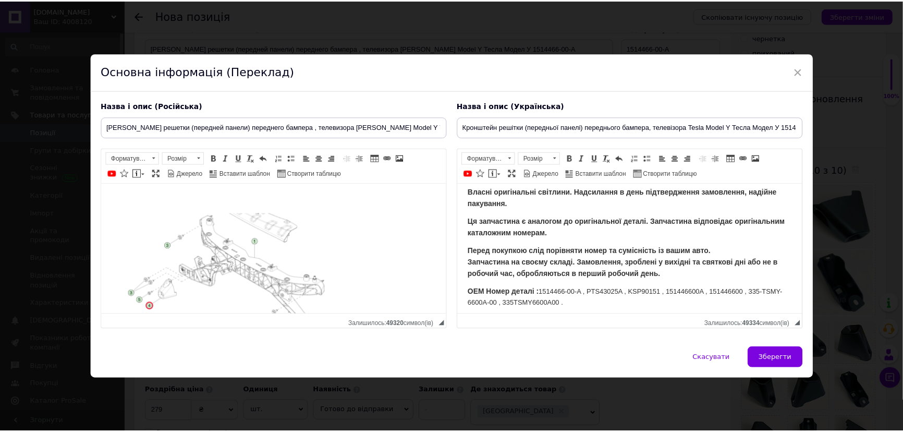
scroll to position [0, 0]
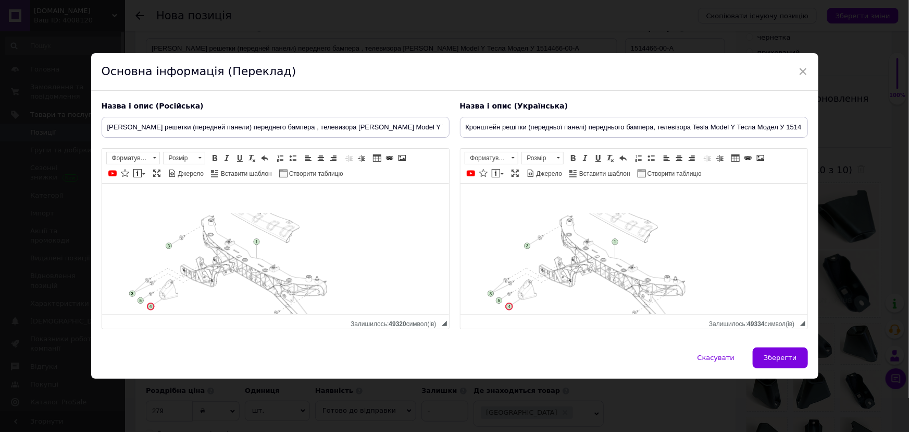
click at [800, 64] on span "×" at bounding box center [803, 72] width 9 height 18
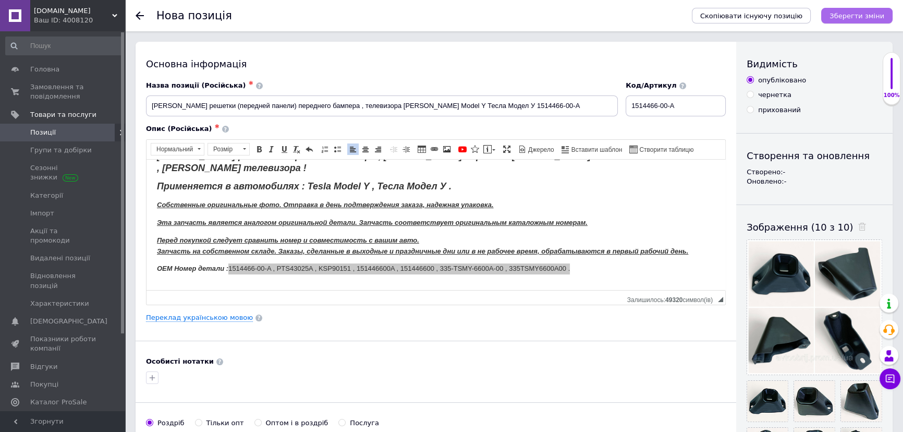
click at [850, 15] on icon "Зберегти зміни" at bounding box center [856, 16] width 55 height 8
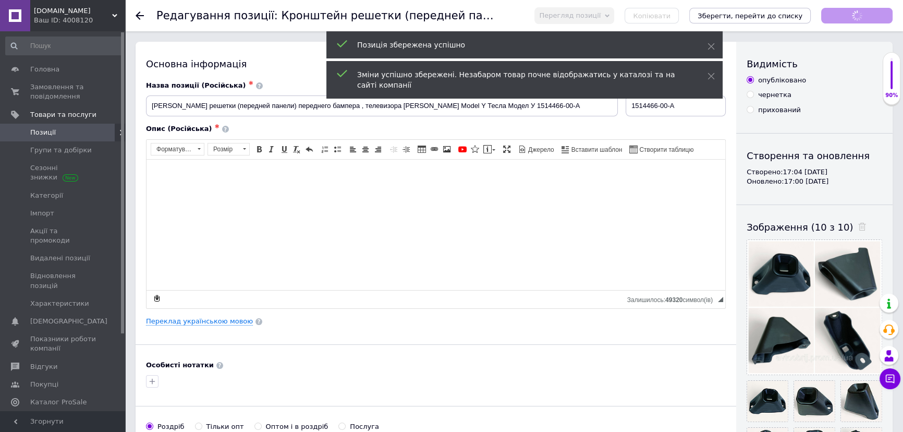
click at [42, 132] on span "Позиції" at bounding box center [43, 132] width 26 height 9
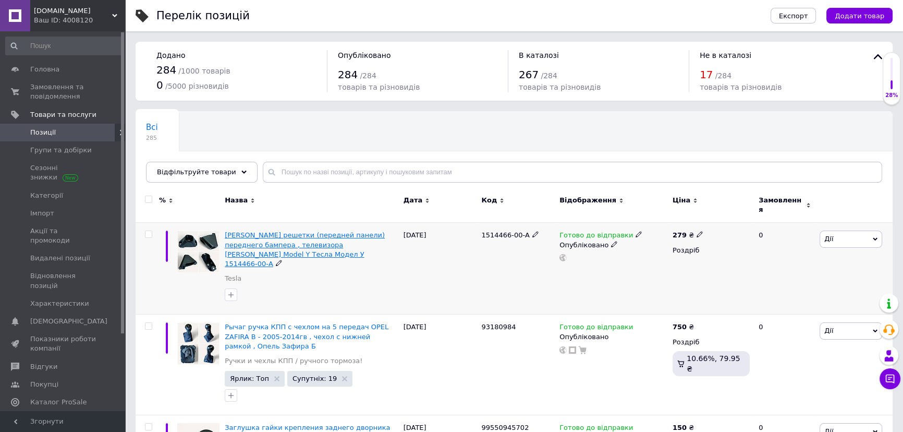
click at [310, 237] on span "Кронштейн решетки (передней панели) переднего бампера , телевизора Tesla Model …" at bounding box center [305, 249] width 160 height 36
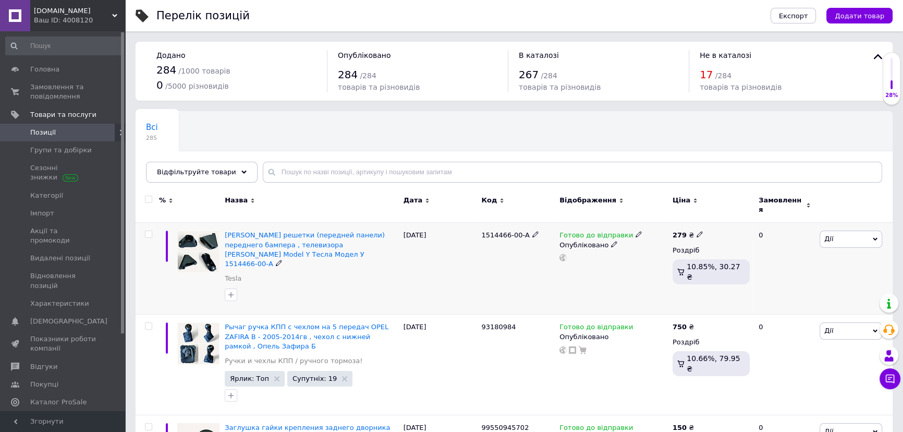
click at [844, 233] on span "Дії" at bounding box center [850, 238] width 63 height 17
click at [789, 354] on li "Ярлик" at bounding box center [812, 361] width 138 height 15
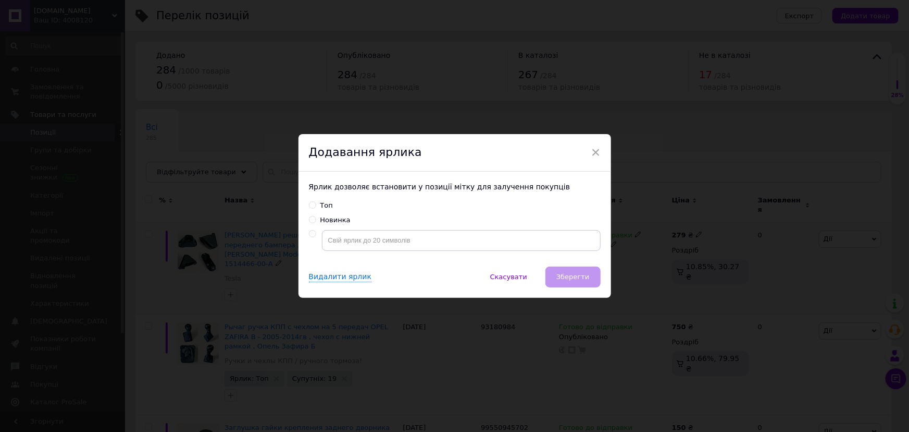
click at [325, 208] on div "Топ" at bounding box center [327, 205] width 13 height 9
click at [316, 208] on input "Топ" at bounding box center [312, 204] width 7 height 7
radio input "true"
click at [565, 279] on span "Зберегти" at bounding box center [573, 277] width 33 height 8
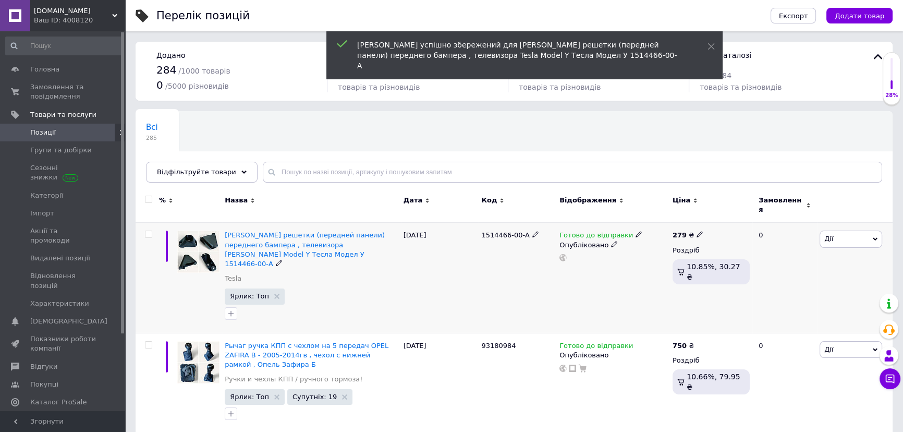
click at [840, 230] on span "Дії" at bounding box center [850, 238] width 63 height 17
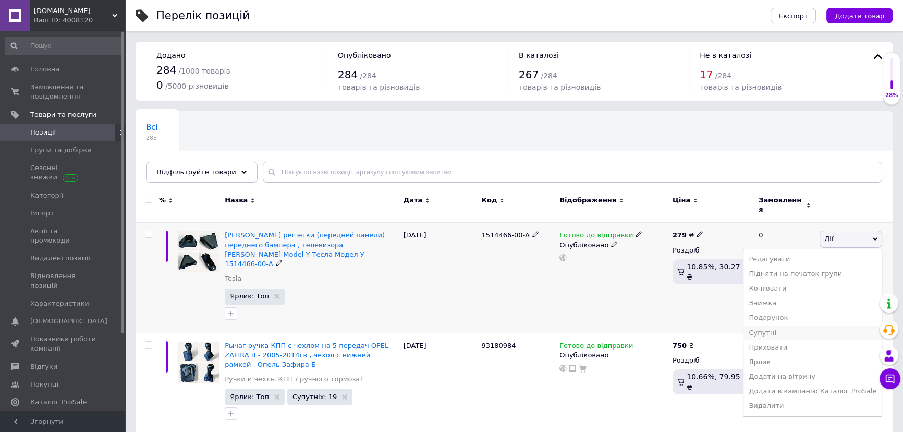
click at [782, 328] on li "Супутні" at bounding box center [812, 332] width 138 height 15
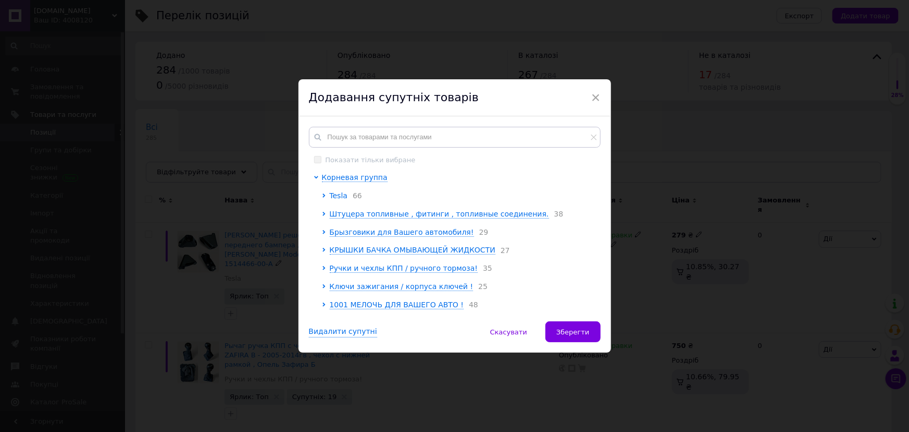
click at [335, 196] on span "Tesla" at bounding box center [339, 195] width 18 height 8
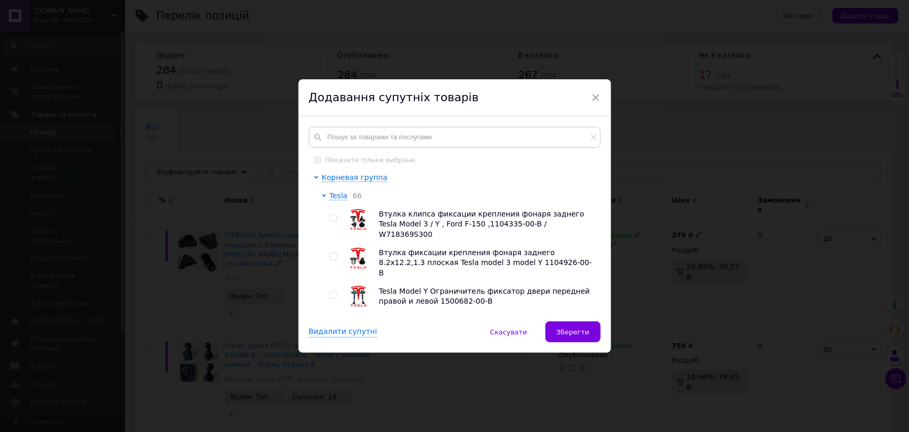
click at [332, 218] on input "checkbox" at bounding box center [333, 218] width 7 height 7
checkbox input "true"
click at [334, 253] on input "checkbox" at bounding box center [333, 256] width 7 height 7
checkbox input "true"
click at [330, 291] on input "checkbox" at bounding box center [333, 294] width 7 height 7
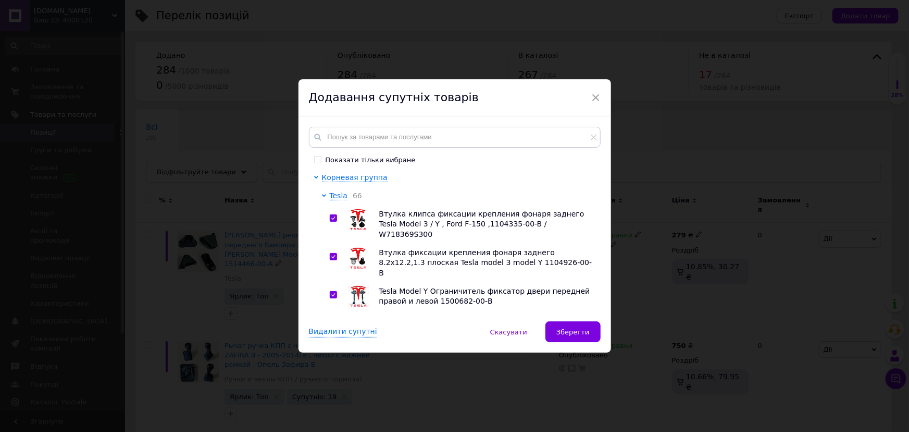
checkbox input "true"
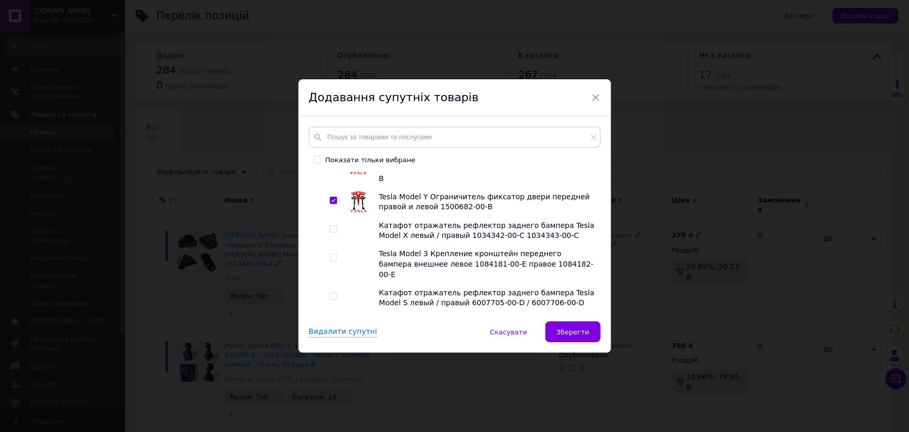
scroll to position [142, 0]
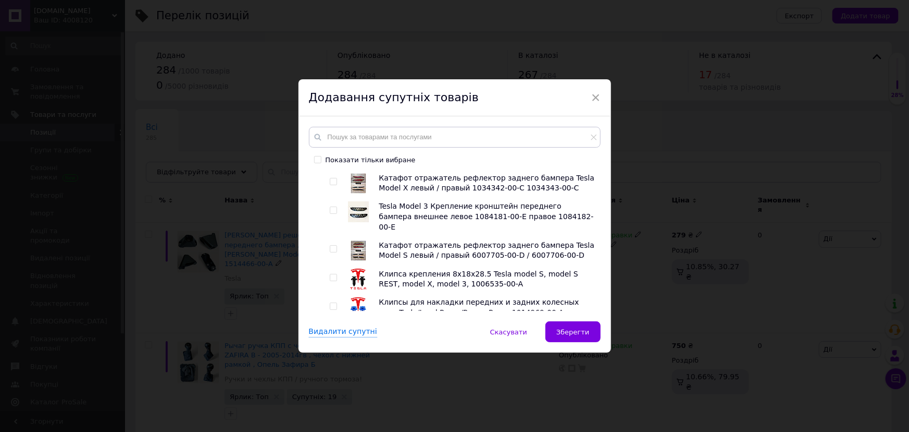
click at [332, 274] on input "checkbox" at bounding box center [333, 277] width 7 height 7
checkbox input "true"
click at [331, 303] on input "checkbox" at bounding box center [333, 306] width 7 height 7
checkbox input "true"
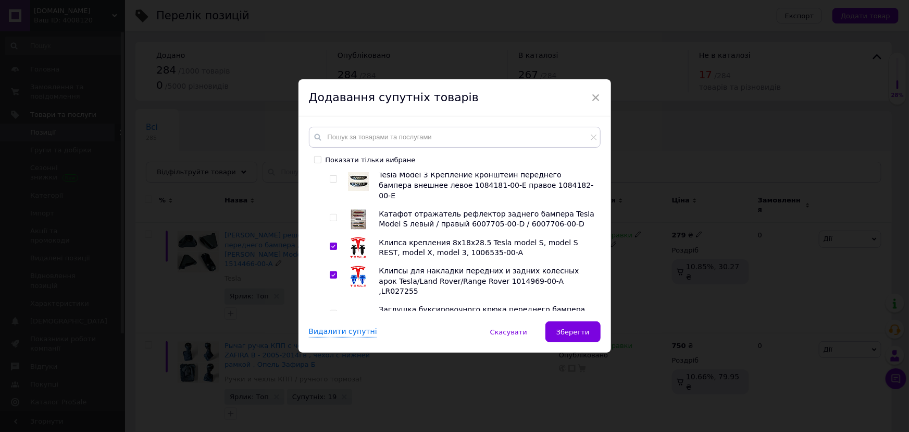
scroll to position [189, 0]
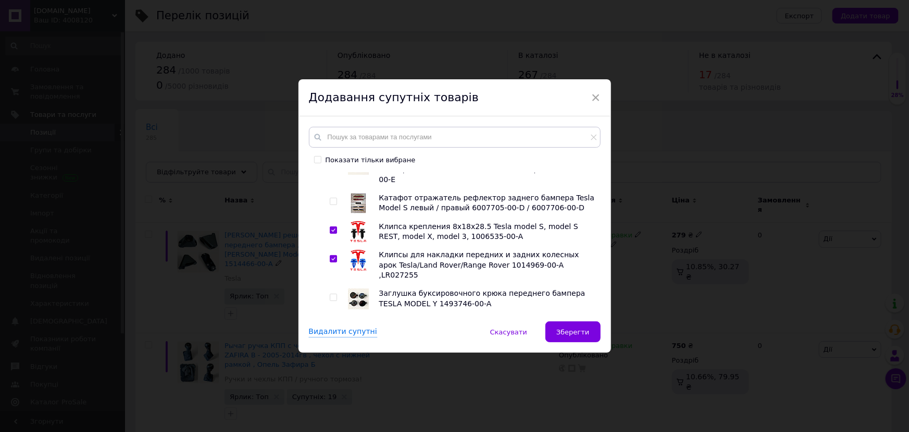
click at [334, 294] on input "checkbox" at bounding box center [333, 297] width 7 height 7
checkbox input "true"
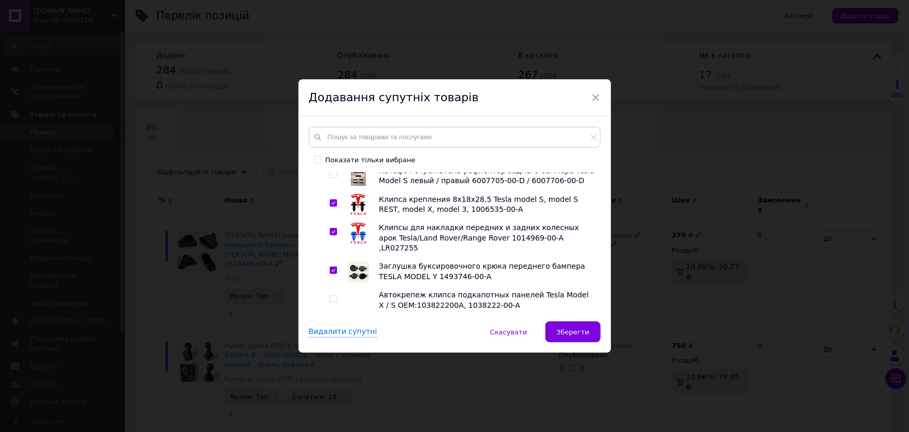
scroll to position [237, 0]
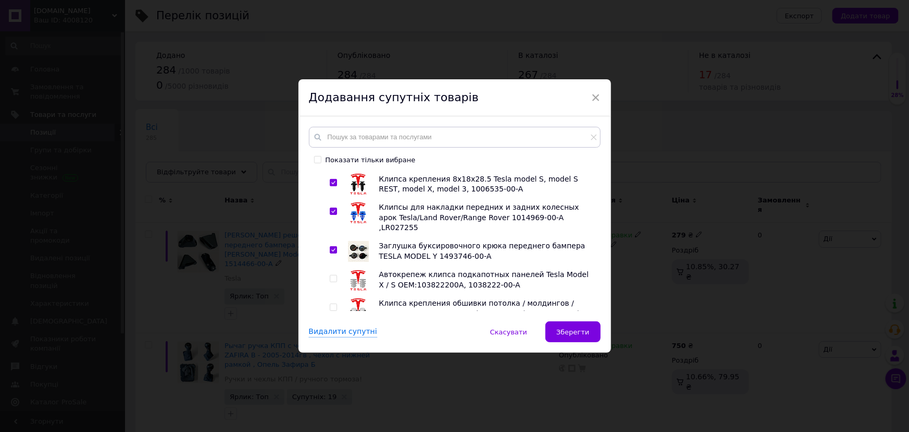
click at [331, 275] on input "checkbox" at bounding box center [333, 278] width 7 height 7
checkbox input "true"
click at [330, 304] on input "checkbox" at bounding box center [333, 307] width 7 height 7
checkbox input "true"
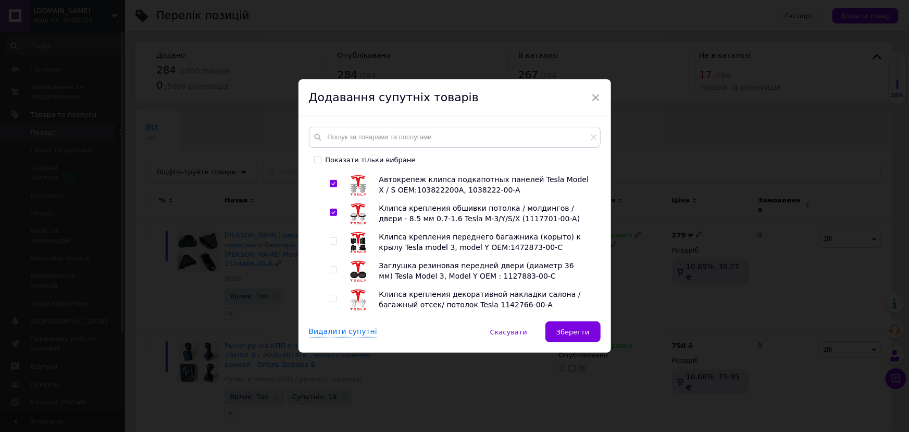
click at [330, 238] on input "checkbox" at bounding box center [333, 241] width 7 height 7
checkbox input "true"
click at [330, 266] on input "checkbox" at bounding box center [333, 269] width 7 height 7
checkbox input "true"
click at [333, 295] on input "checkbox" at bounding box center [333, 298] width 7 height 7
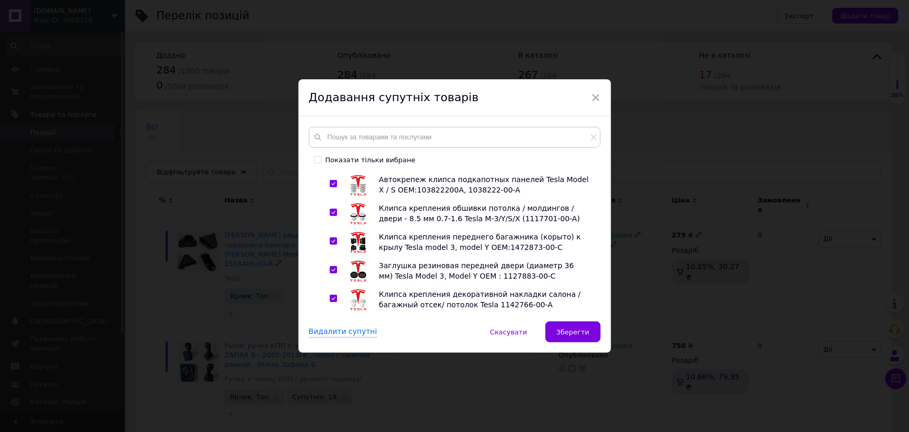
checkbox input "true"
click at [330, 324] on input "checkbox" at bounding box center [333, 327] width 7 height 7
checkbox input "true"
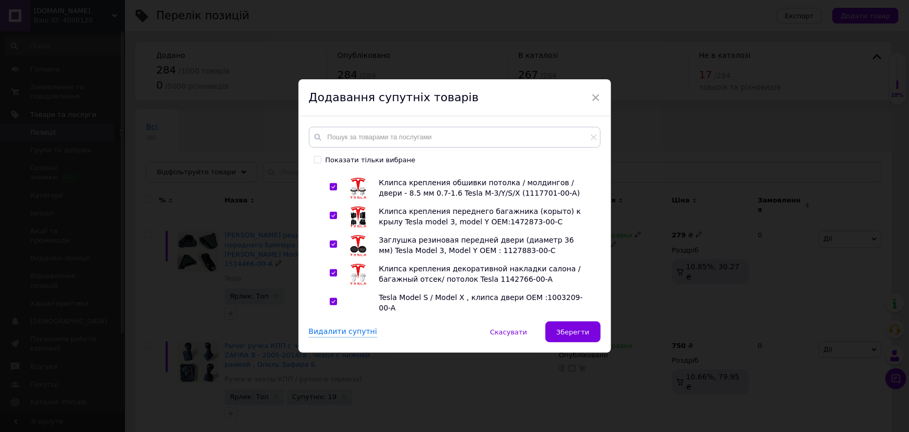
scroll to position [379, 0]
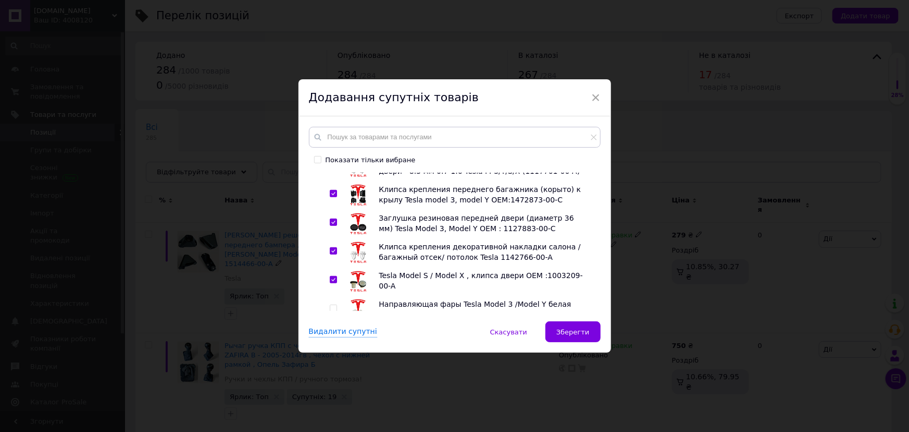
click at [330, 305] on input "checkbox" at bounding box center [333, 308] width 7 height 7
checkbox input "true"
click at [330, 343] on input "checkbox" at bounding box center [333, 346] width 7 height 7
click at [333, 343] on input "checkbox" at bounding box center [333, 346] width 7 height 7
checkbox input "false"
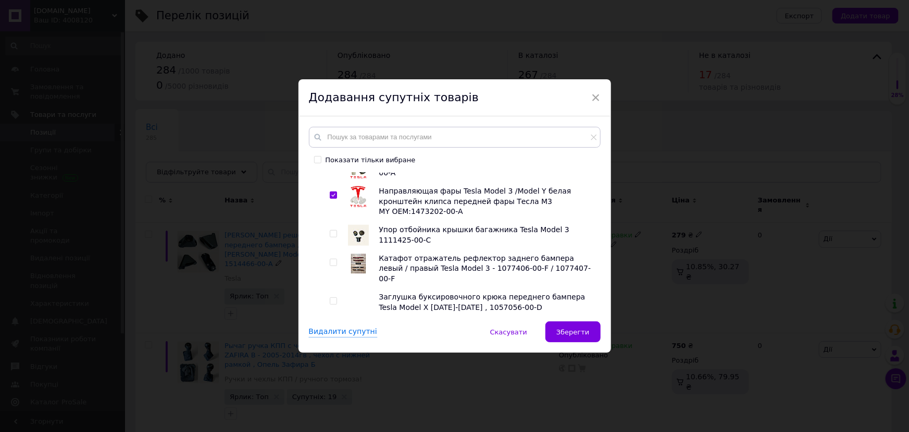
scroll to position [521, 0]
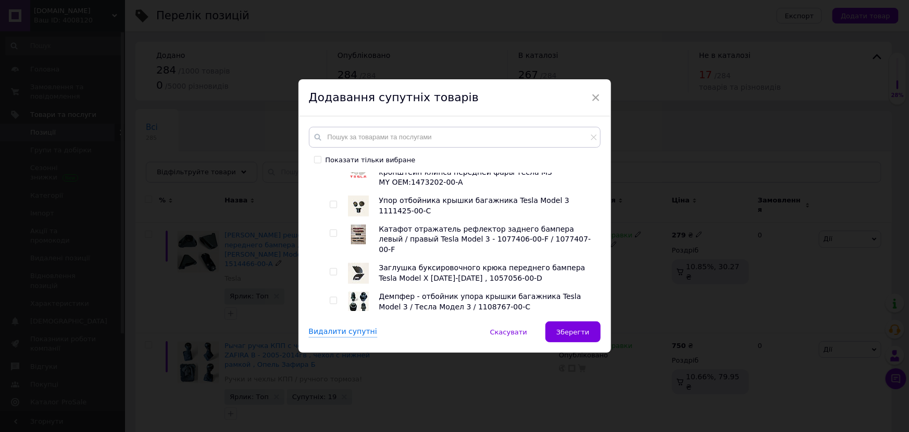
click at [330, 326] on input "checkbox" at bounding box center [333, 329] width 7 height 7
checkbox input "true"
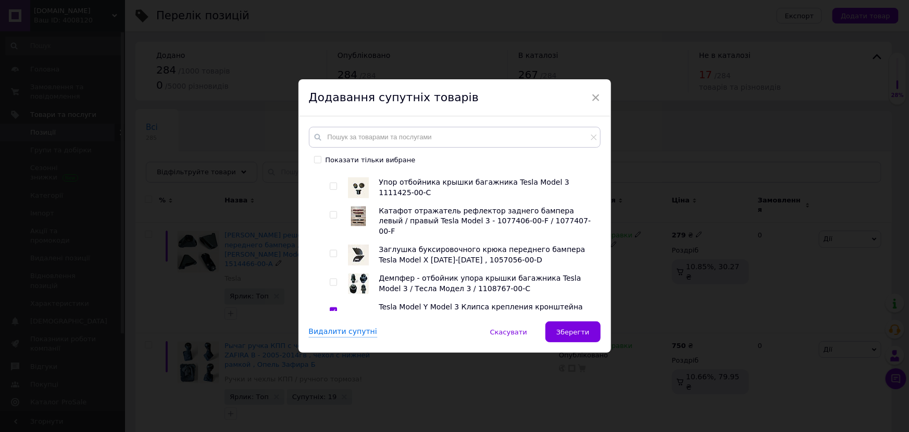
scroll to position [568, 0]
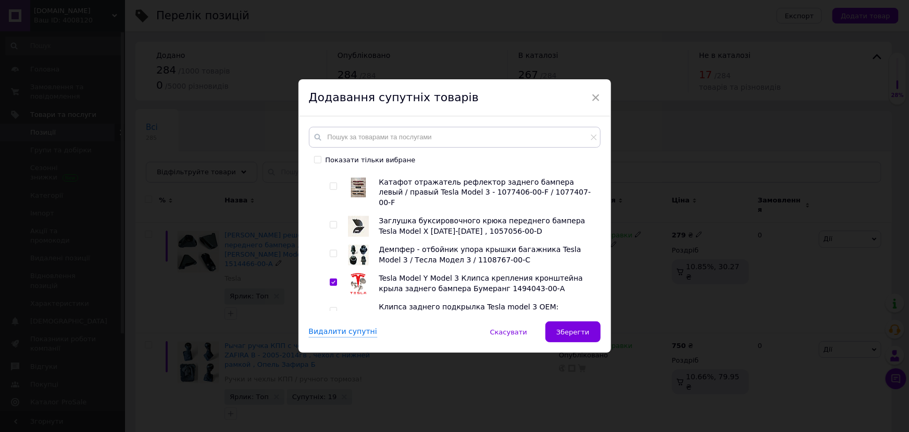
click at [334, 336] on input "checkbox" at bounding box center [333, 339] width 7 height 7
checkbox input "true"
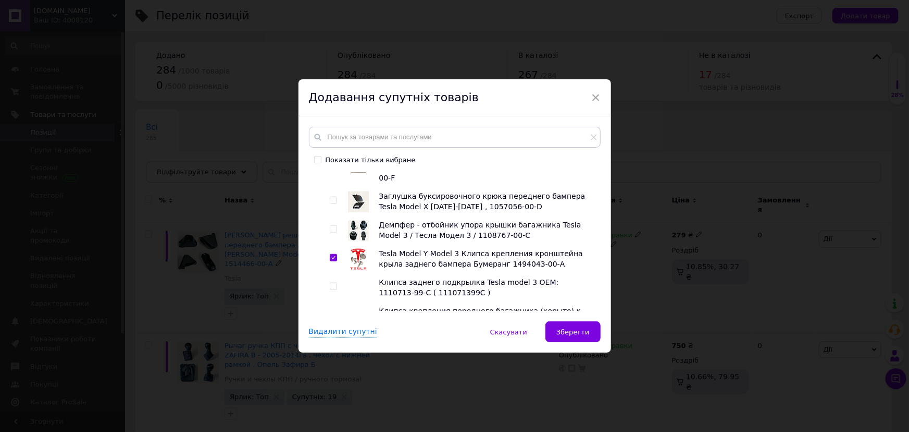
scroll to position [616, 0]
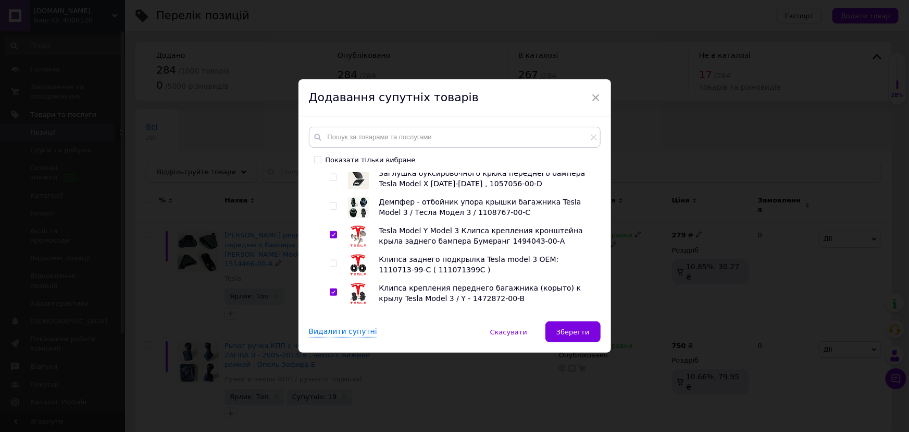
click at [332, 317] on input "checkbox" at bounding box center [333, 320] width 7 height 7
checkbox input "true"
click at [331, 346] on input "checkbox" at bounding box center [333, 349] width 7 height 7
checkbox input "true"
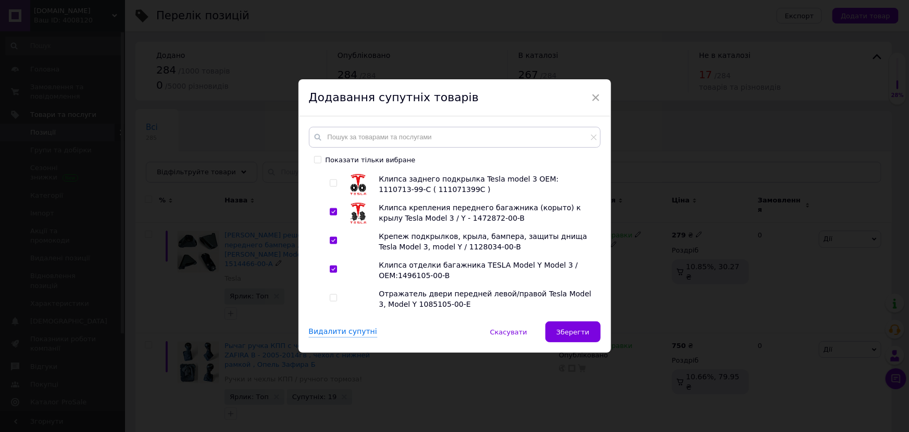
scroll to position [710, 0]
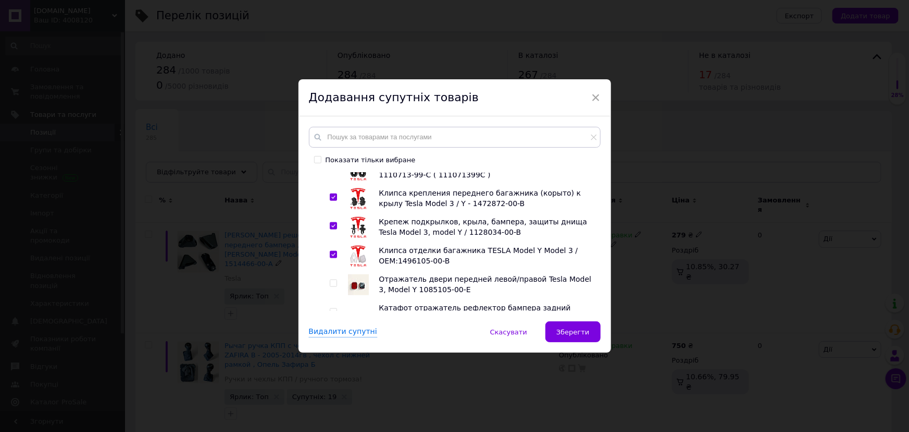
click at [334, 280] on input "checkbox" at bounding box center [333, 283] width 7 height 7
checkbox input "true"
click at [330, 309] on input "checkbox" at bounding box center [333, 312] width 7 height 7
checkbox input "true"
click at [331, 347] on input "checkbox" at bounding box center [333, 350] width 7 height 7
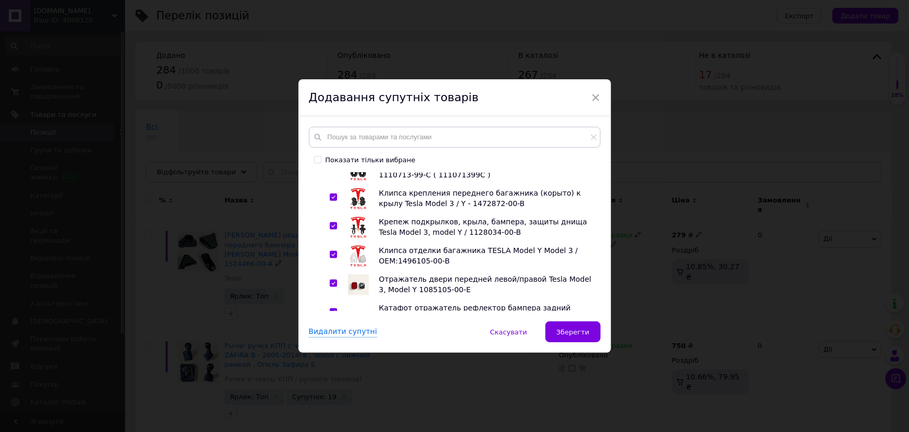
checkbox input "true"
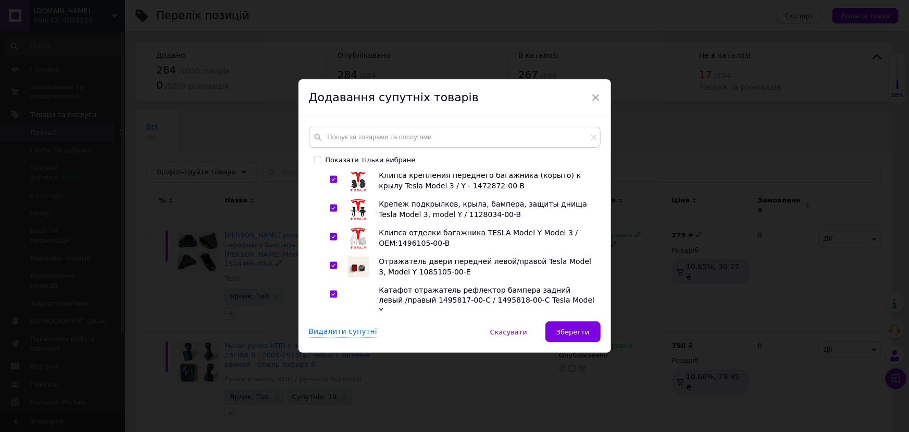
scroll to position [758, 0]
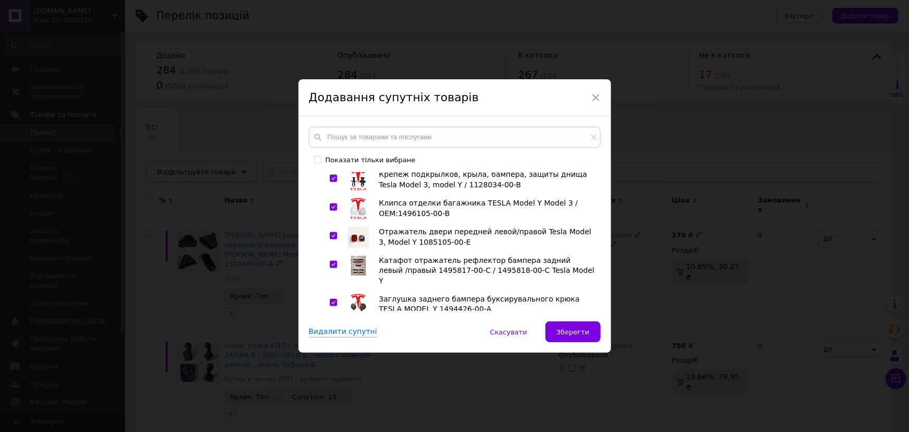
click at [331, 328] on input "checkbox" at bounding box center [333, 331] width 7 height 7
checkbox input "true"
click at [331, 356] on input "checkbox" at bounding box center [333, 359] width 7 height 7
checkbox input "true"
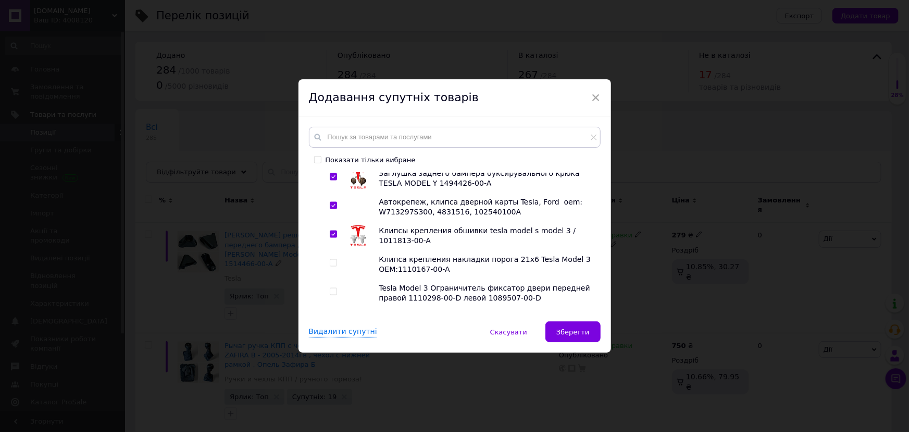
scroll to position [900, 0]
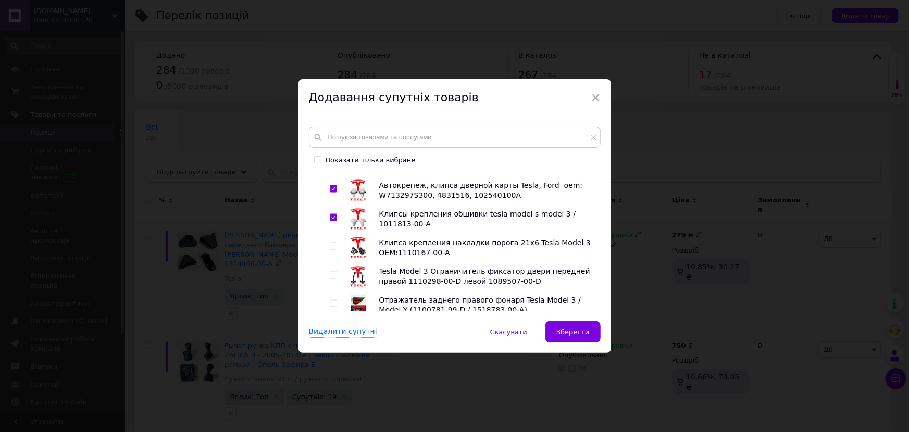
click at [332, 300] on input "checkbox" at bounding box center [333, 303] width 7 height 7
checkbox input "true"
click at [333, 329] on input "checkbox" at bounding box center [333, 332] width 7 height 7
checkbox input "true"
click at [334, 358] on input "checkbox" at bounding box center [333, 361] width 7 height 7
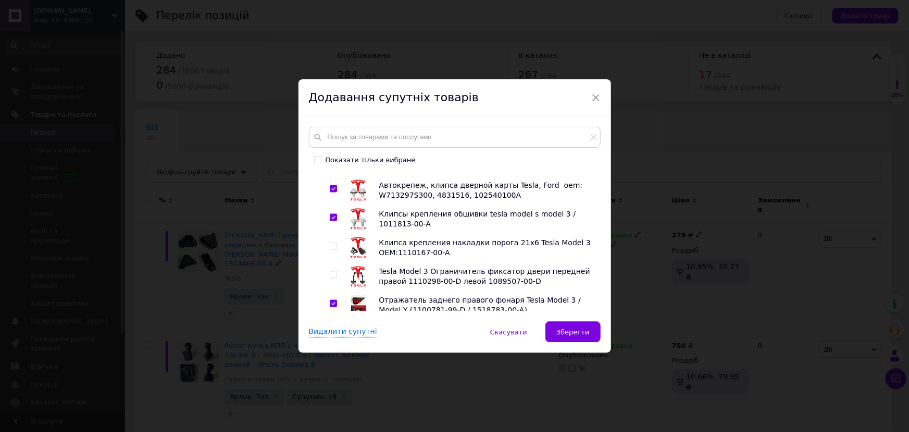
checkbox input "true"
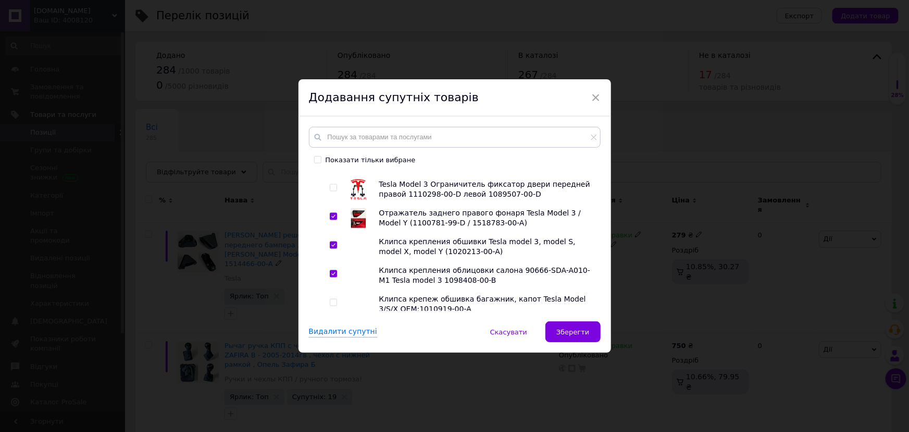
scroll to position [995, 0]
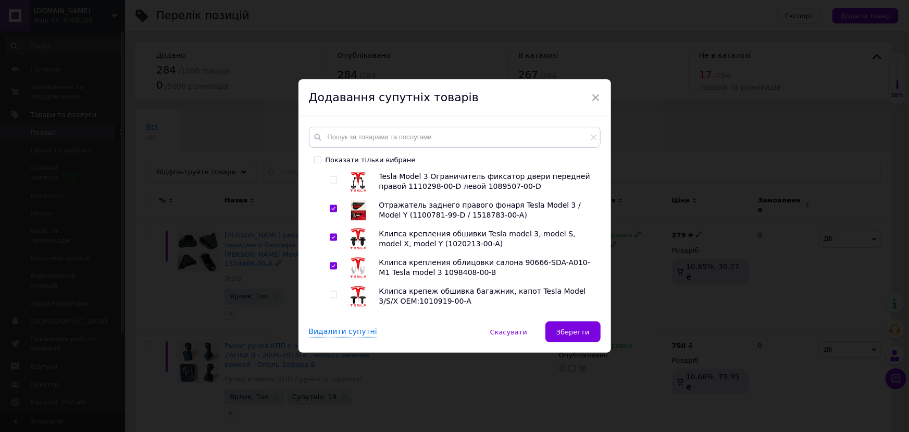
click at [330, 291] on input "checkbox" at bounding box center [333, 294] width 7 height 7
checkbox input "true"
click at [334, 320] on input "checkbox" at bounding box center [333, 323] width 7 height 7
checkbox input "true"
click at [330, 349] on input "checkbox" at bounding box center [333, 352] width 7 height 7
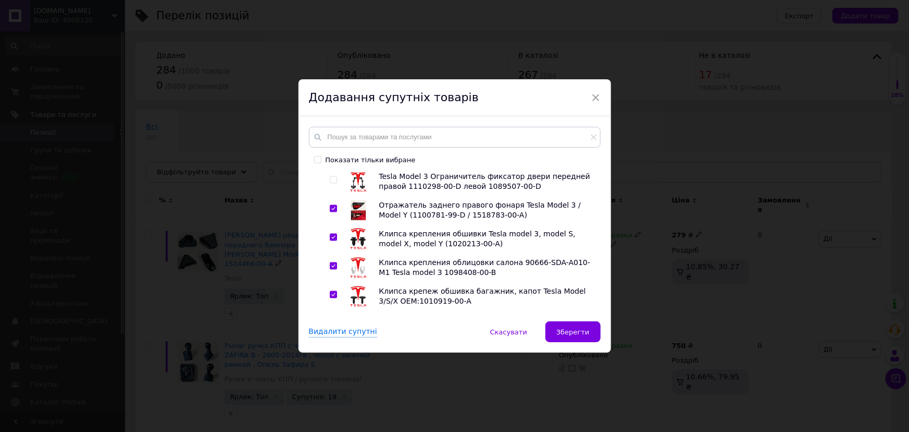
checkbox input "true"
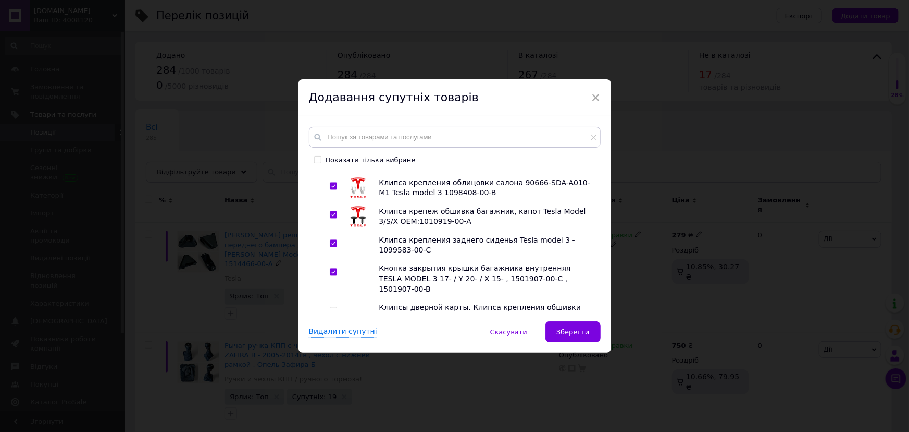
scroll to position [1089, 0]
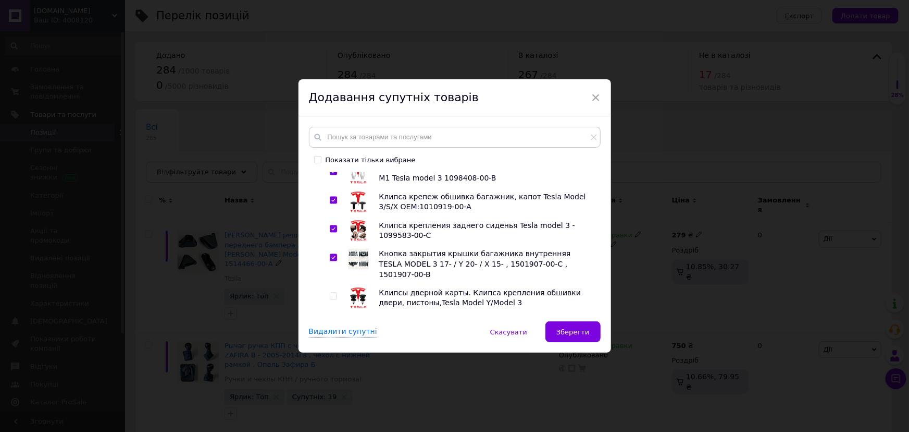
click at [335, 322] on input "checkbox" at bounding box center [333, 325] width 7 height 7
checkbox input "true"
click at [330, 360] on input "checkbox" at bounding box center [333, 363] width 7 height 7
checkbox input "true"
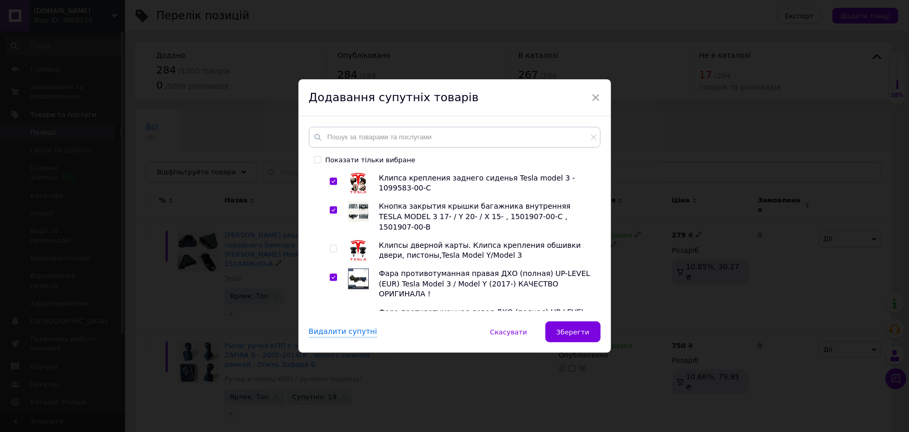
click at [330, 341] on input "checkbox" at bounding box center [333, 344] width 7 height 7
checkbox input "true"
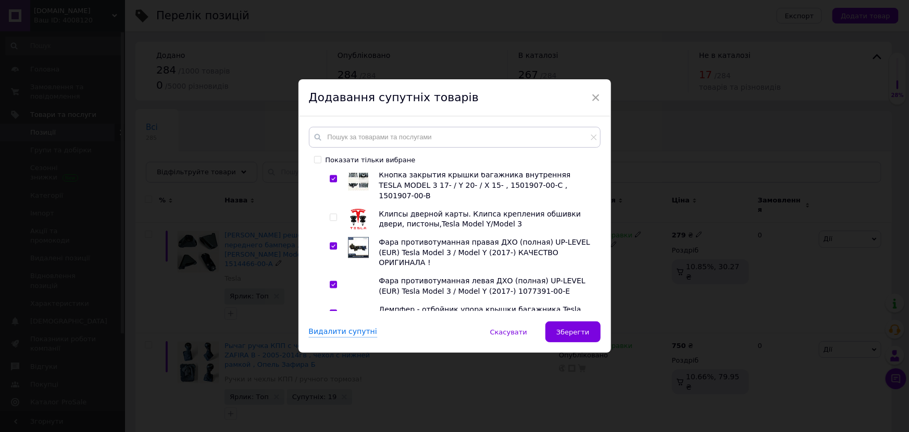
scroll to position [1184, 0]
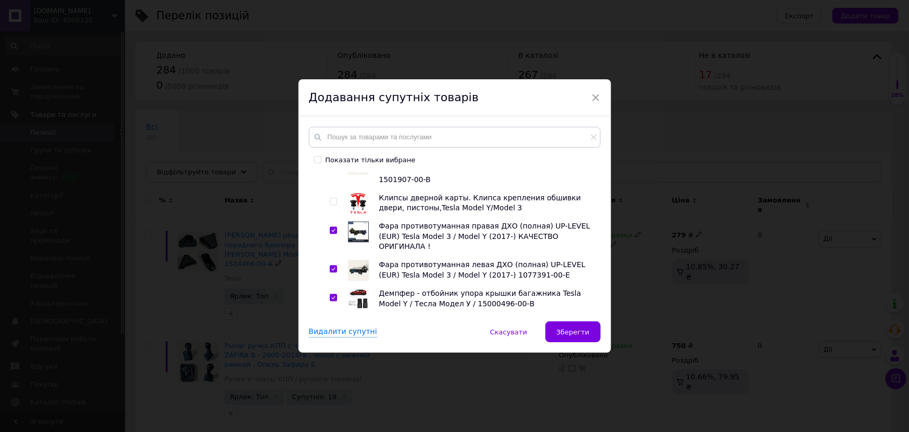
click at [330, 323] on input "checkbox" at bounding box center [333, 326] width 7 height 7
checkbox input "true"
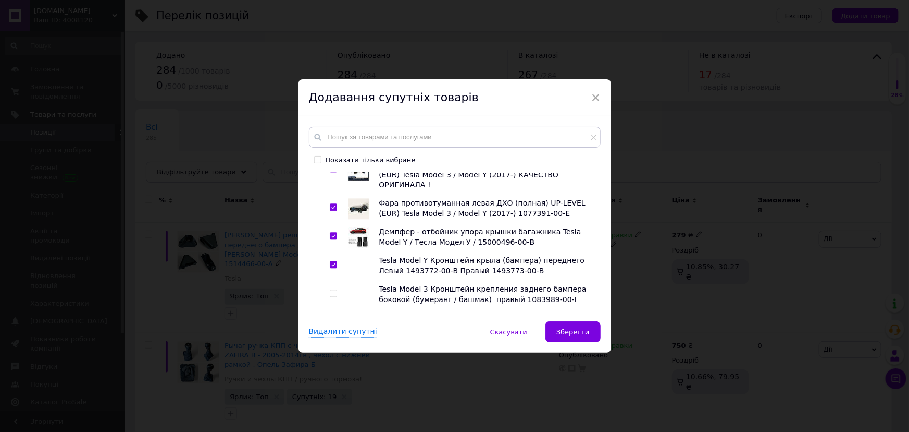
scroll to position [1232, 0]
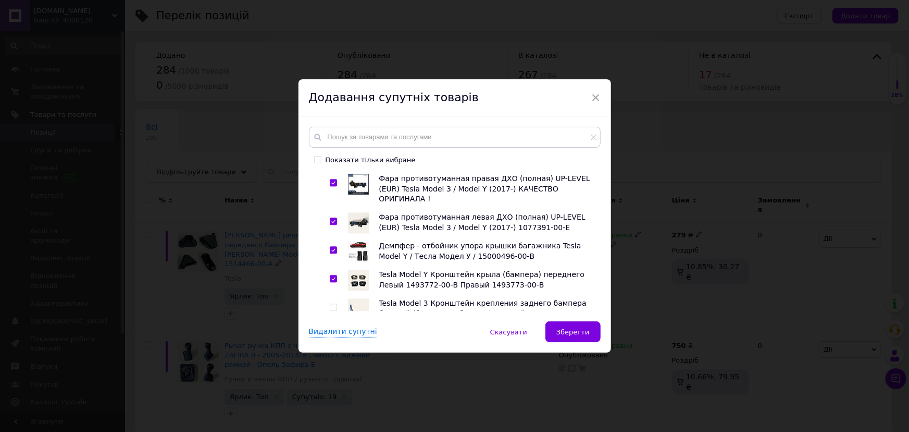
click at [331, 333] on input "checkbox" at bounding box center [333, 336] width 7 height 7
checkbox input "true"
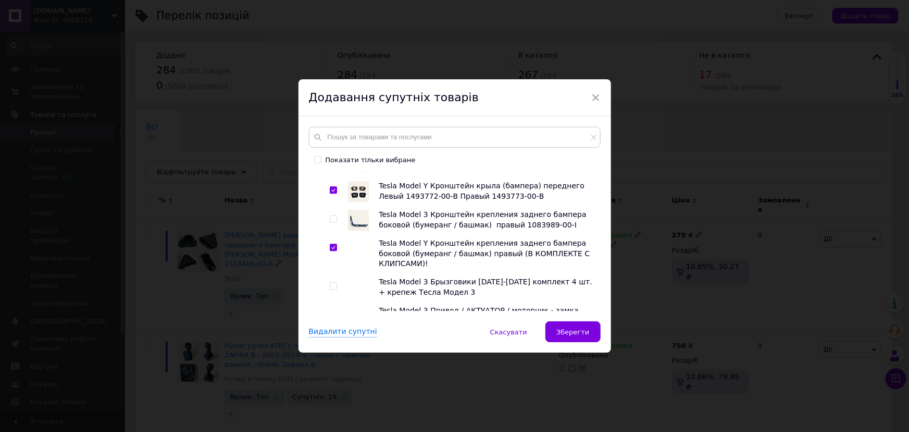
scroll to position [1374, 0]
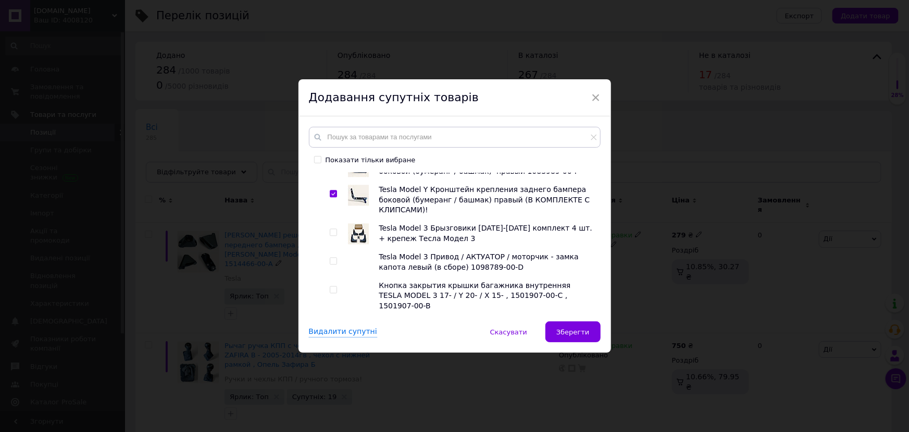
click at [333, 286] on input "checkbox" at bounding box center [333, 289] width 7 height 7
checkbox input "true"
click at [332, 353] on input "checkbox" at bounding box center [333, 356] width 7 height 7
checkbox input "true"
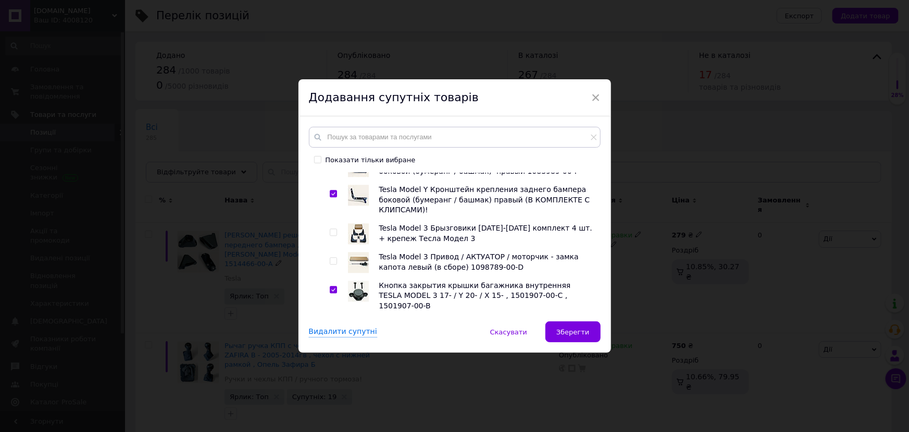
click at [330, 381] on input "checkbox" at bounding box center [333, 384] width 7 height 7
checkbox input "true"
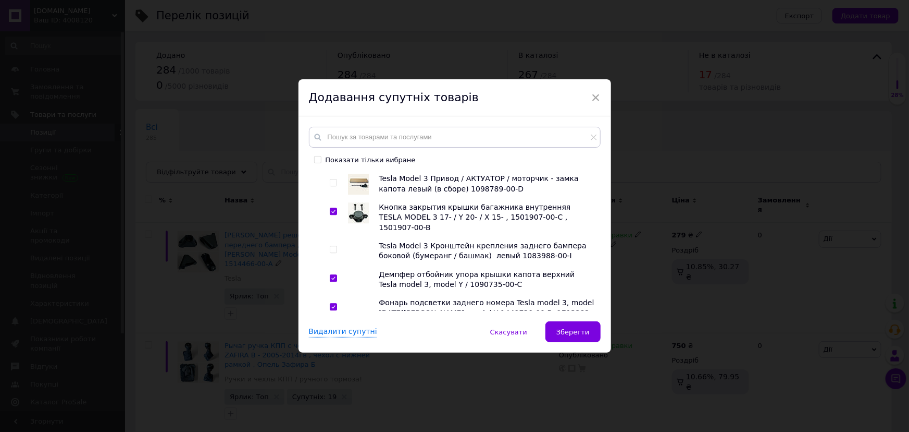
scroll to position [1469, 0]
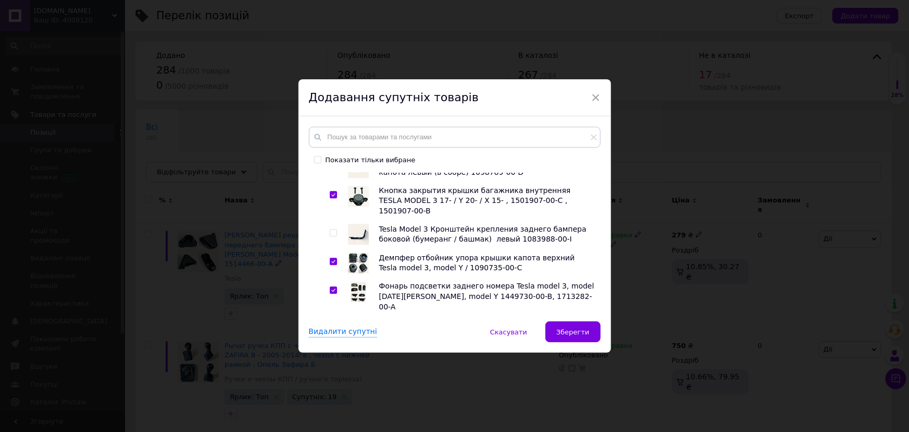
click at [330, 383] on input "checkbox" at bounding box center [333, 386] width 7 height 7
checkbox input "true"
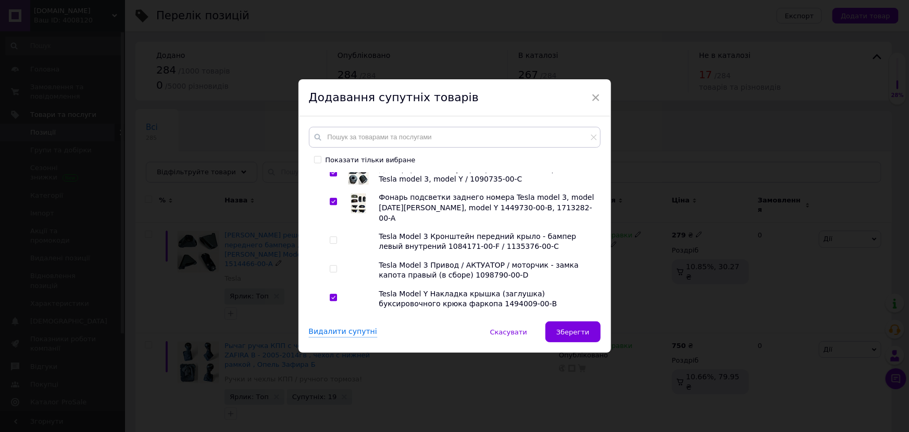
scroll to position [1564, 0]
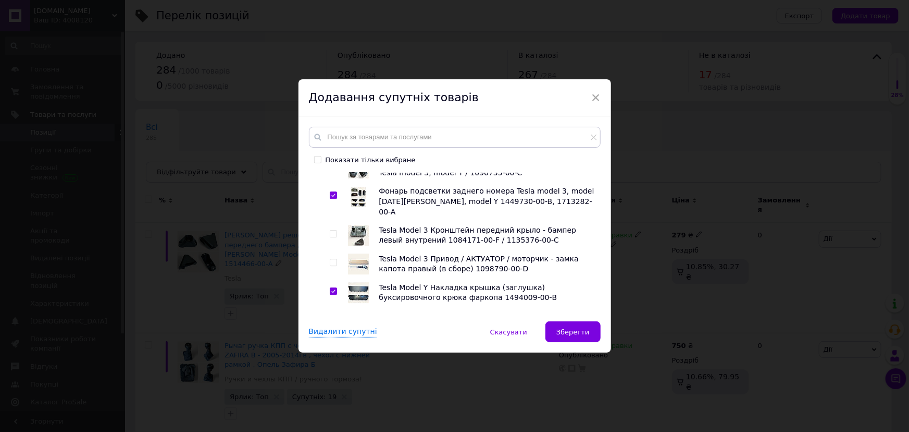
click at [331, 316] on input "checkbox" at bounding box center [333, 319] width 7 height 7
checkbox input "true"
click at [333, 355] on input "checkbox" at bounding box center [333, 358] width 7 height 7
checkbox input "true"
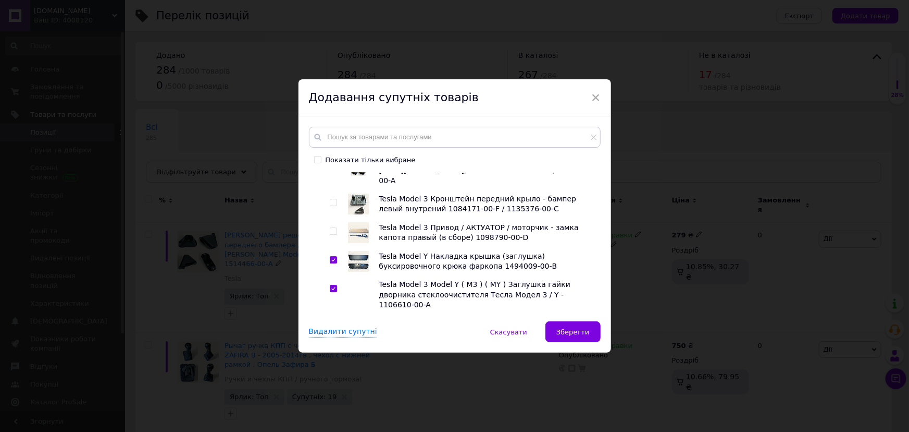
scroll to position [1610, 0]
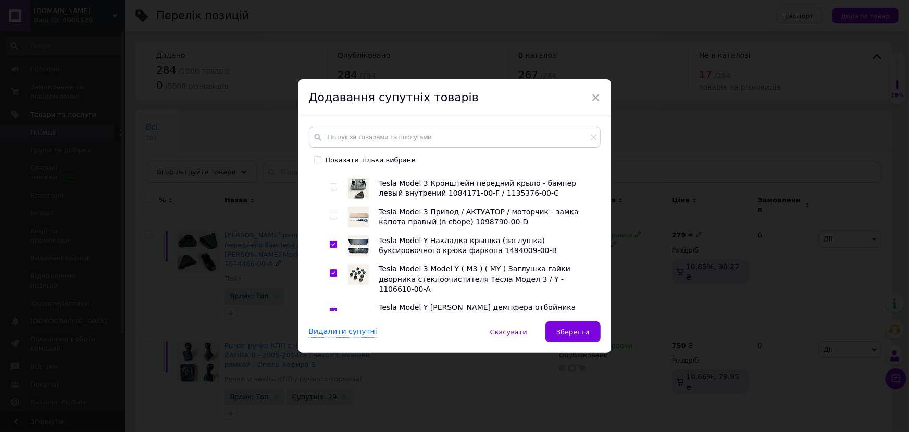
click at [334, 375] on input "checkbox" at bounding box center [333, 378] width 7 height 7
checkbox input "true"
click at [330, 414] on input "checkbox" at bounding box center [333, 417] width 7 height 7
checkbox input "true"
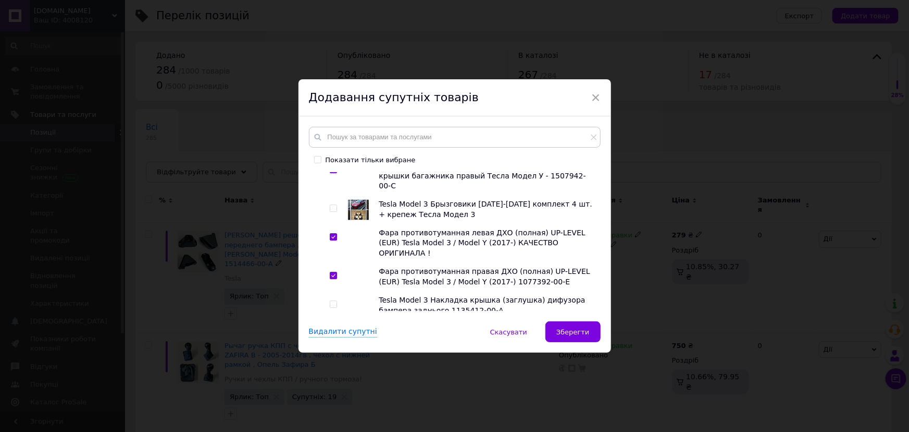
scroll to position [1753, 0]
click at [333, 358] on input "checkbox" at bounding box center [333, 361] width 7 height 7
checkbox input "true"
click at [333, 386] on input "checkbox" at bounding box center [333, 389] width 7 height 7
checkbox input "true"
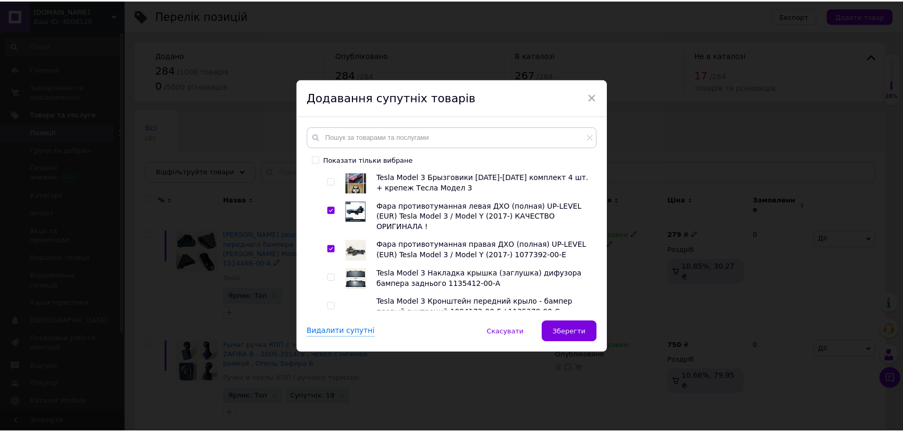
scroll to position [1800, 0]
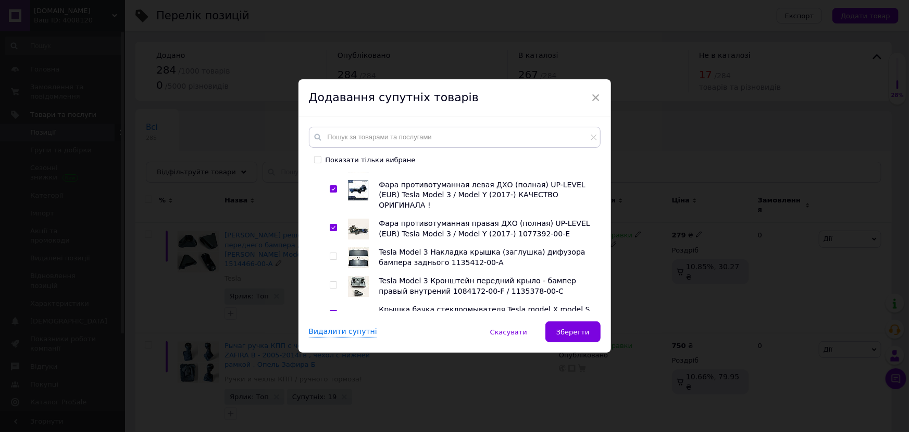
click at [330, 377] on input "checkbox" at bounding box center [333, 380] width 7 height 7
checkbox input "true"
click at [576, 331] on span "Зберегти" at bounding box center [573, 332] width 33 height 8
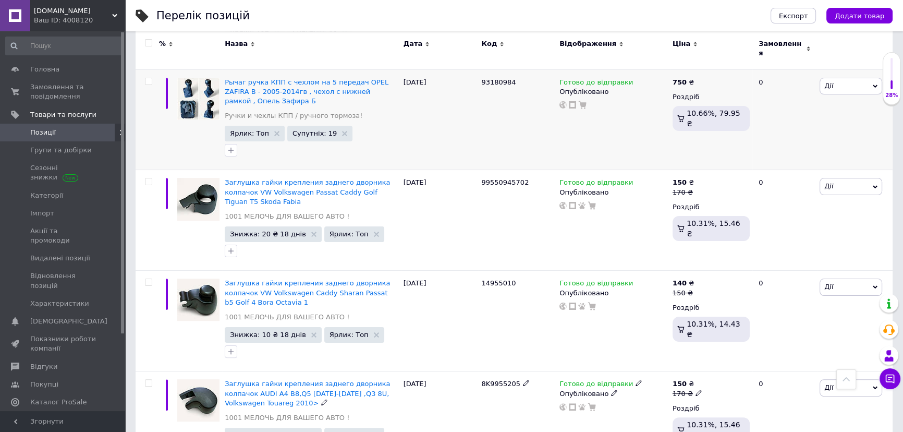
scroll to position [0, 0]
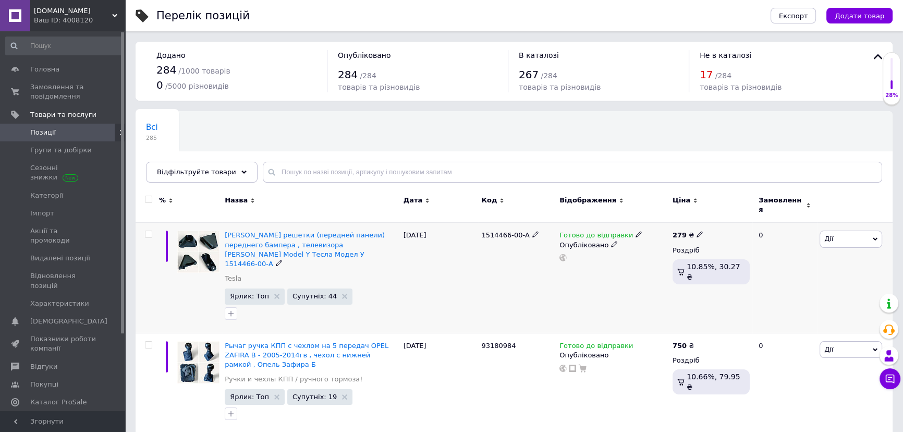
click at [845, 242] on div "Дії Редагувати Підняти на початок групи Копіювати Знижка Подарунок Супутні Прих…" at bounding box center [855, 278] width 76 height 110
click at [842, 237] on span "Дії" at bounding box center [850, 238] width 63 height 17
click at [783, 296] on li "Знижка" at bounding box center [812, 303] width 138 height 15
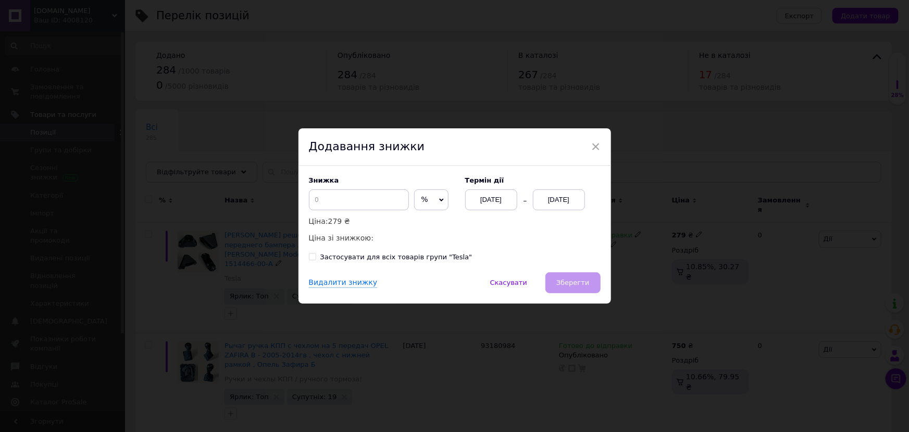
click at [422, 200] on span "%" at bounding box center [425, 199] width 7 height 8
click at [422, 219] on li "₴" at bounding box center [431, 221] width 33 height 15
click at [364, 197] on input at bounding box center [359, 199] width 100 height 21
type input "30"
click at [552, 199] on div "12.09.2025" at bounding box center [559, 199] width 52 height 21
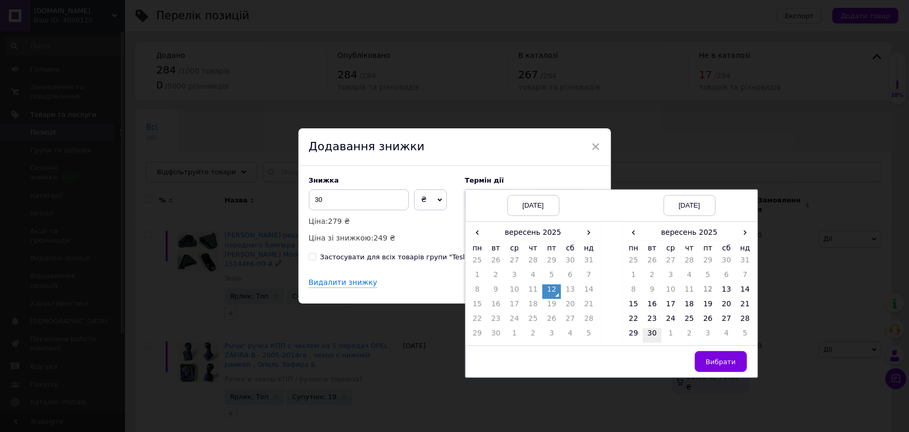
click at [650, 333] on td "30" at bounding box center [652, 335] width 19 height 15
click at [720, 358] on span "Вибрати" at bounding box center [721, 362] width 30 height 8
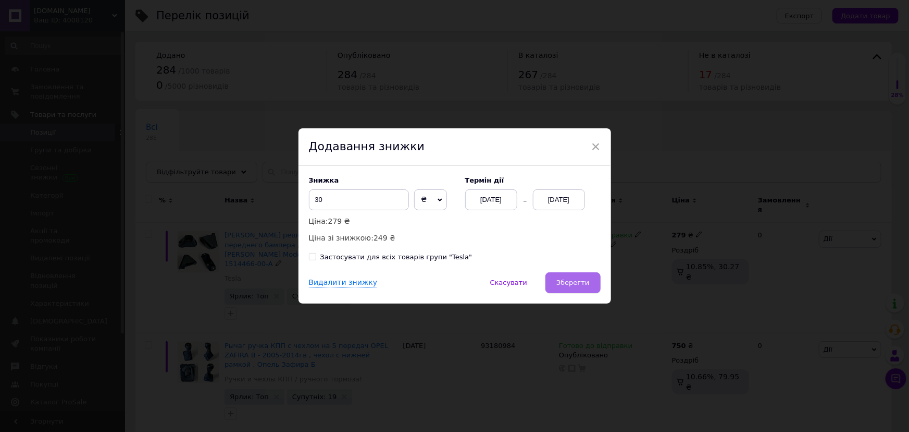
click at [573, 284] on span "Зберегти" at bounding box center [573, 282] width 33 height 8
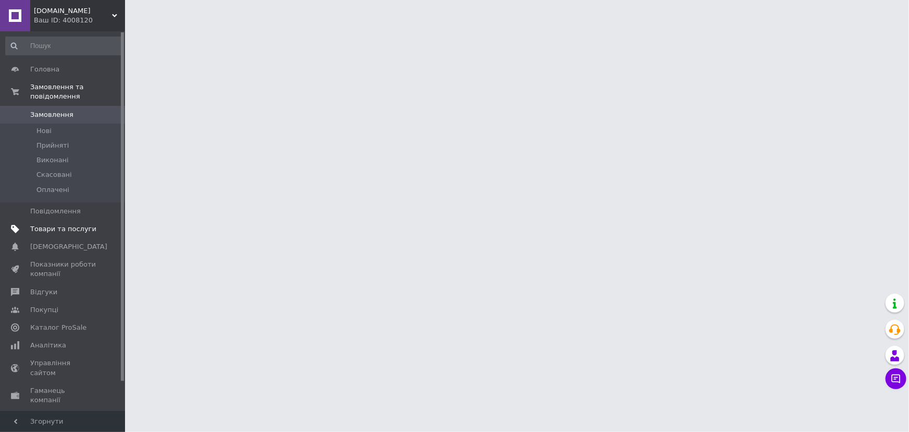
click at [56, 224] on span "Товари та послуги" at bounding box center [63, 228] width 66 height 9
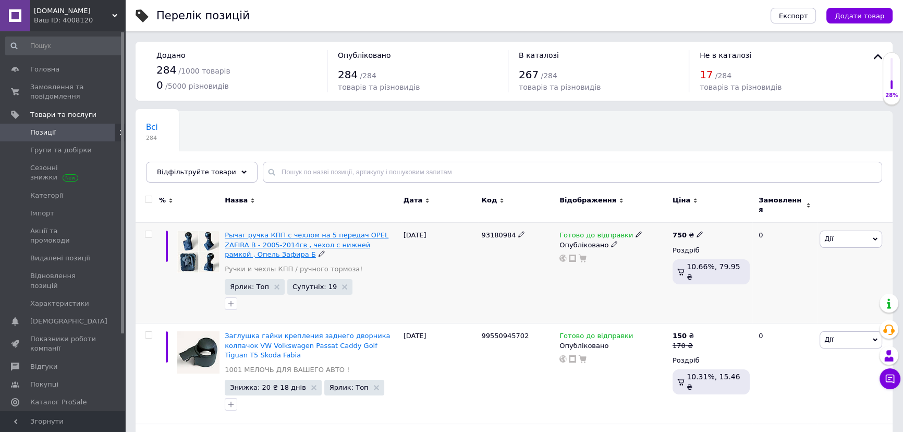
click at [302, 232] on span "Рычаг ручка КПП с чехлом на 5 передач OPEL ZAFIRA B - 2005-2014гв , чехол с ниж…" at bounding box center [307, 244] width 164 height 27
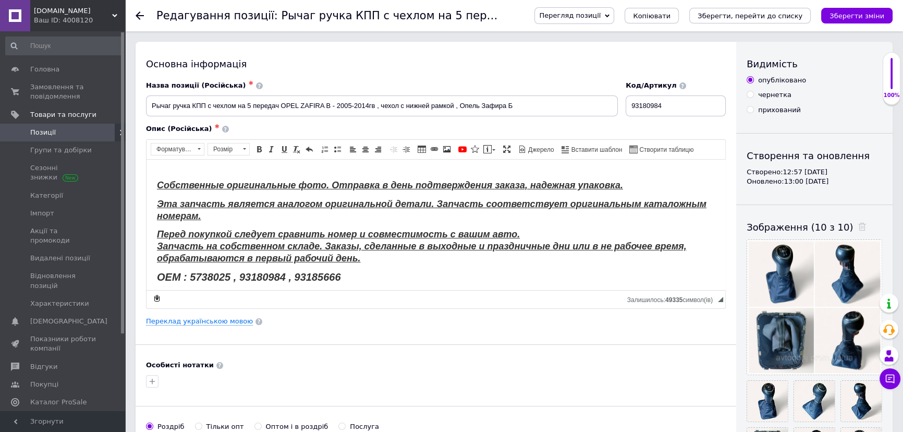
scroll to position [85, 0]
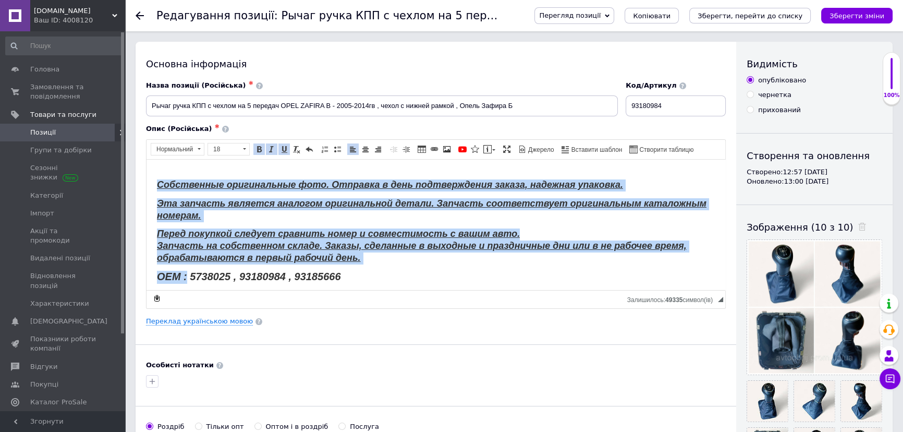
drag, startPoint x: 156, startPoint y: 179, endPoint x: 187, endPoint y: 269, distance: 95.4
click at [187, 269] on html "OPEL ZAFIRA B - 2005-2014гв Зафира Б Рычаг ручка КПП 5ст (на 5 передач) с чехло…" at bounding box center [435, 183] width 578 height 219
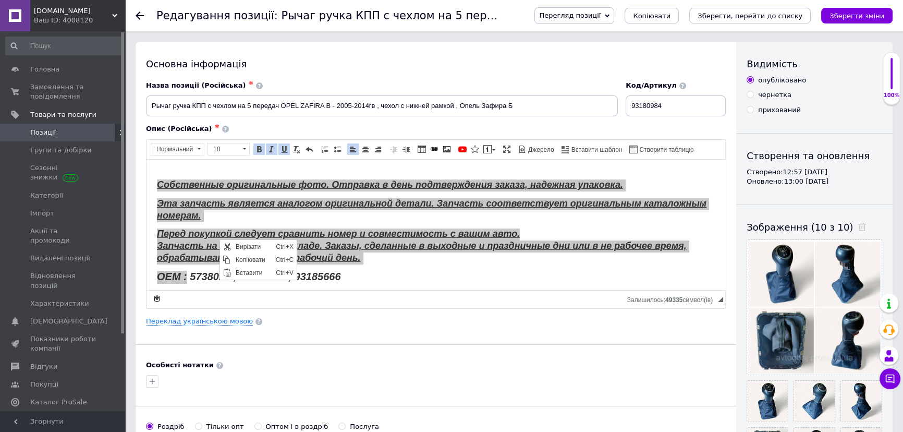
scroll to position [0, 0]
click at [245, 260] on span "Копіювати" at bounding box center [252, 259] width 40 height 13
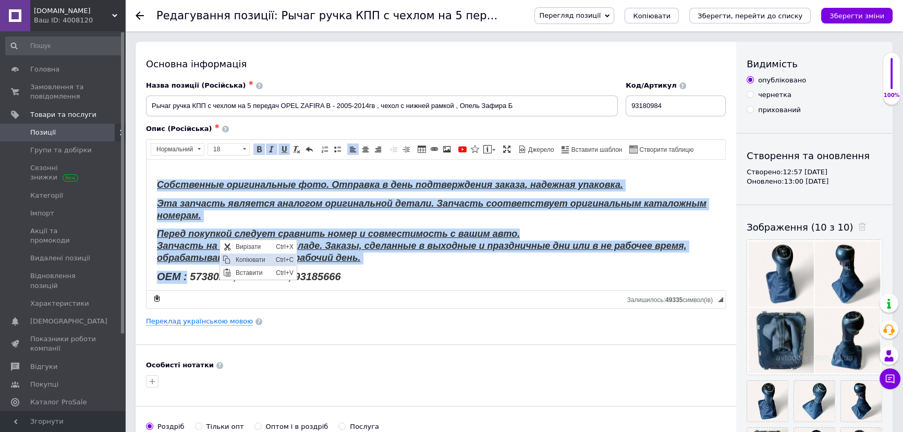
copy body "Собственные оригинальные фото. Отправка в день подтверждения заказа, надежная у…"
